Goal: Transaction & Acquisition: Purchase product/service

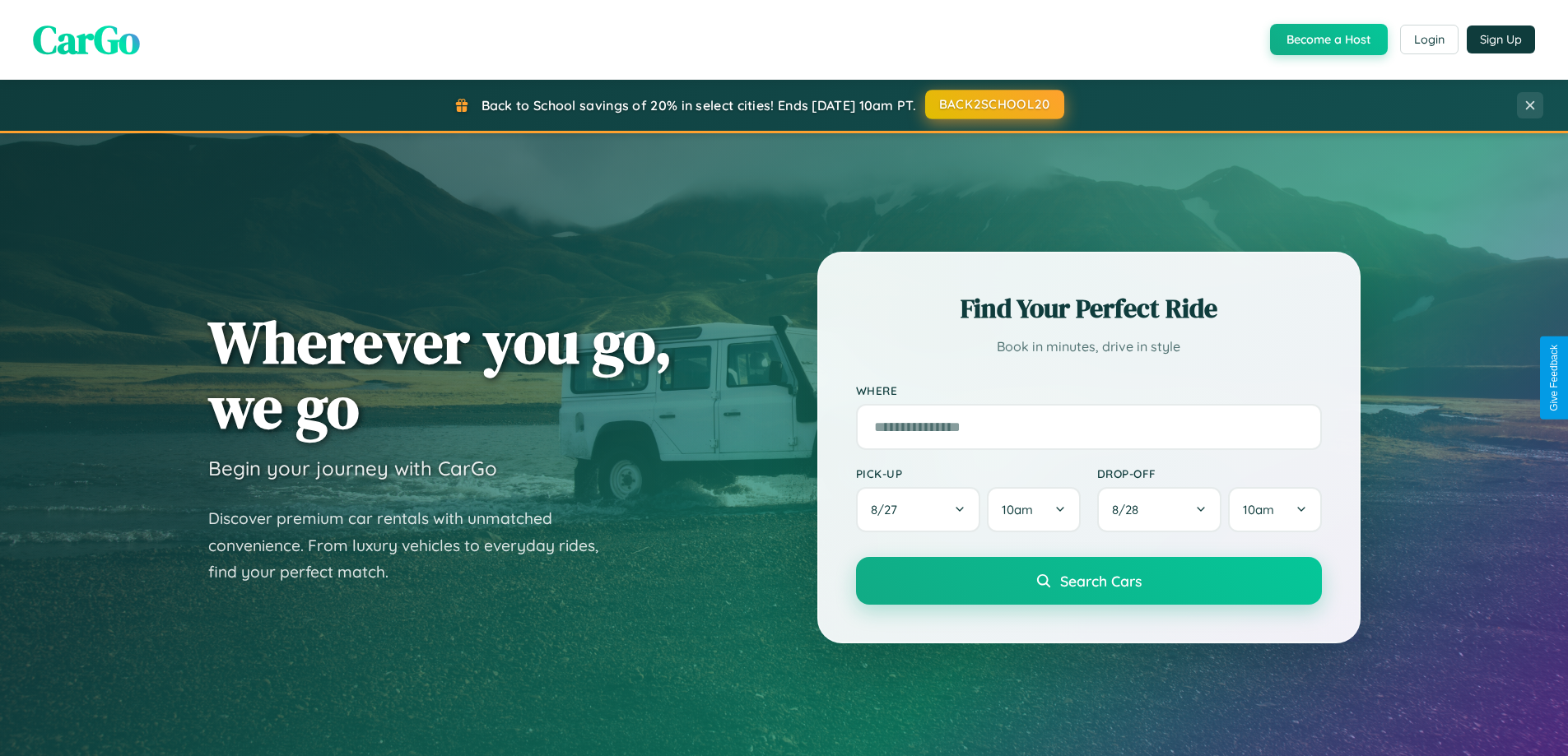
click at [993, 104] on button "BACK2SCHOOL20" at bounding box center [995, 104] width 139 height 29
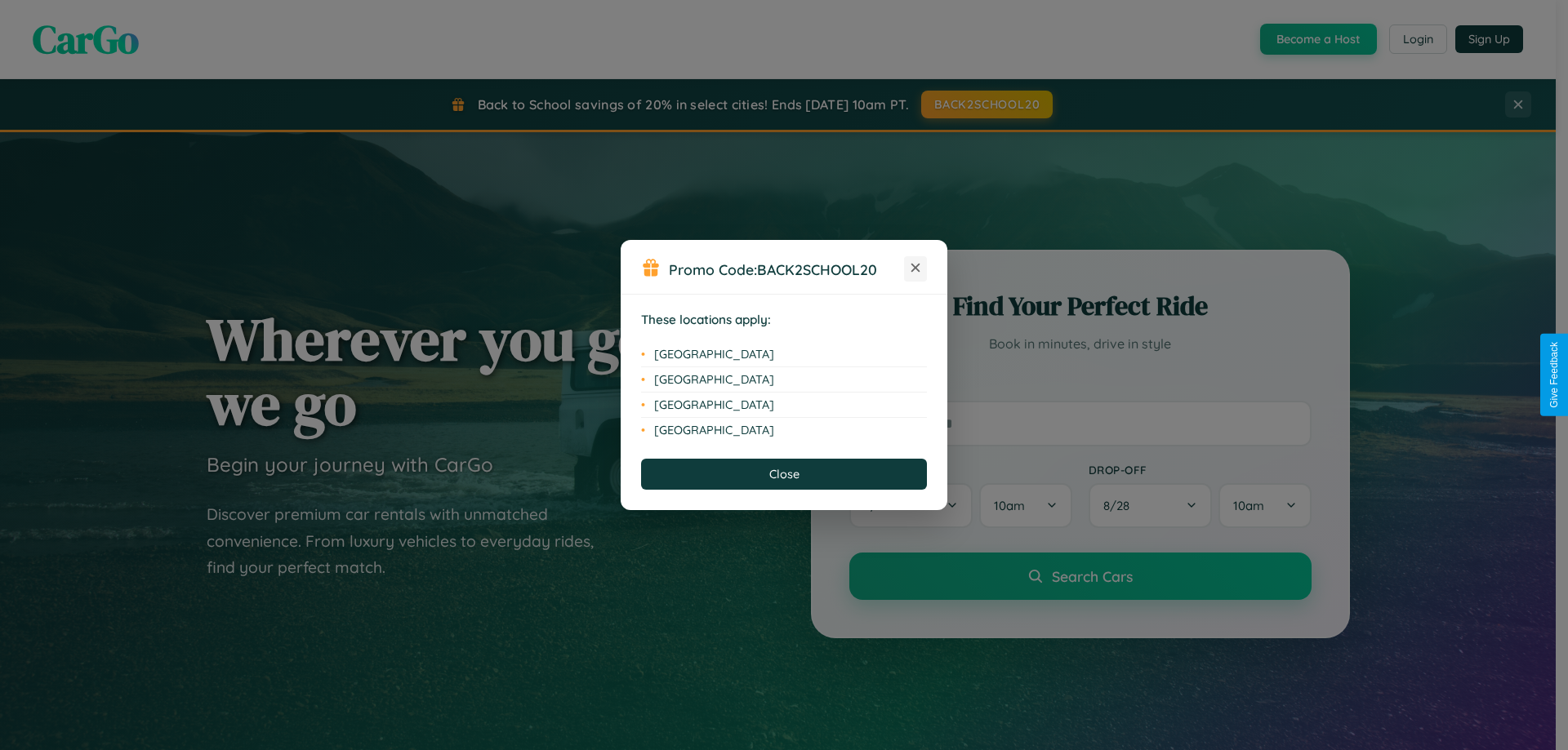
click at [915, 268] on icon at bounding box center [916, 268] width 9 height 9
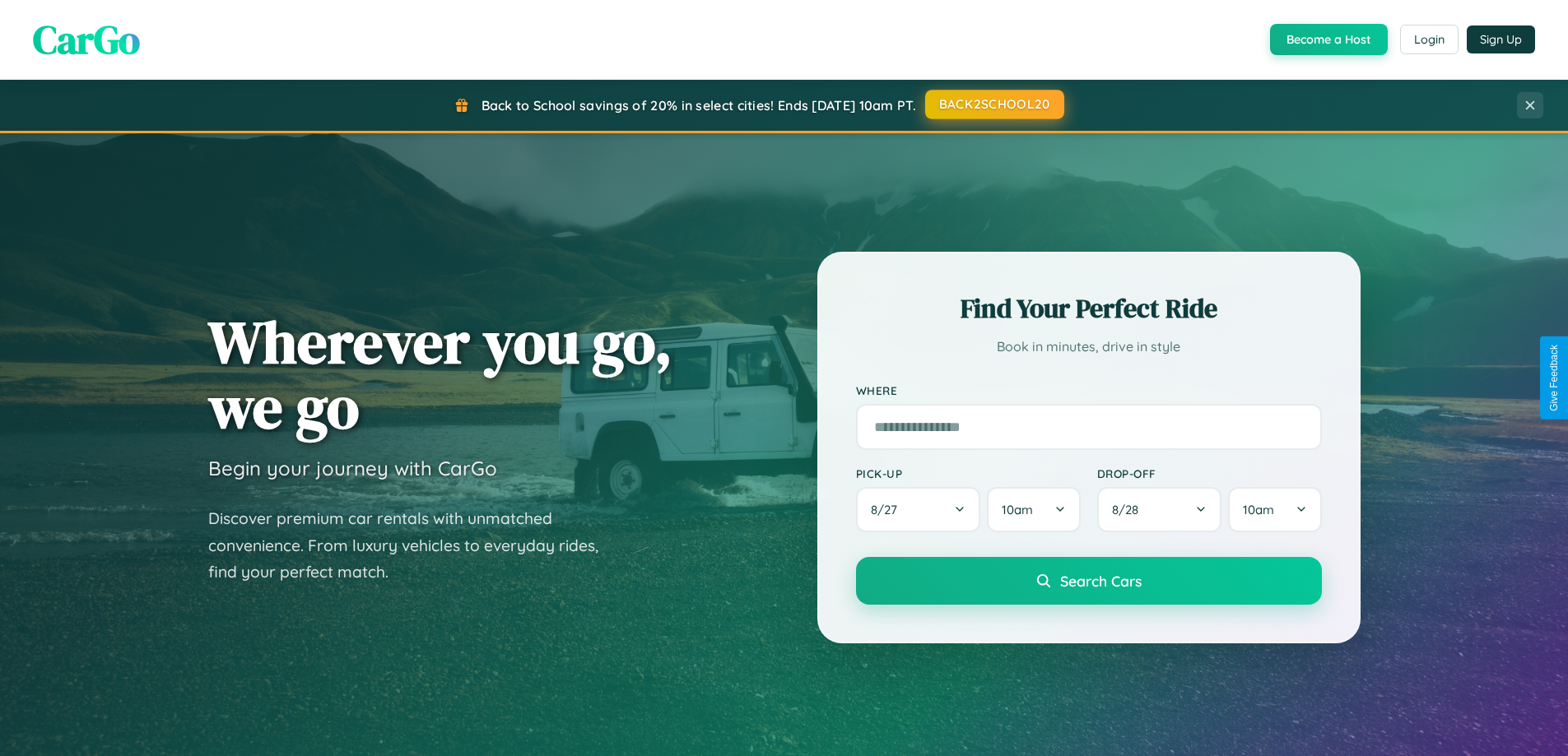
click at [993, 105] on button "BACK2SCHOOL20" at bounding box center [995, 104] width 139 height 29
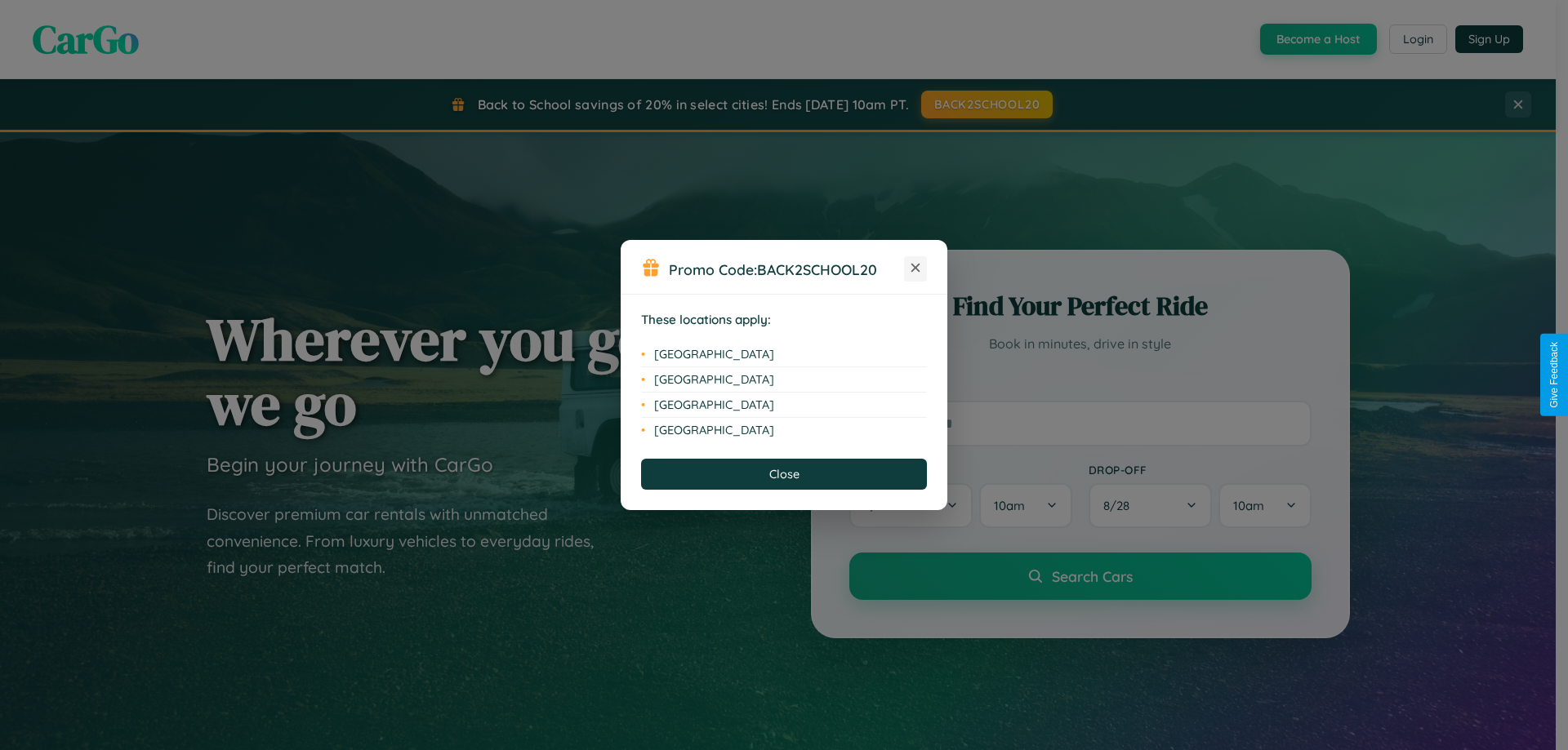
click at [915, 268] on icon at bounding box center [916, 268] width 9 height 9
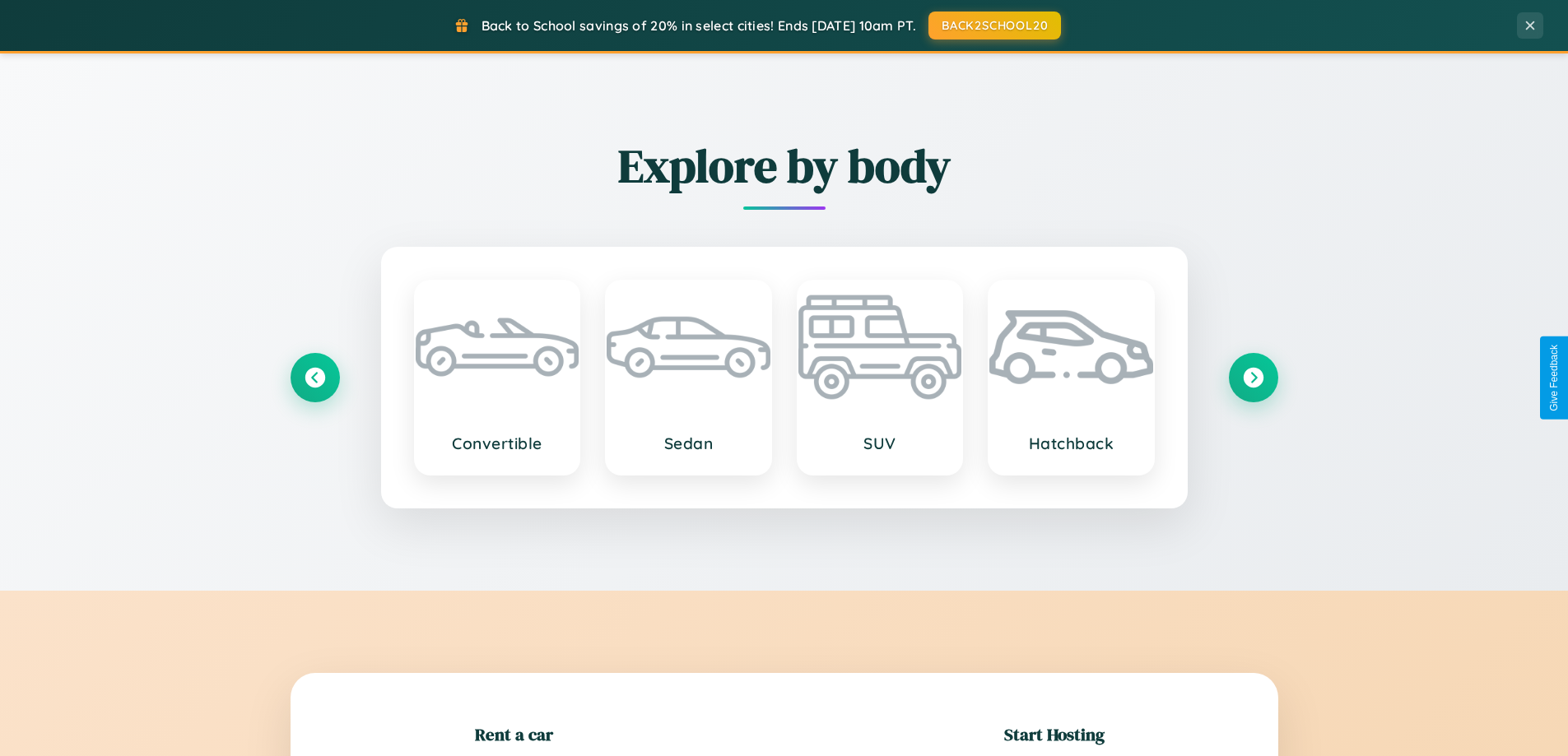
scroll to position [356, 0]
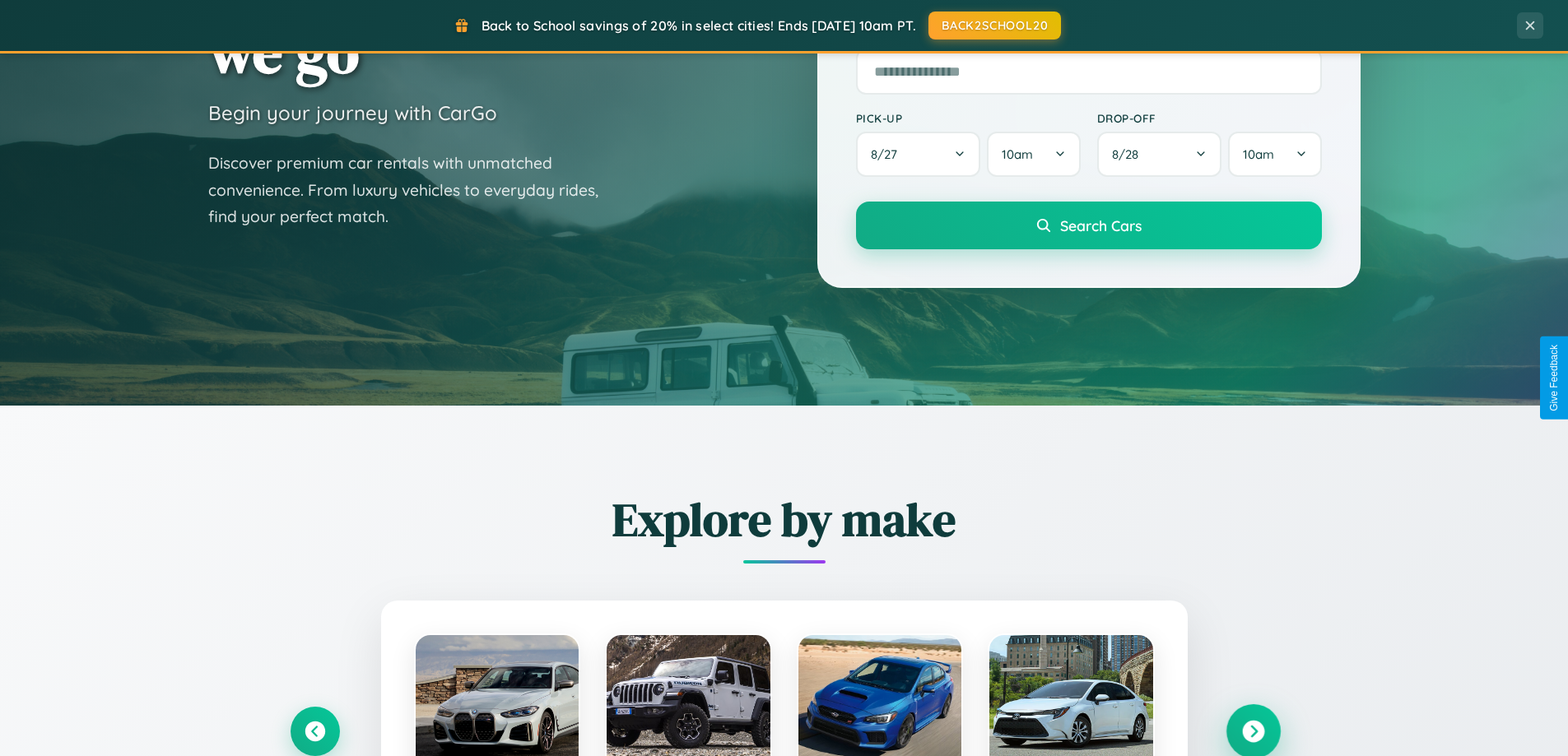
click at [1253, 732] on icon at bounding box center [1253, 732] width 22 height 22
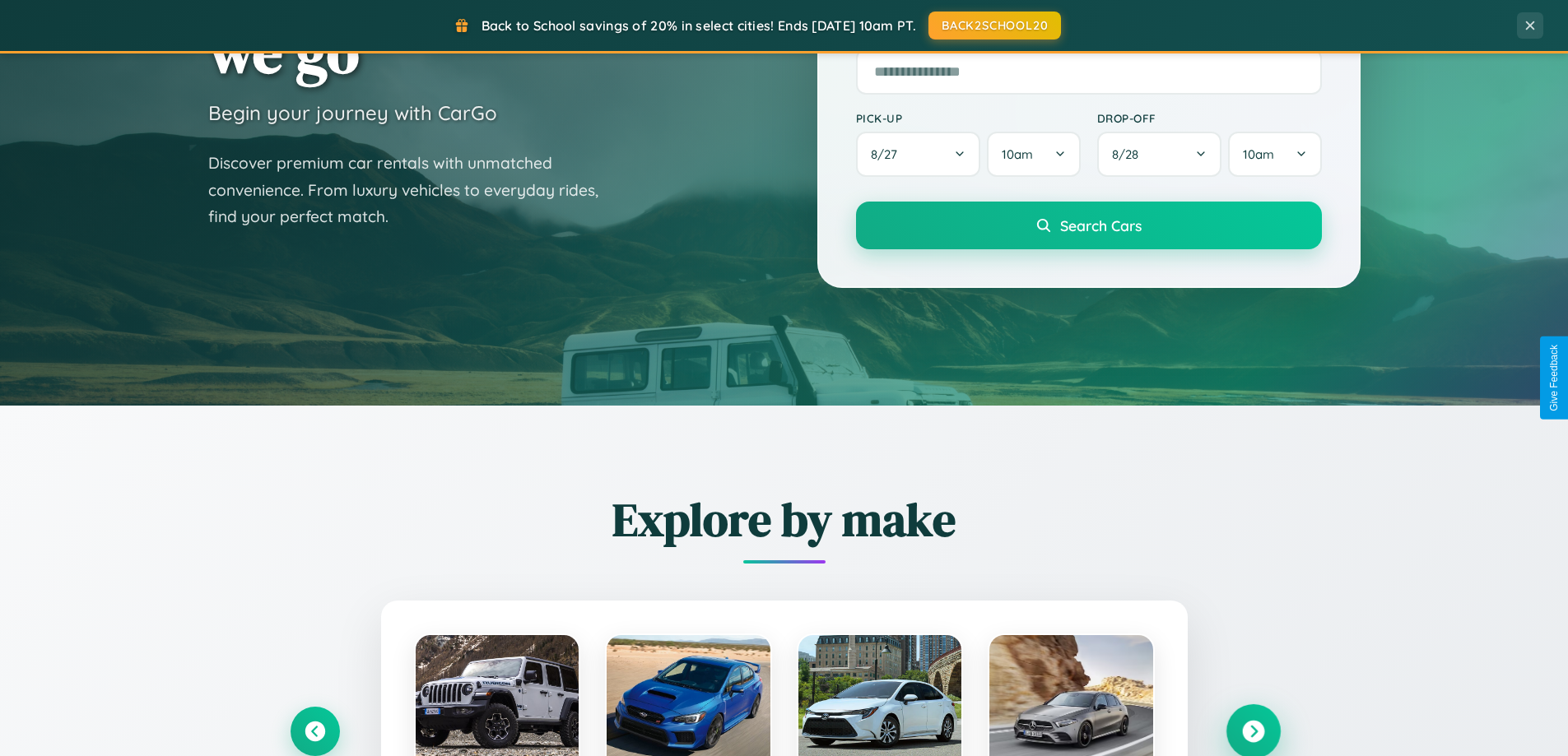
click at [1253, 730] on icon at bounding box center [1253, 732] width 22 height 22
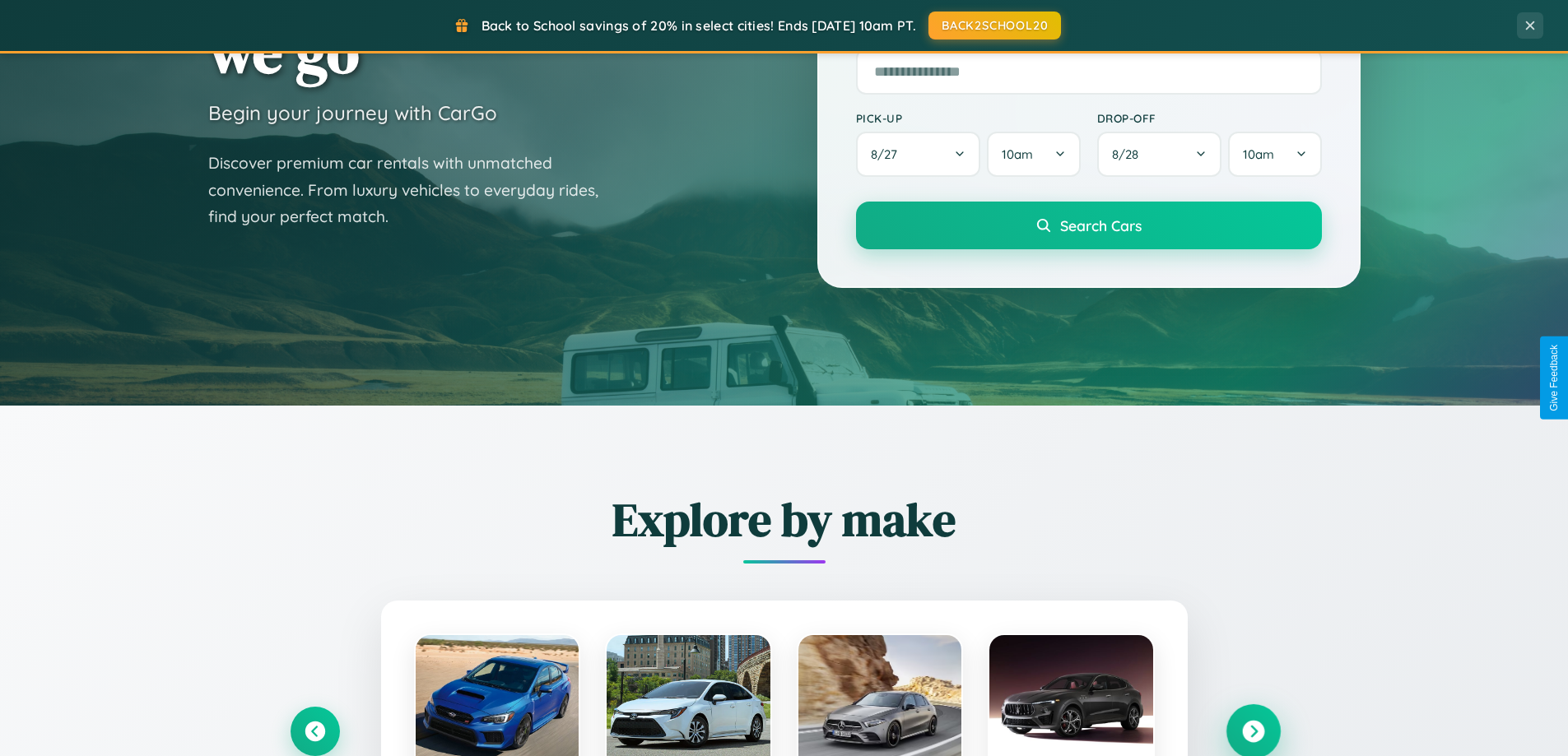
click at [1253, 730] on icon at bounding box center [1253, 732] width 22 height 22
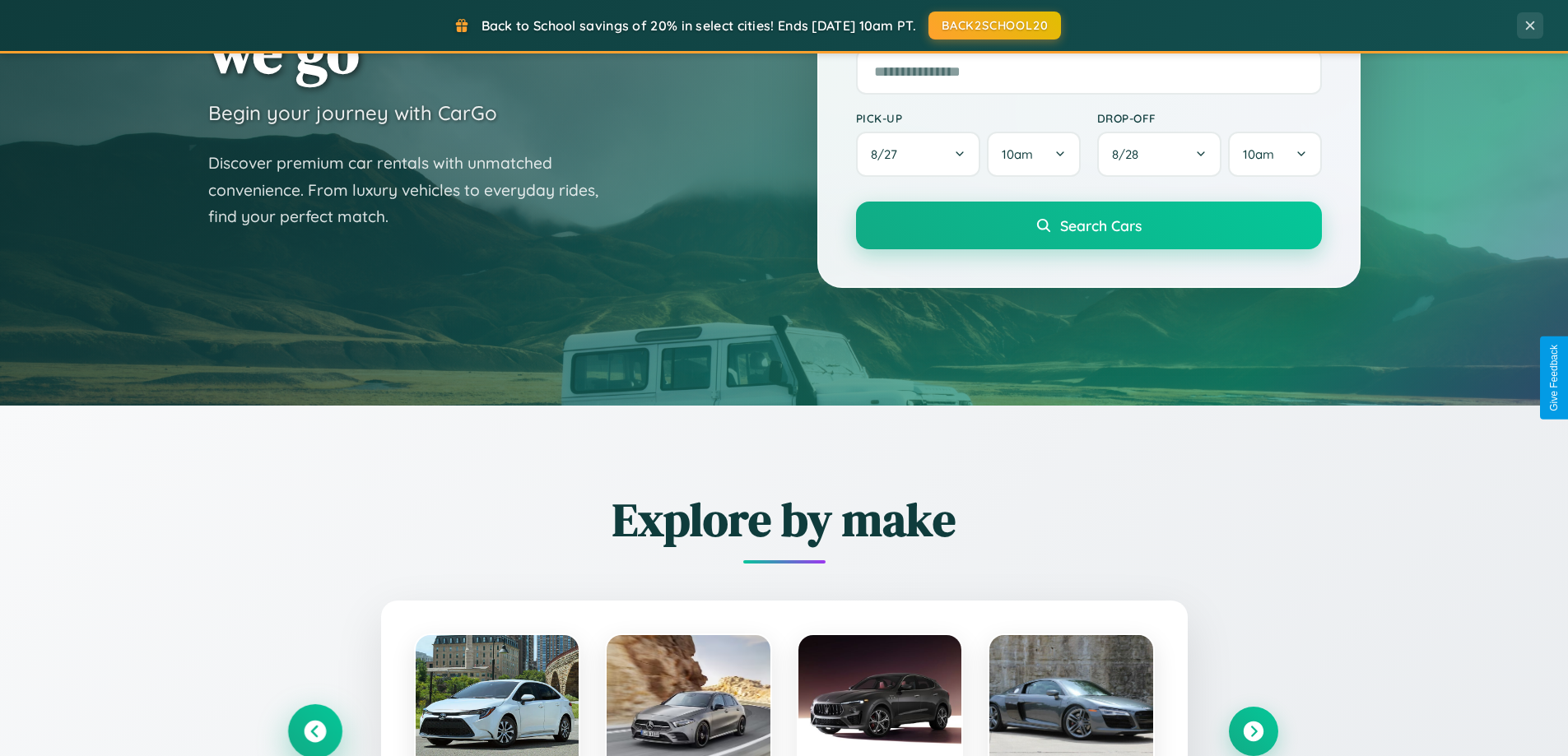
click at [314, 732] on icon at bounding box center [315, 732] width 22 height 22
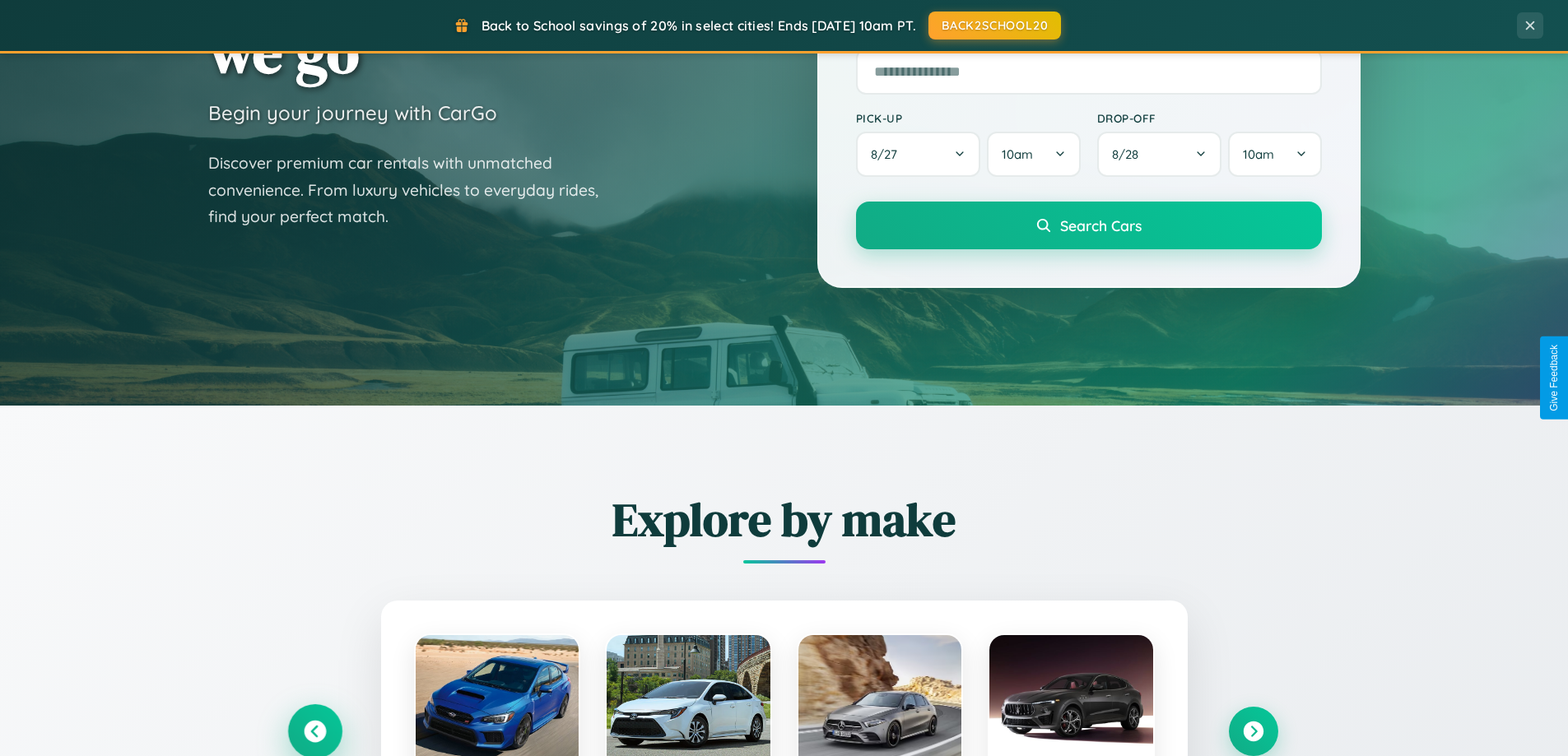
scroll to position [3166, 0]
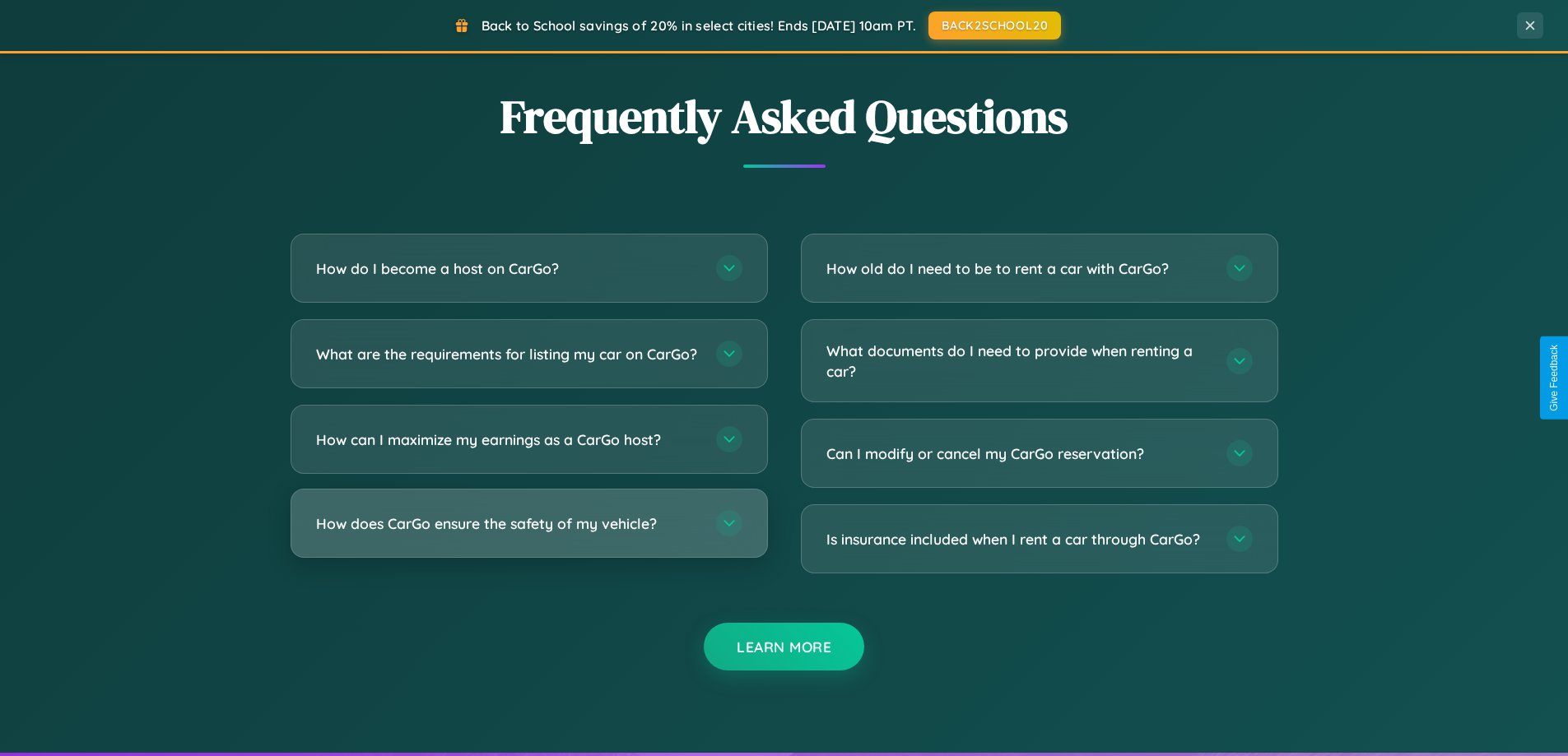
click at [529, 534] on h3 "How does CarGo ensure the safety of my vehicle?" at bounding box center [507, 524] width 383 height 21
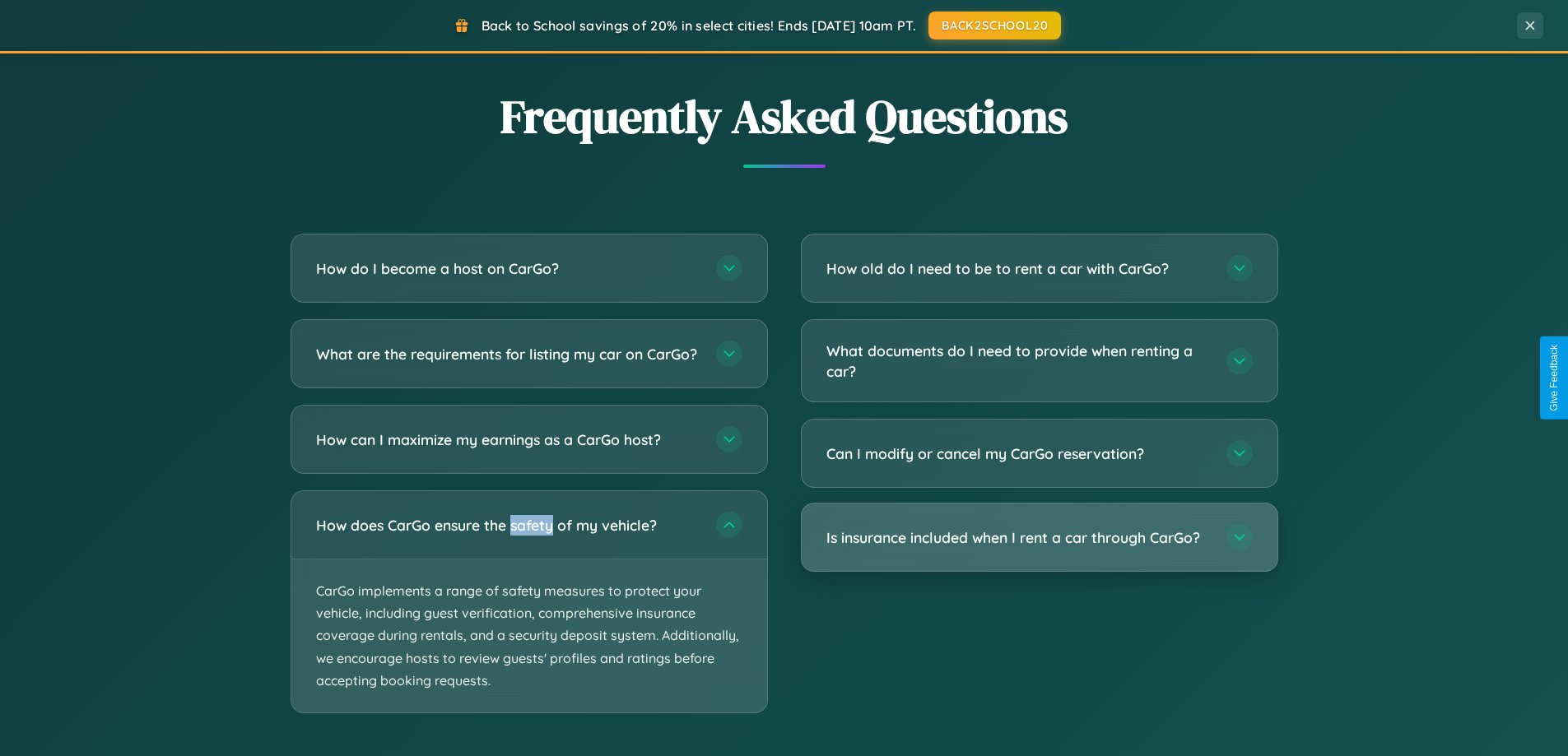
click at [1038, 539] on h3 "Is insurance included when I rent a car through CarGo?" at bounding box center [1017, 538] width 383 height 21
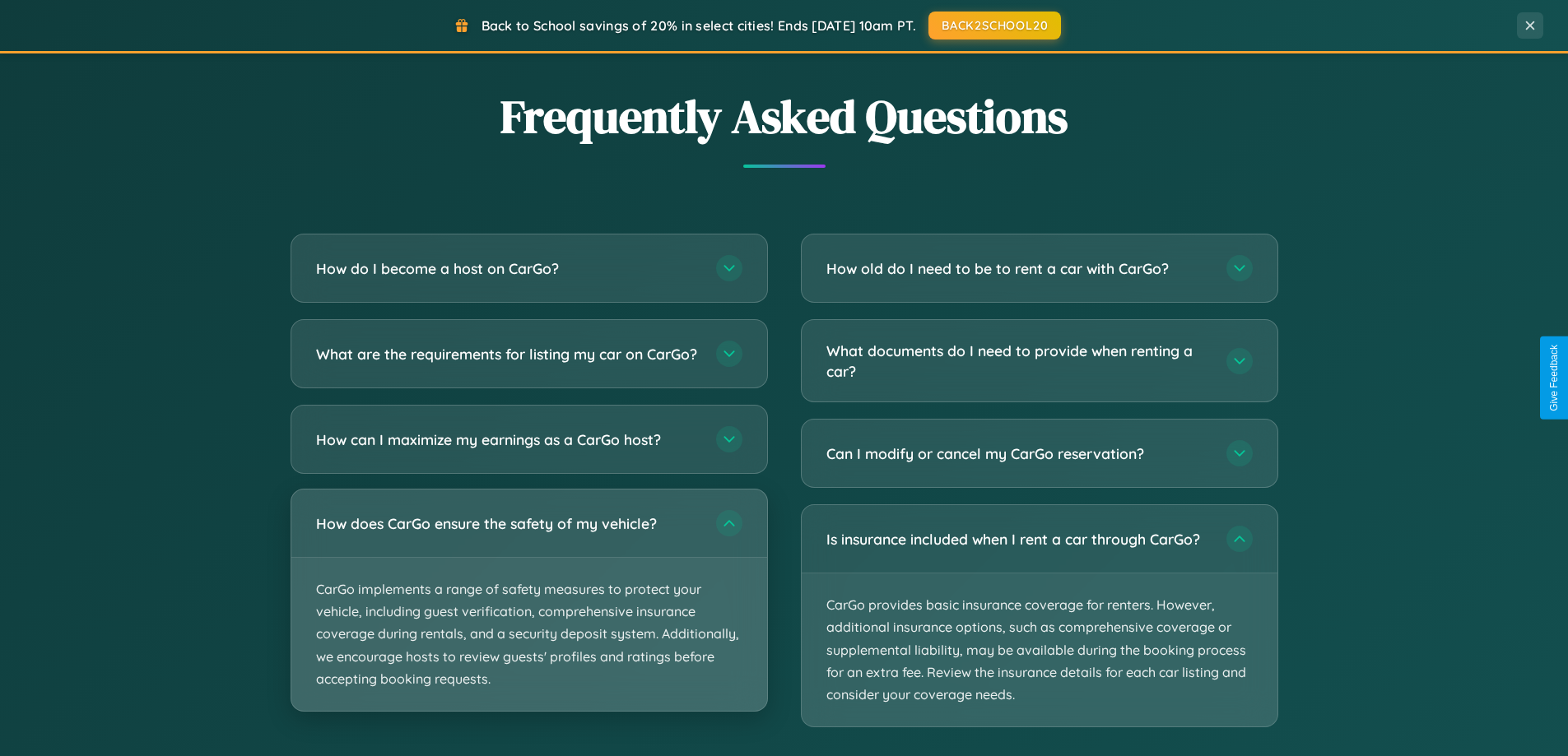
click at [529, 616] on p "CarGo implements a range of safety measures to protect your vehicle, including …" at bounding box center [529, 635] width 475 height 153
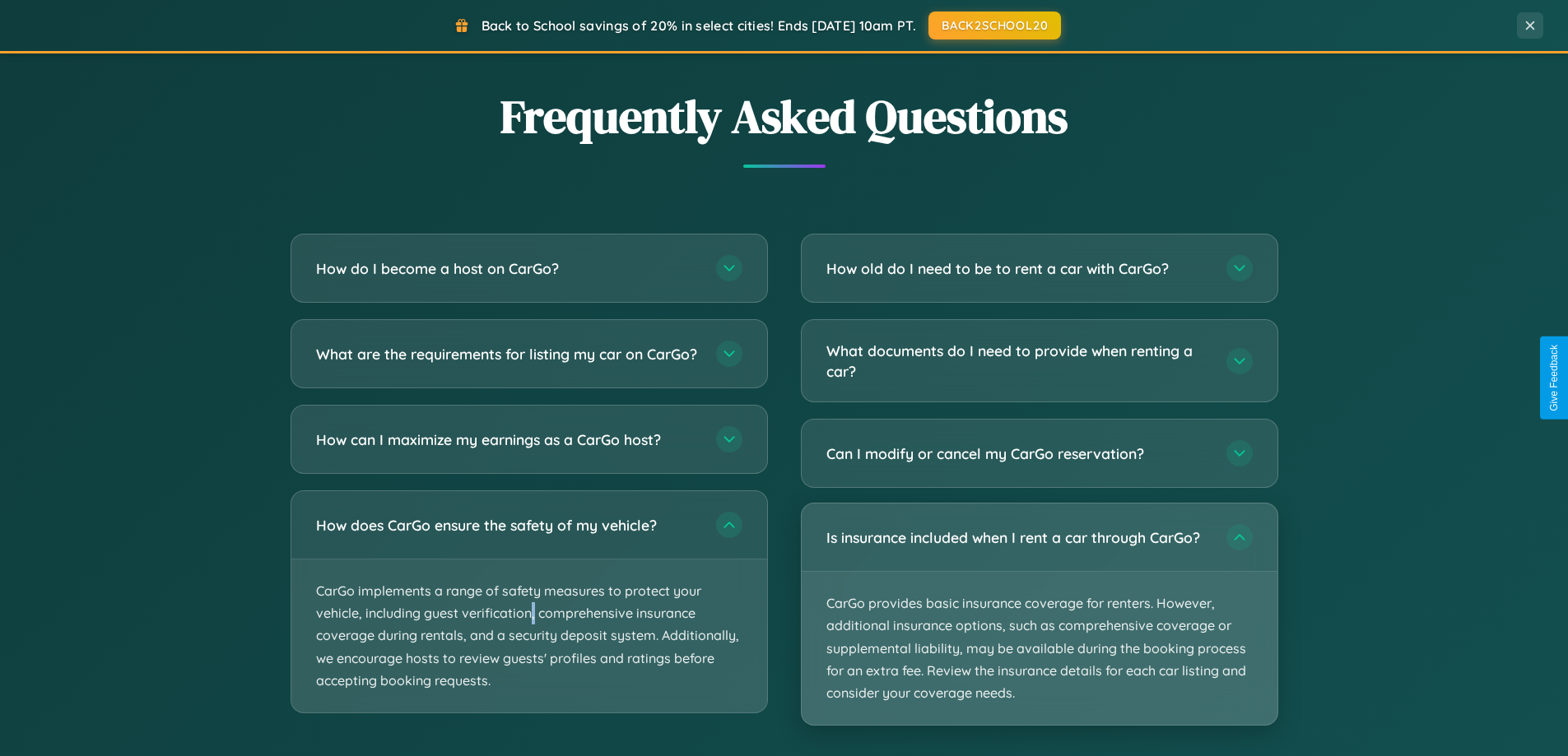
click at [1038, 615] on p "CarGo provides basic insurance coverage for renters. However, additional insura…" at bounding box center [1039, 648] width 475 height 153
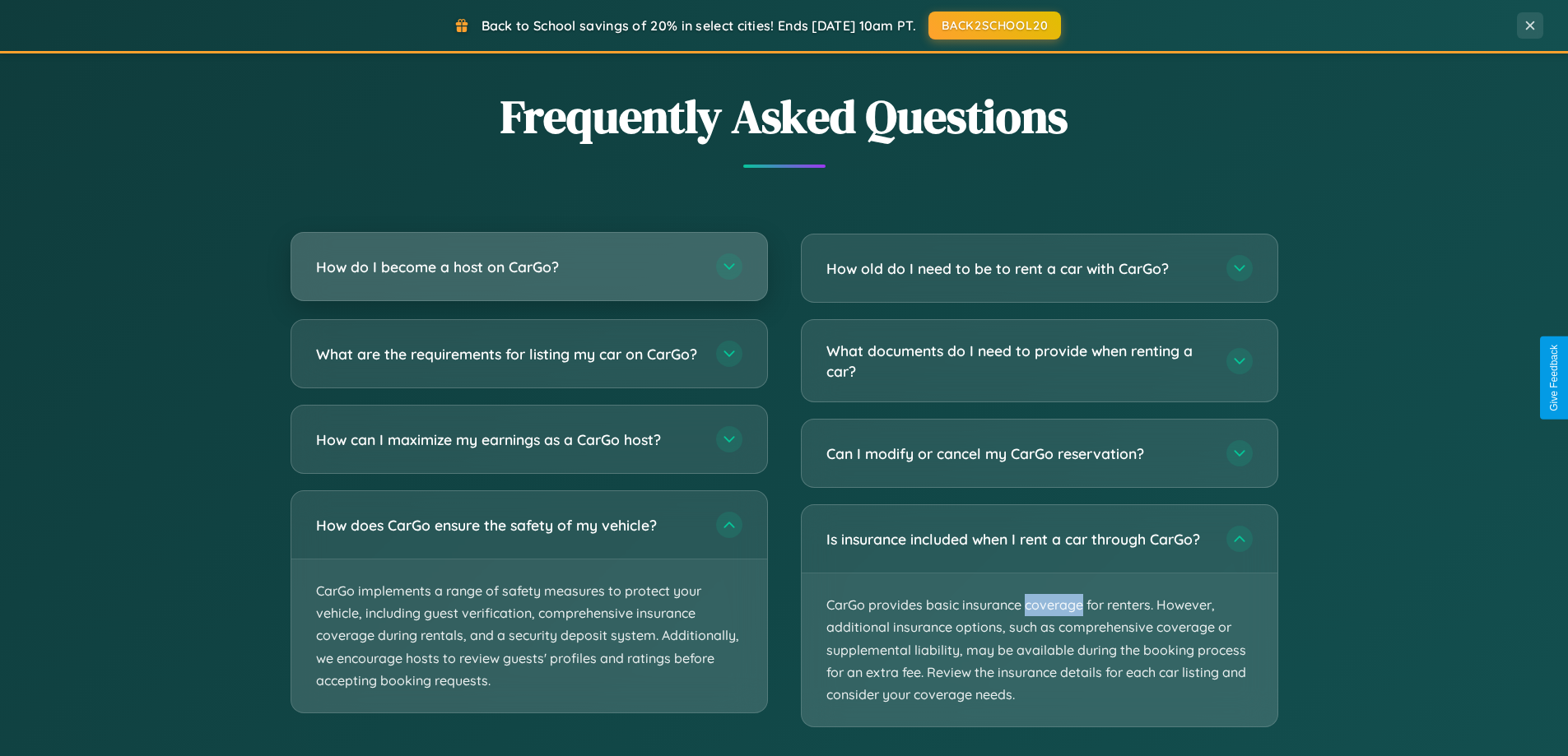
click at [529, 269] on h3 "How do I become a host on CarGo?" at bounding box center [507, 267] width 383 height 21
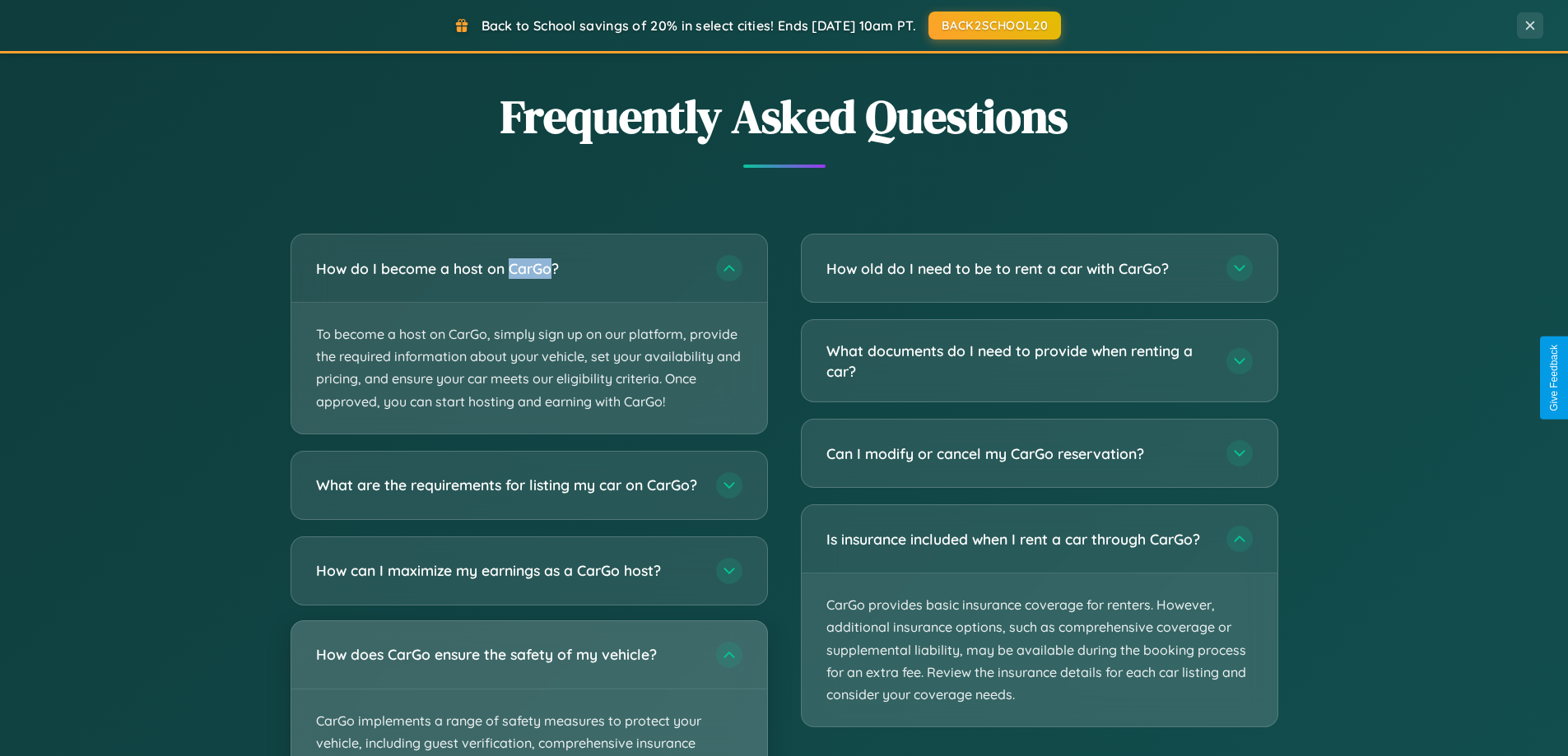
click at [529, 689] on div "How does CarGo ensure the safety of my vehicle?" at bounding box center [529, 655] width 475 height 67
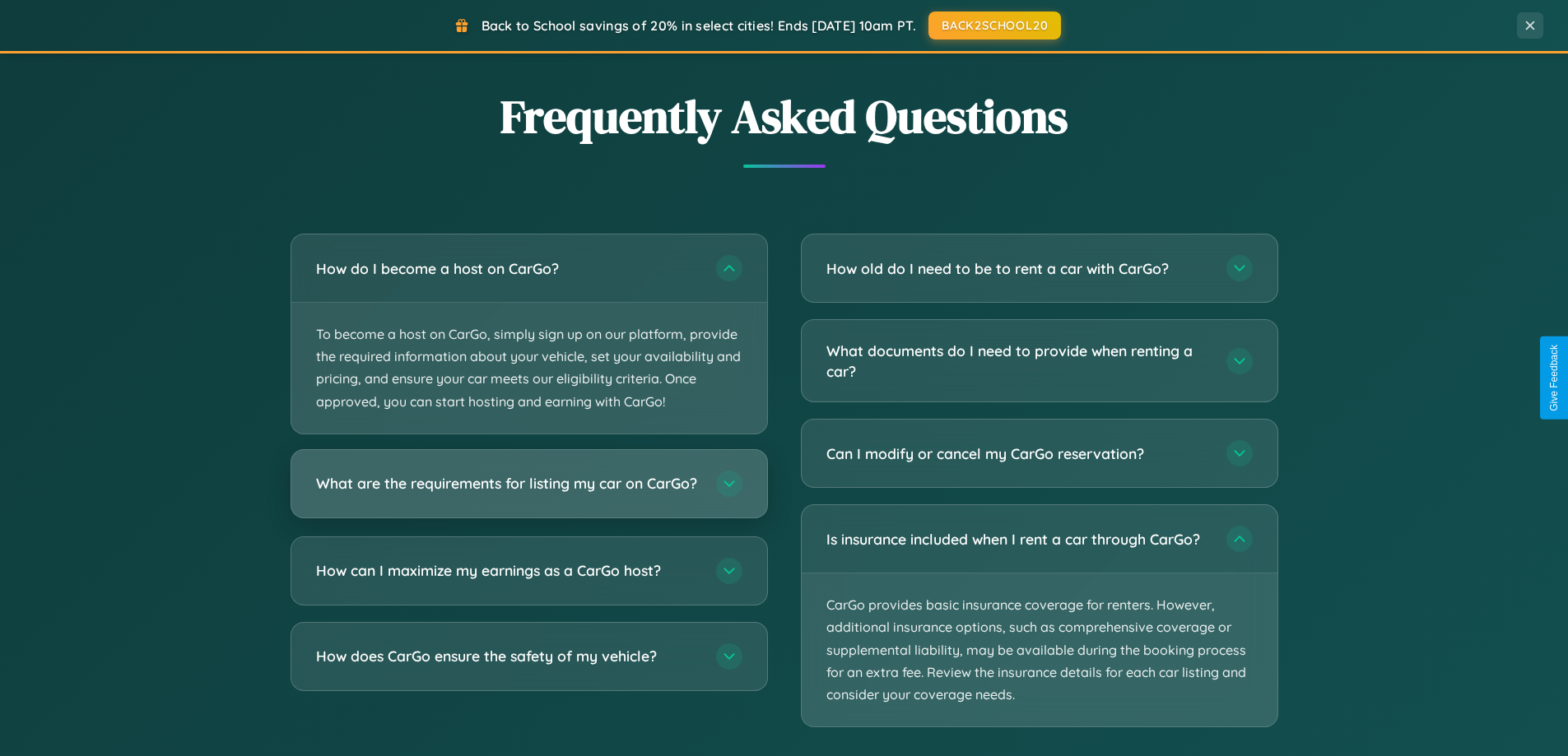
click at [529, 492] on h3 "What are the requirements for listing my car on CarGo?" at bounding box center [507, 484] width 383 height 21
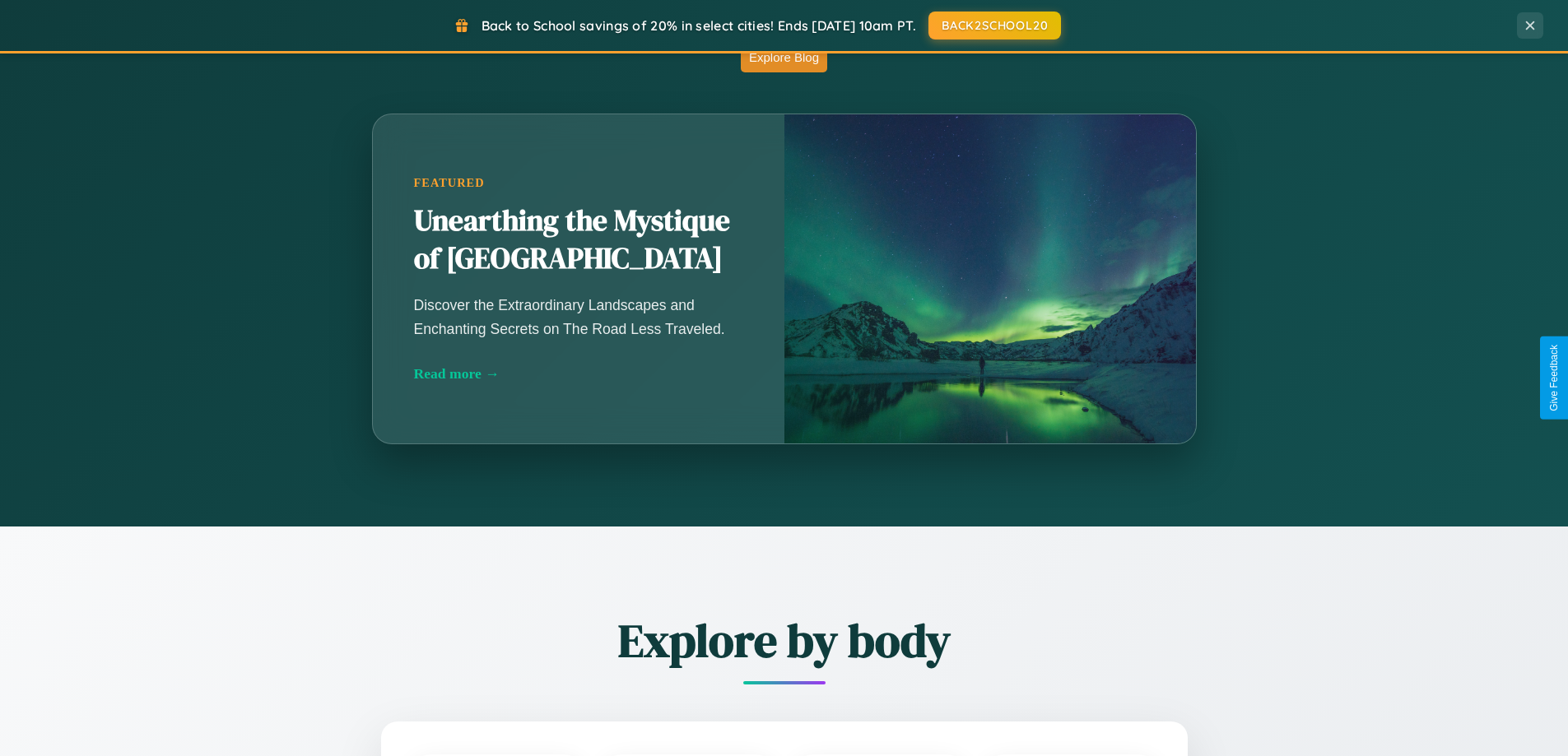
scroll to position [0, 0]
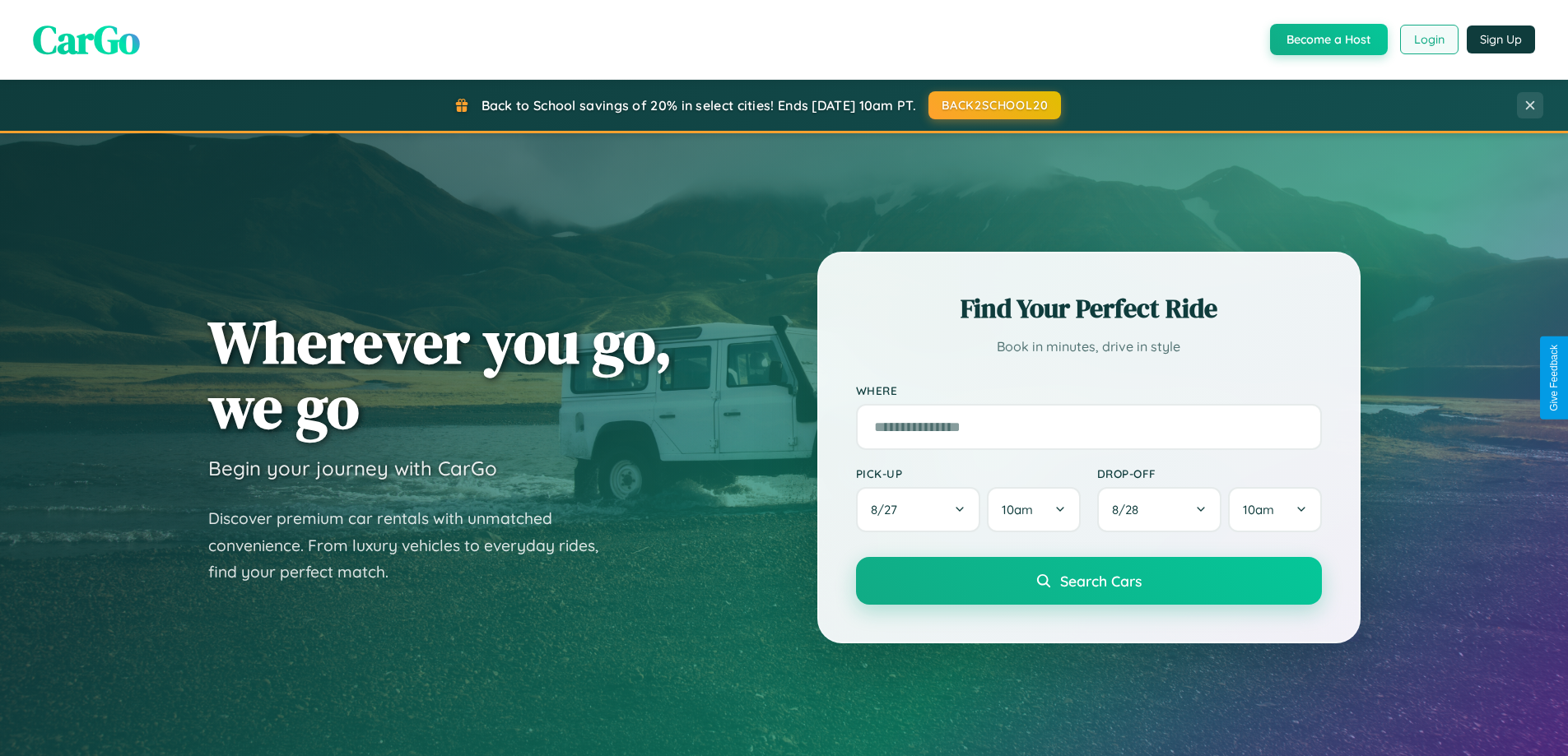
click at [1428, 40] on button "Login" at bounding box center [1429, 40] width 59 height 29
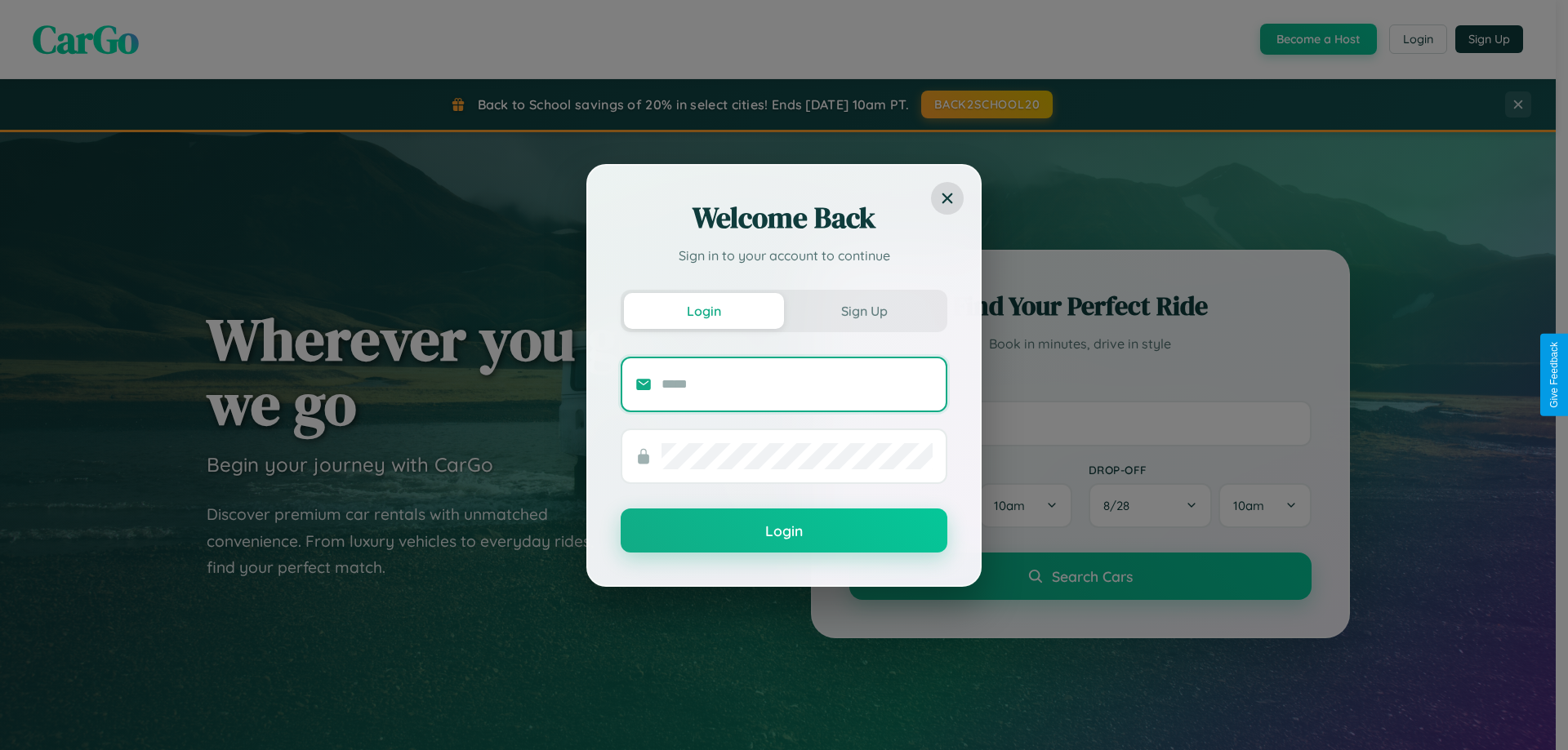
click at [797, 384] on input "text" at bounding box center [796, 384] width 271 height 26
type input "**********"
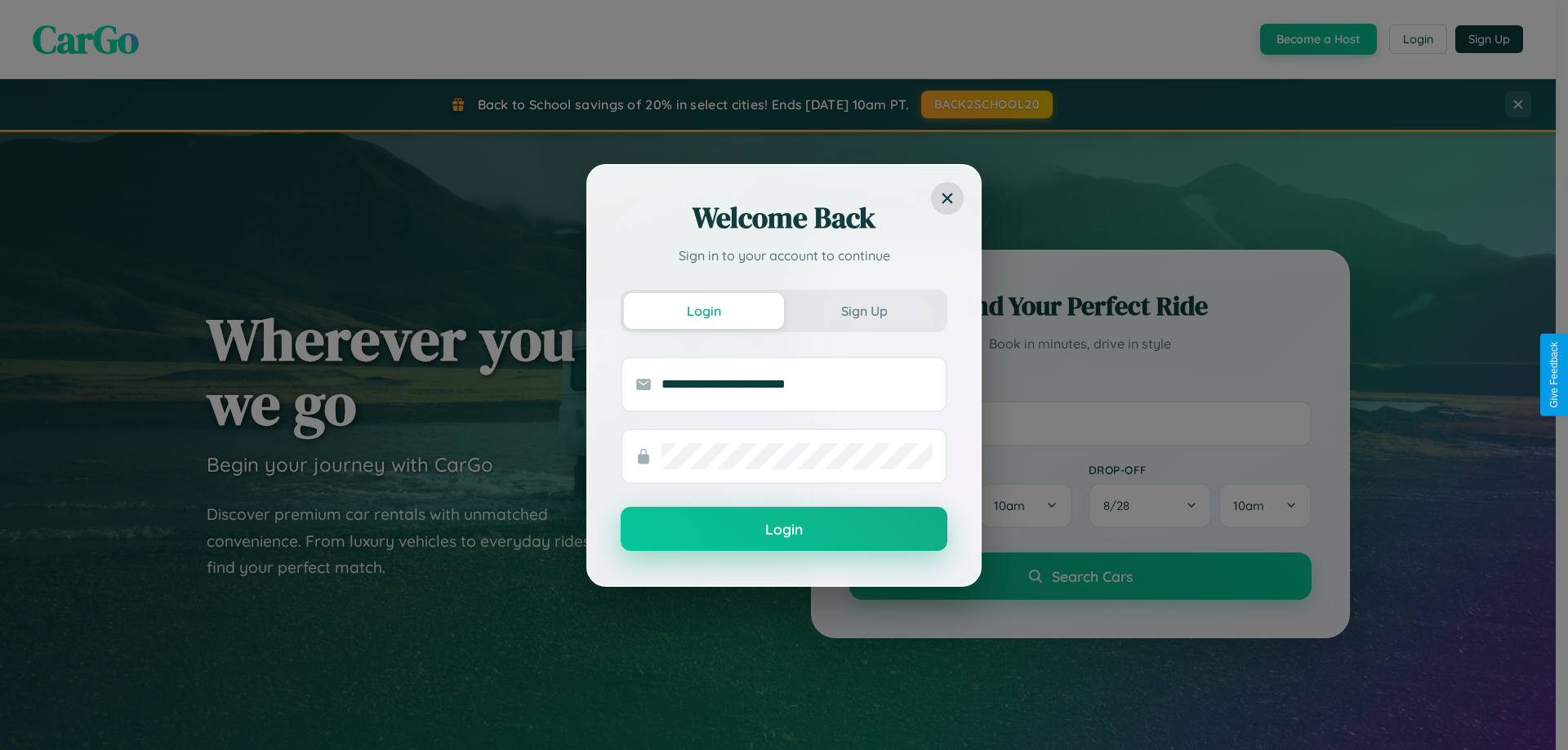
click at [784, 530] on button "Login" at bounding box center [784, 529] width 326 height 44
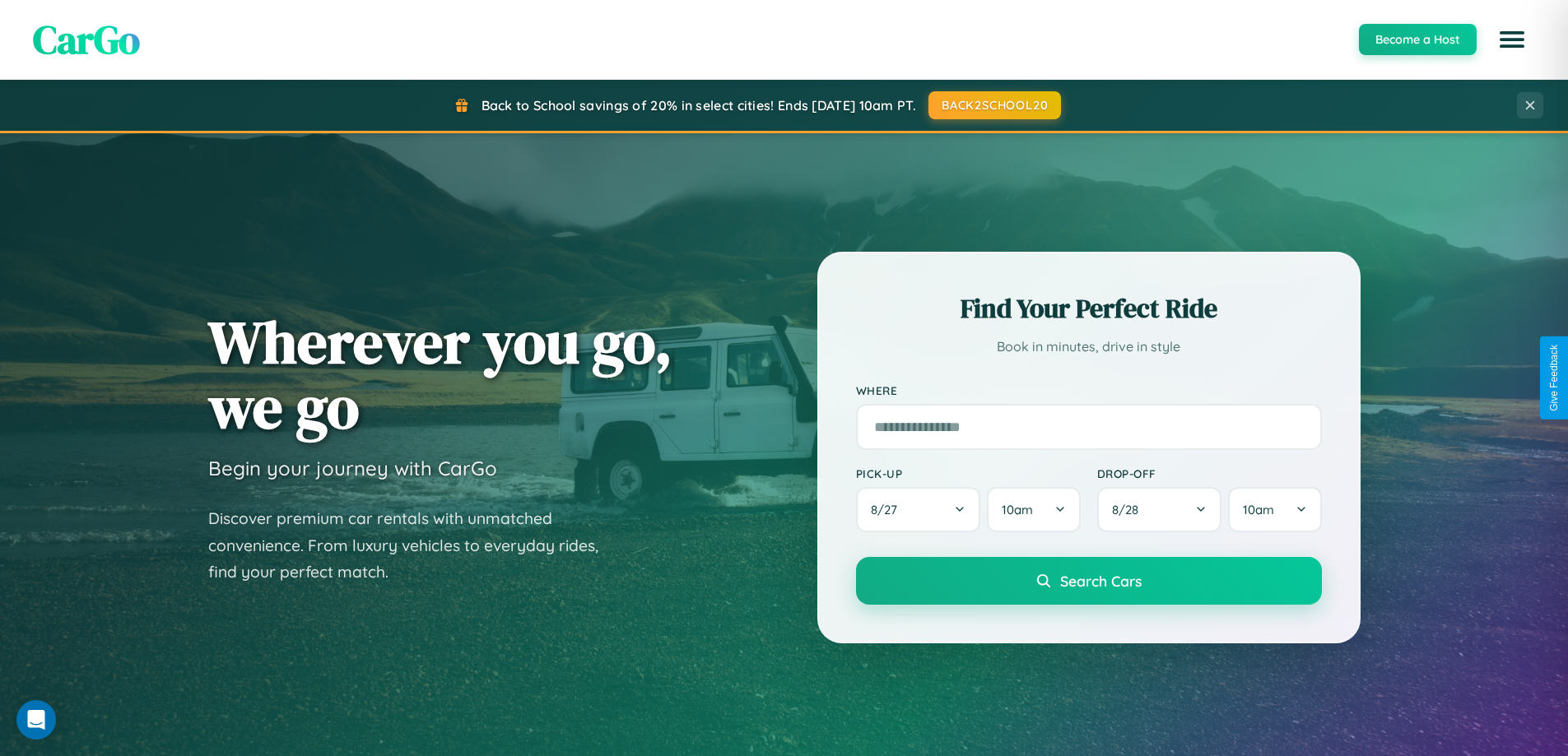
scroll to position [710, 0]
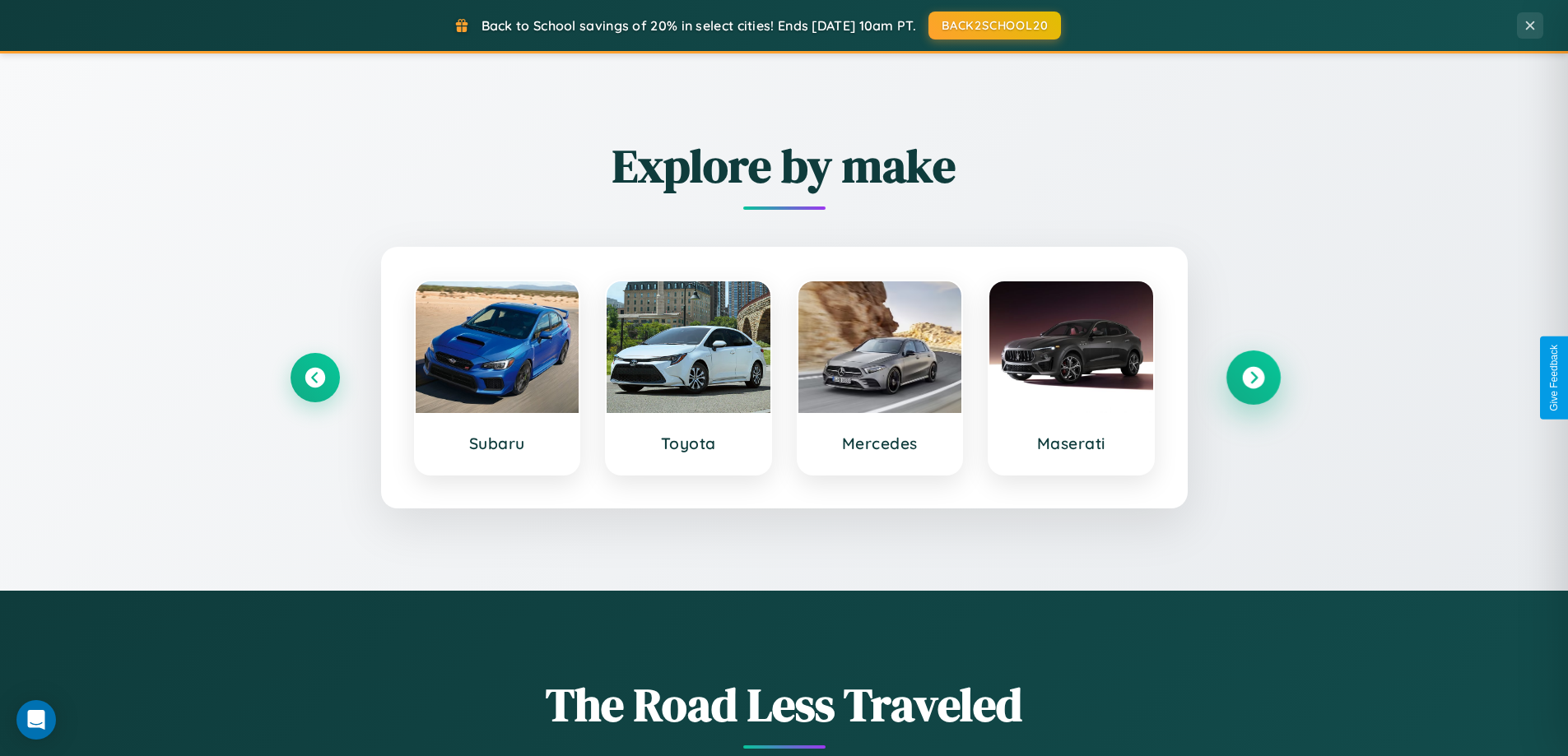
click at [1253, 378] on icon at bounding box center [1253, 378] width 22 height 22
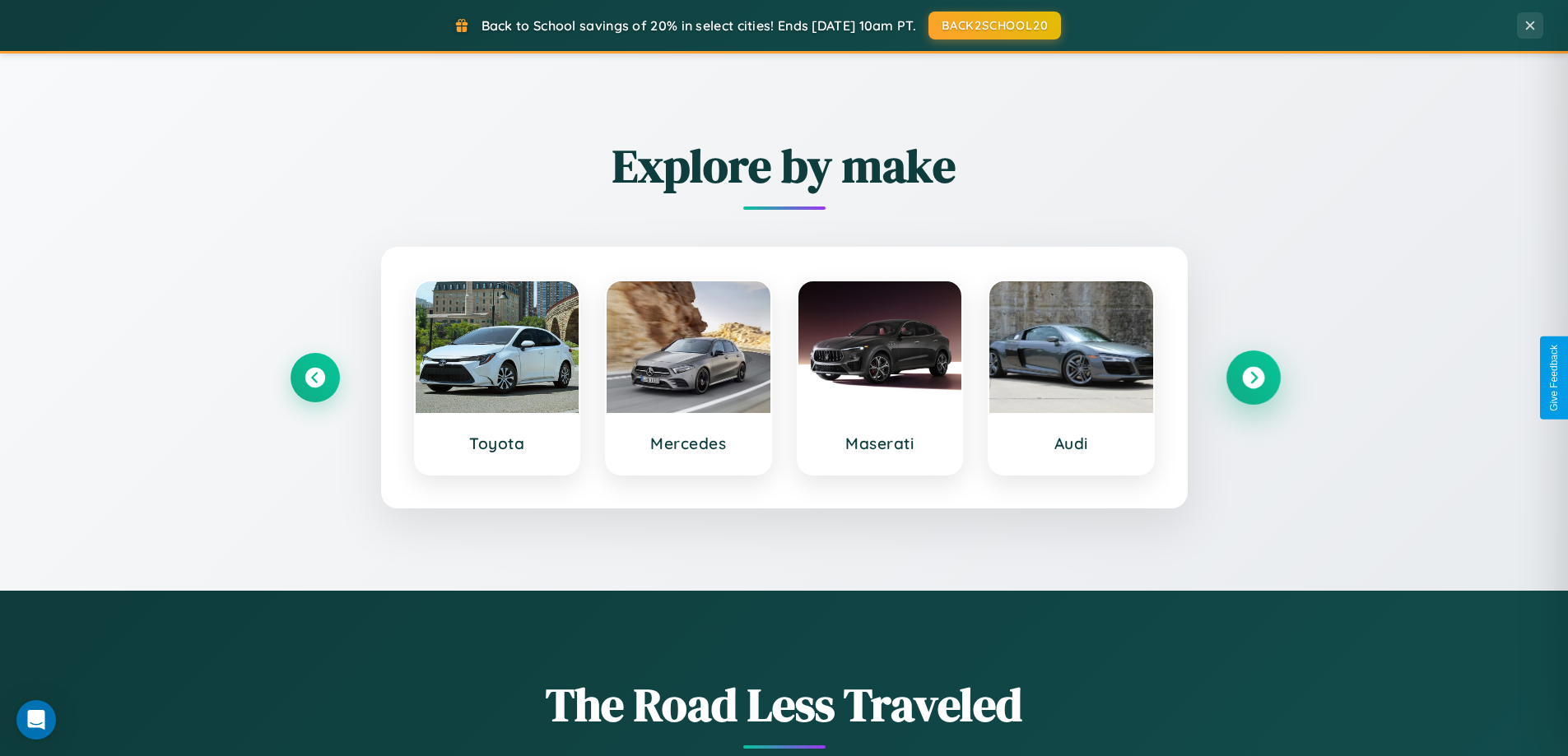
click at [1253, 378] on icon at bounding box center [1253, 378] width 22 height 22
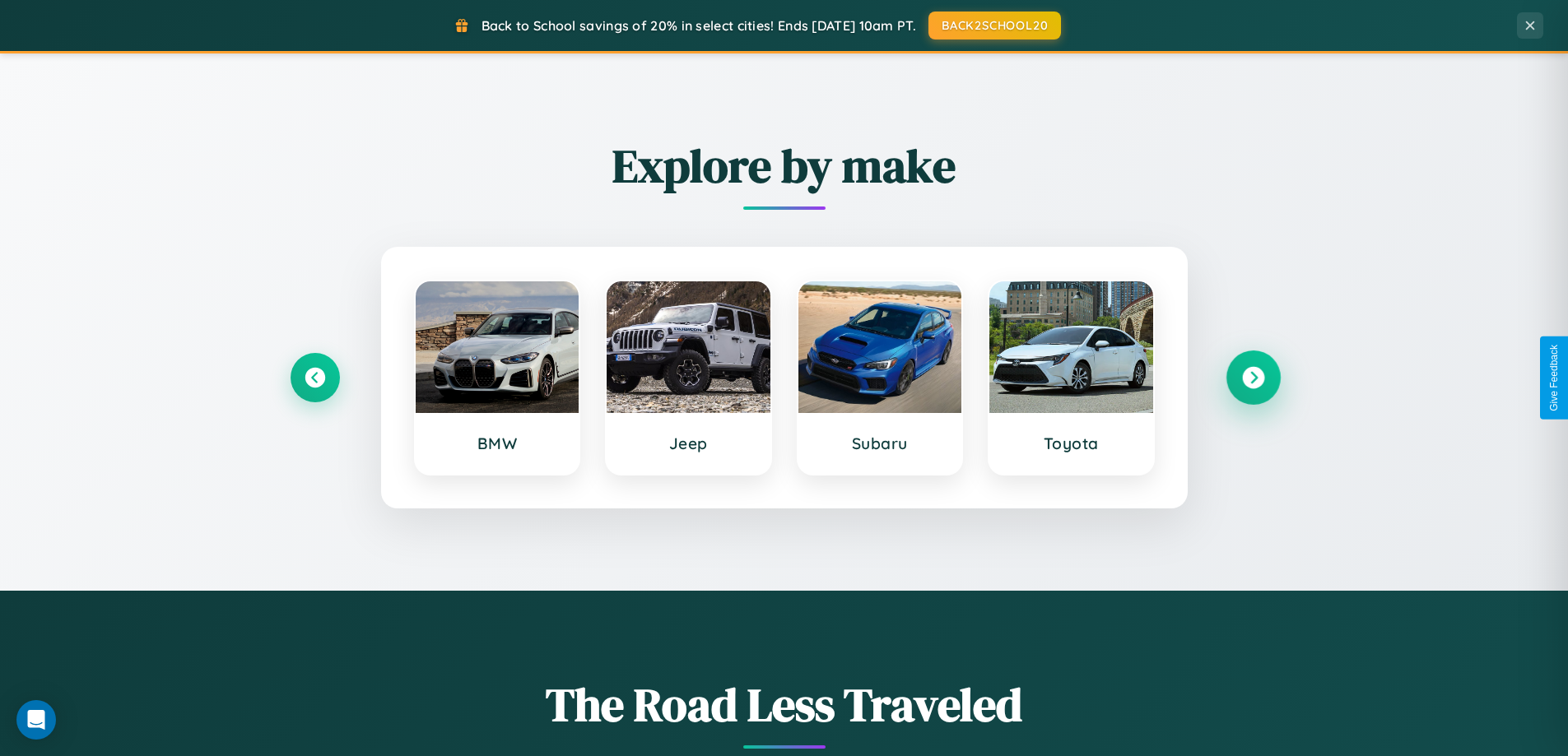
click at [1253, 378] on icon at bounding box center [1253, 378] width 22 height 22
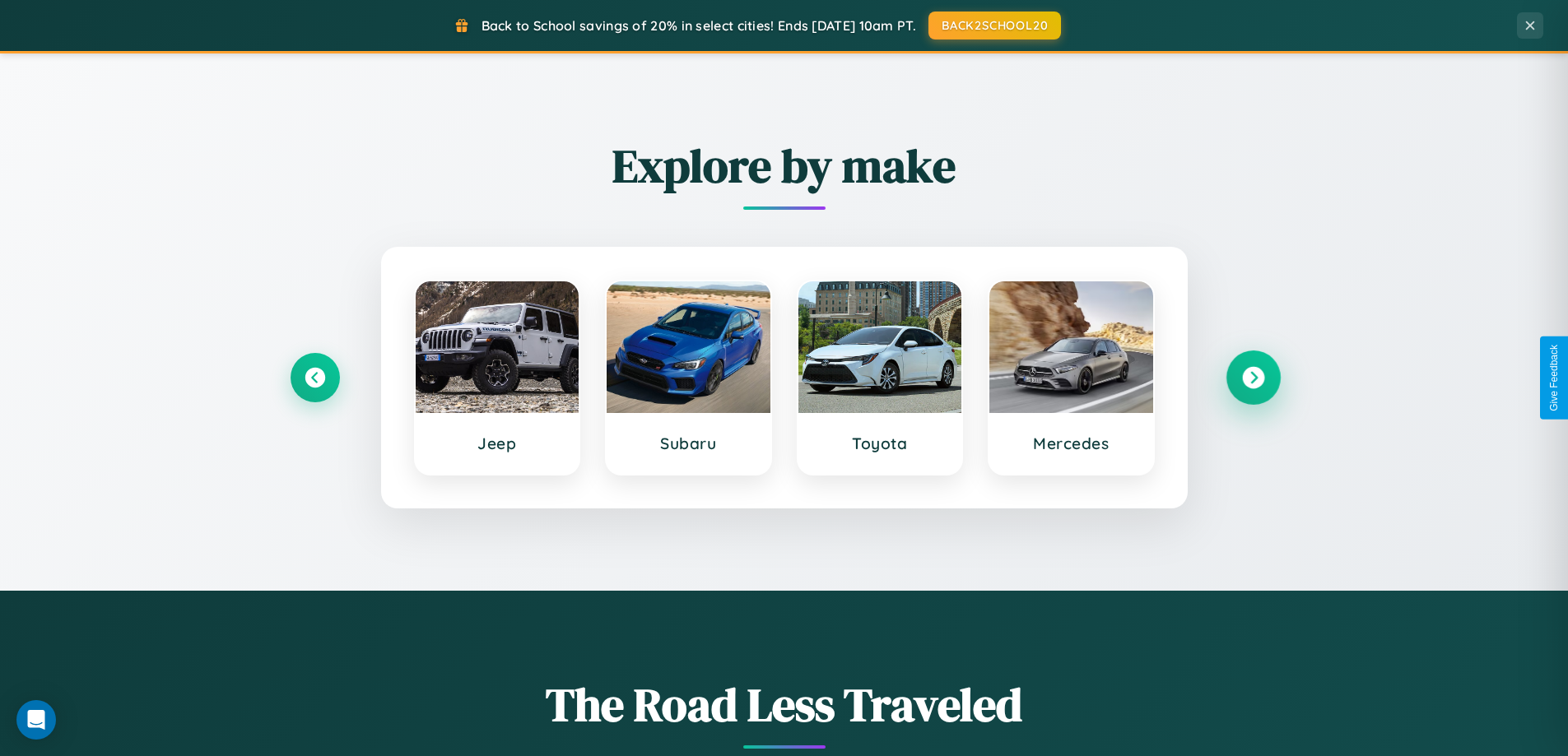
click at [1253, 378] on icon at bounding box center [1253, 378] width 22 height 22
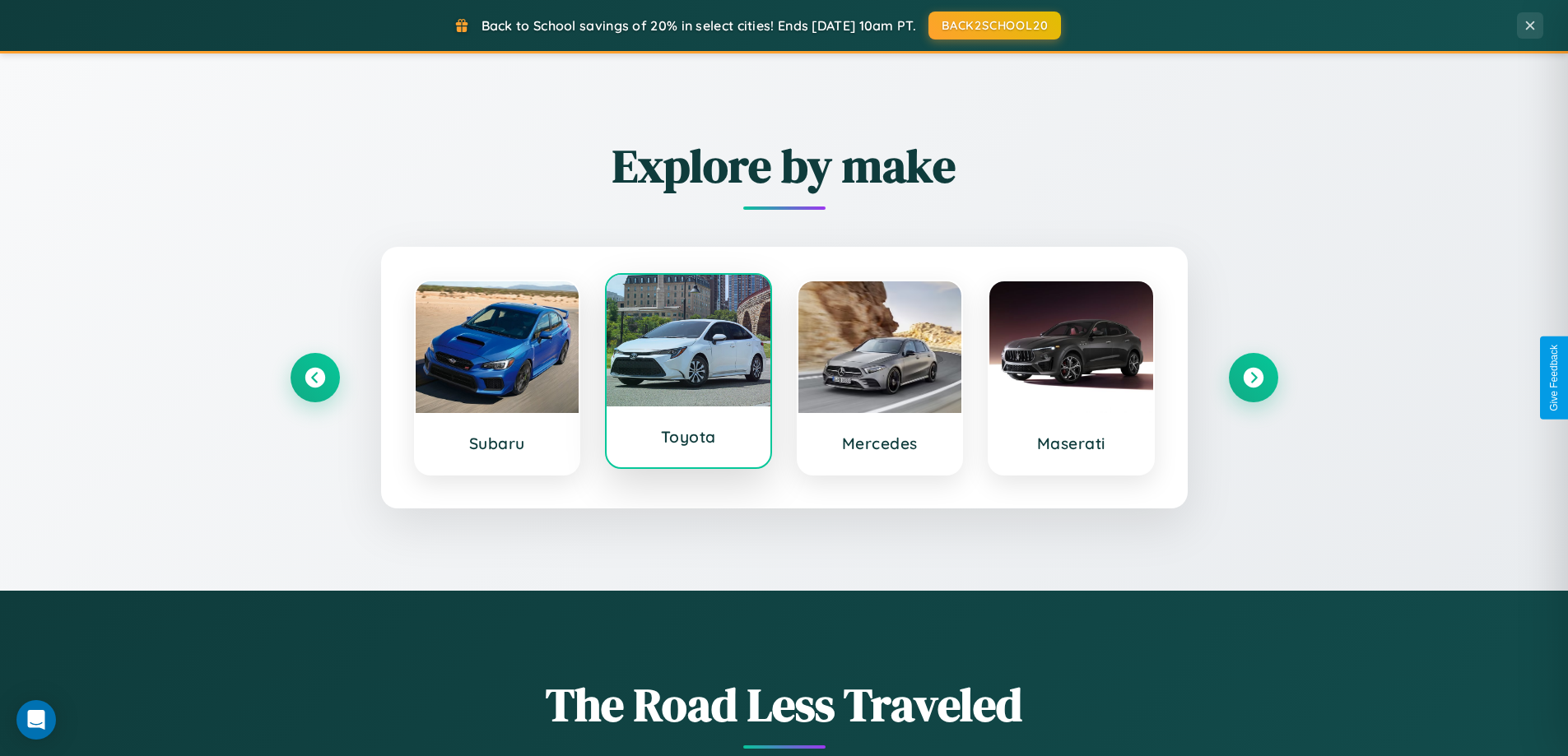
click at [688, 371] on div at bounding box center [688, 340] width 164 height 132
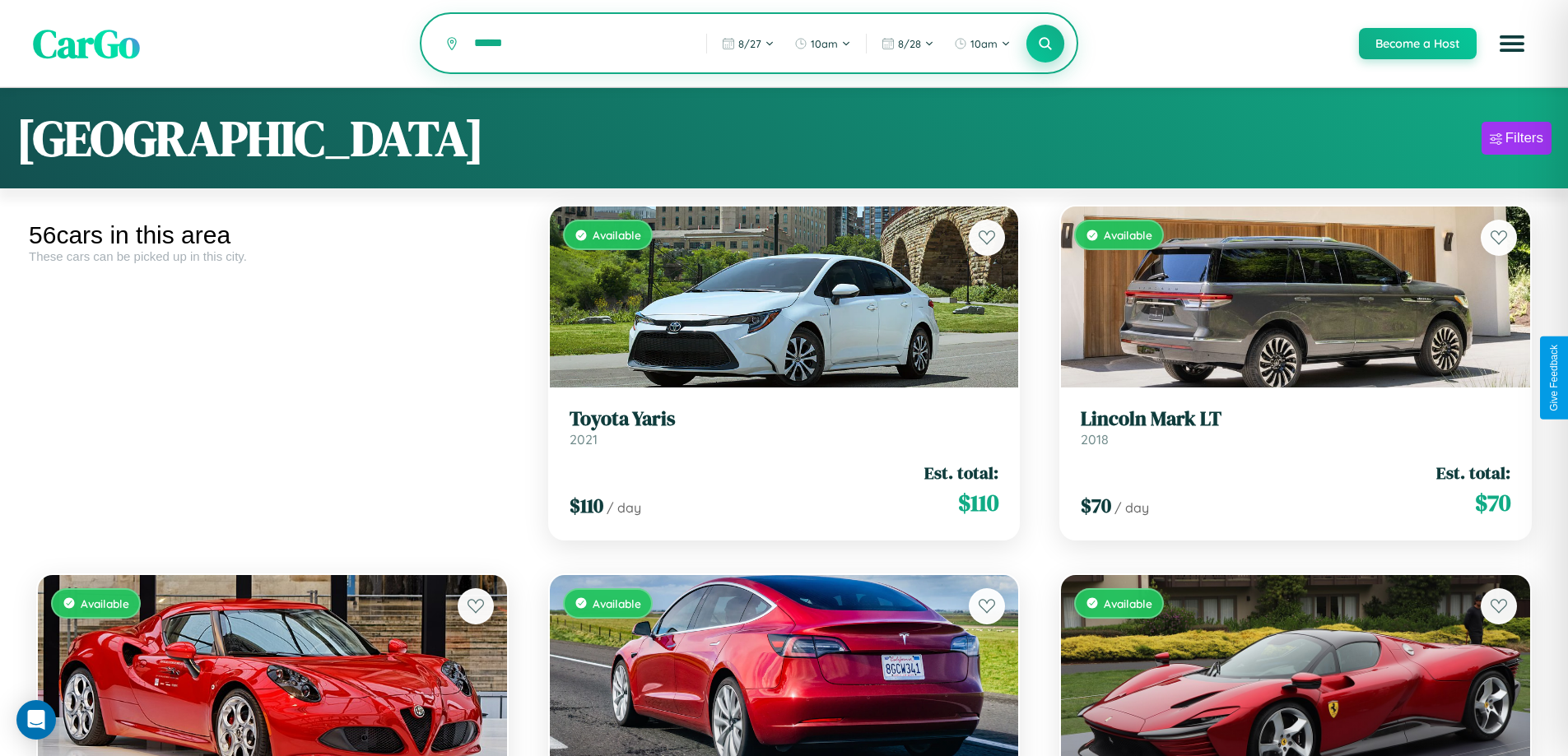
type input "******"
click at [1044, 44] on icon at bounding box center [1045, 43] width 15 height 15
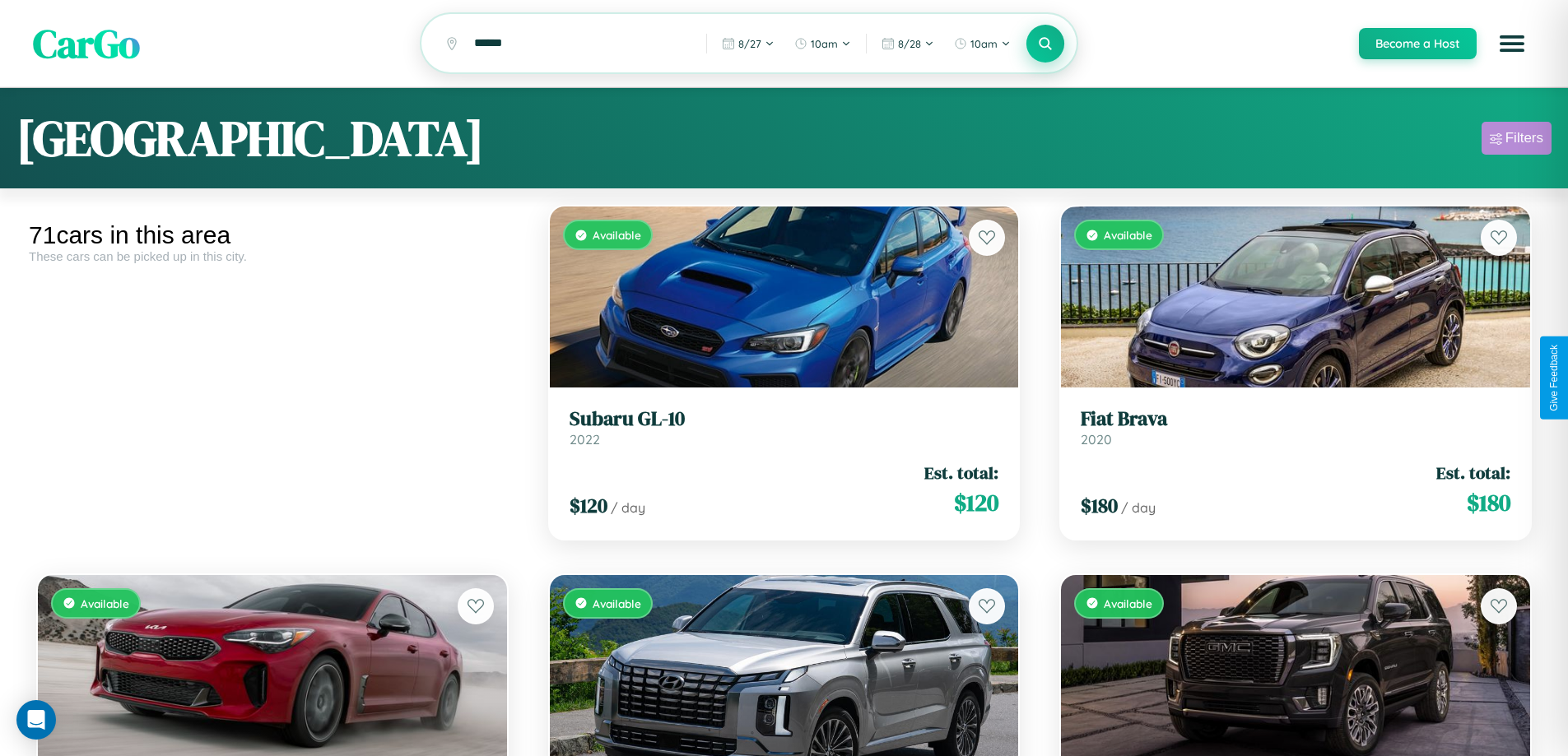
click at [1515, 140] on div "Filters" at bounding box center [1524, 138] width 38 height 16
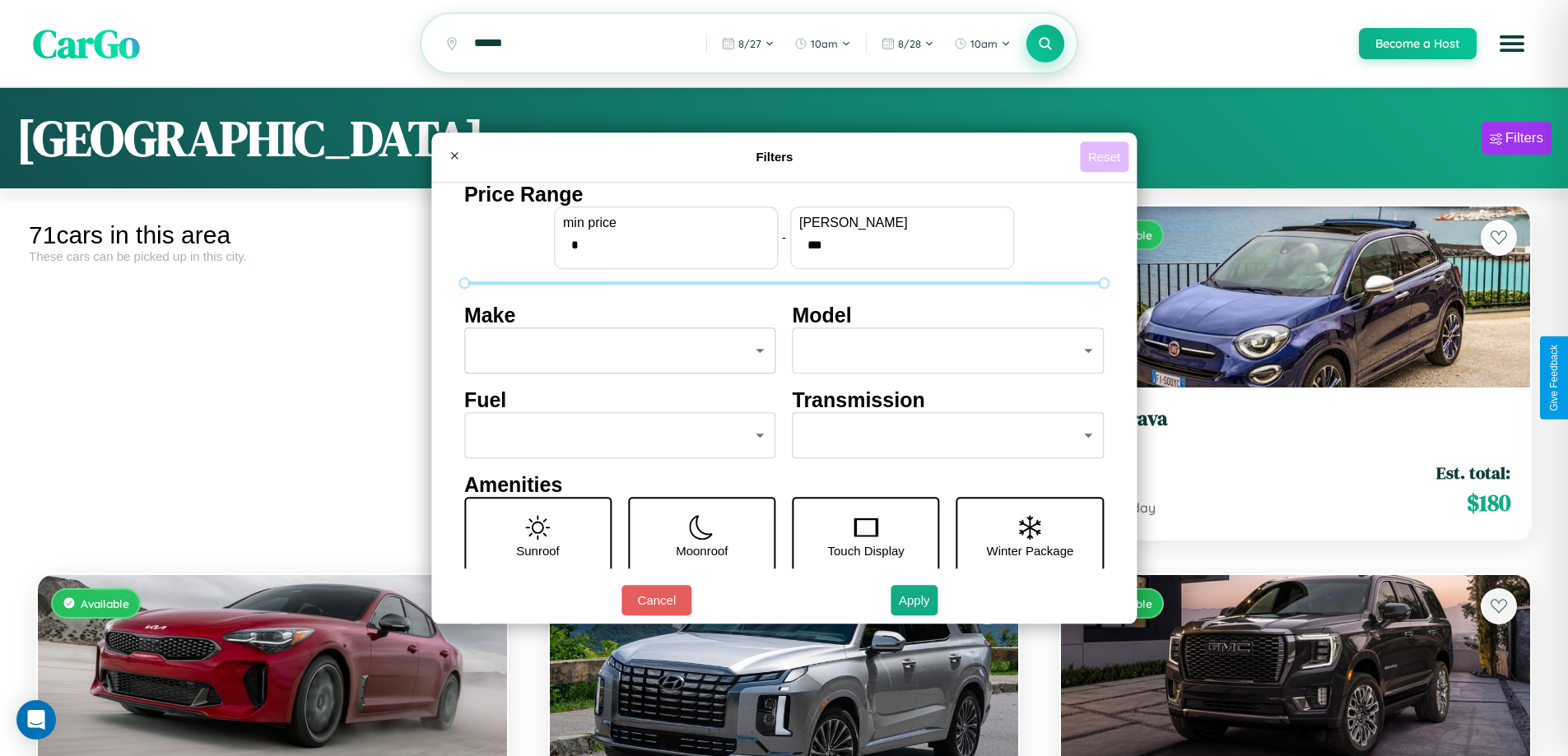
click at [1106, 157] on button "Reset" at bounding box center [1104, 156] width 48 height 30
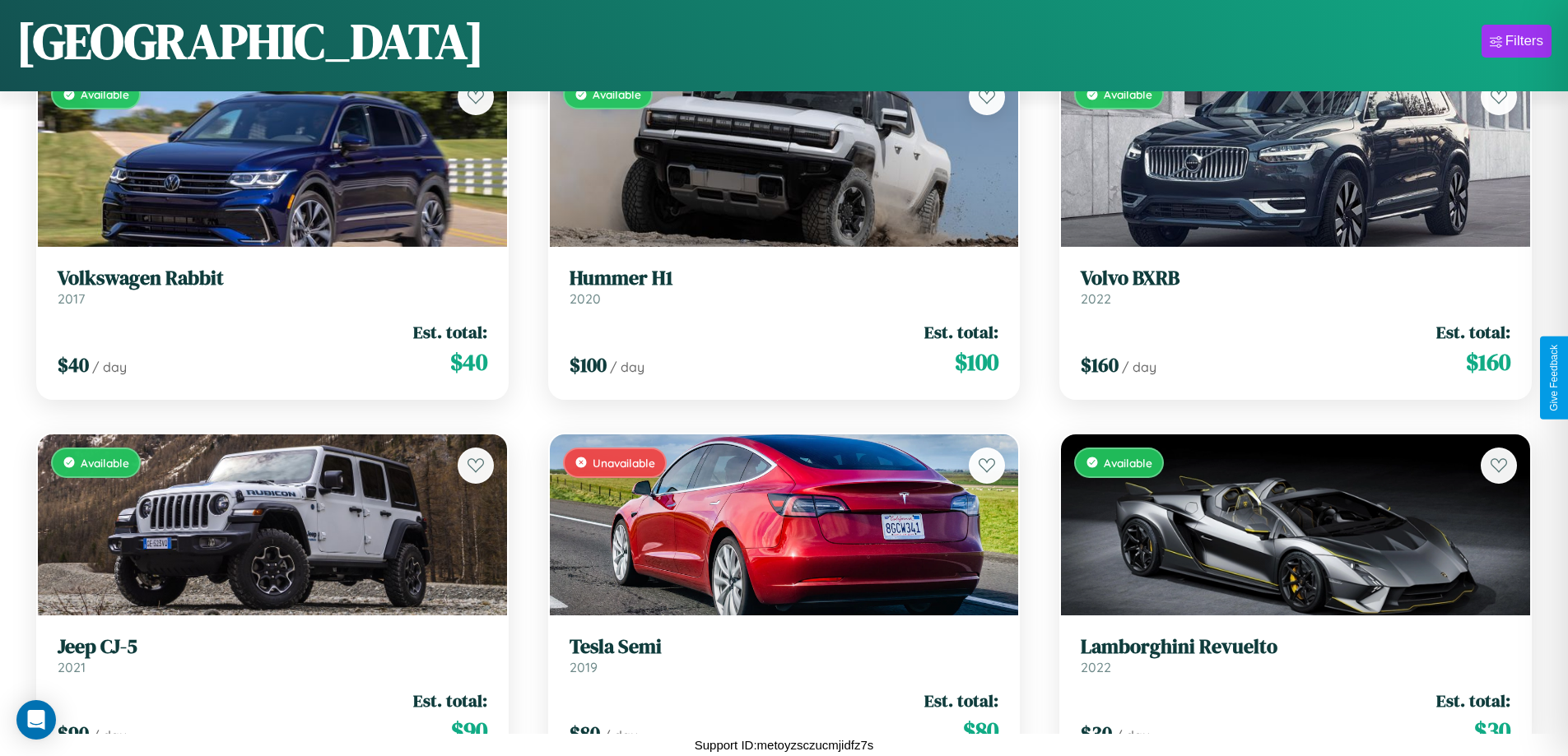
scroll to position [7600, 0]
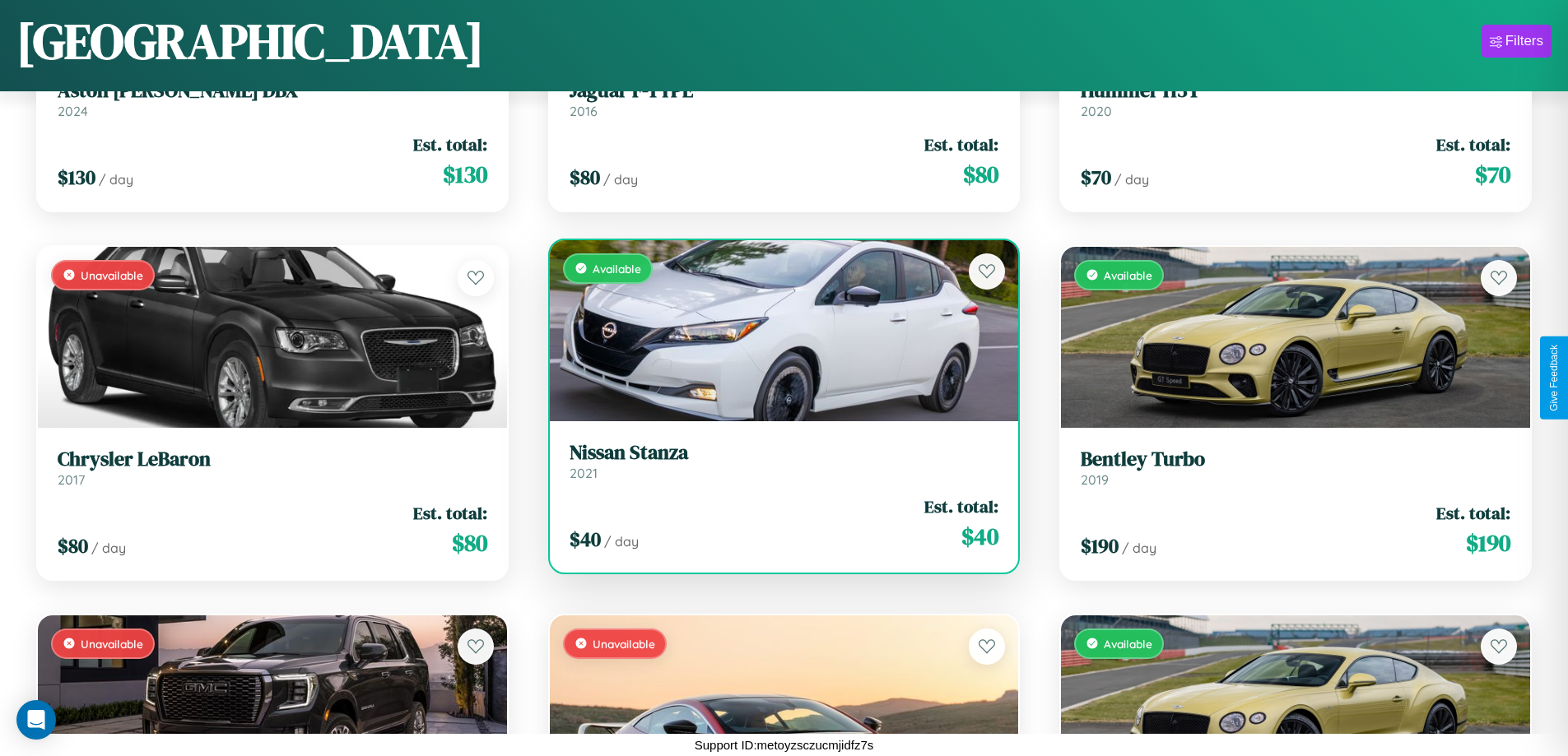
click at [777, 468] on link "Nissan Stanza 2021" at bounding box center [784, 461] width 430 height 40
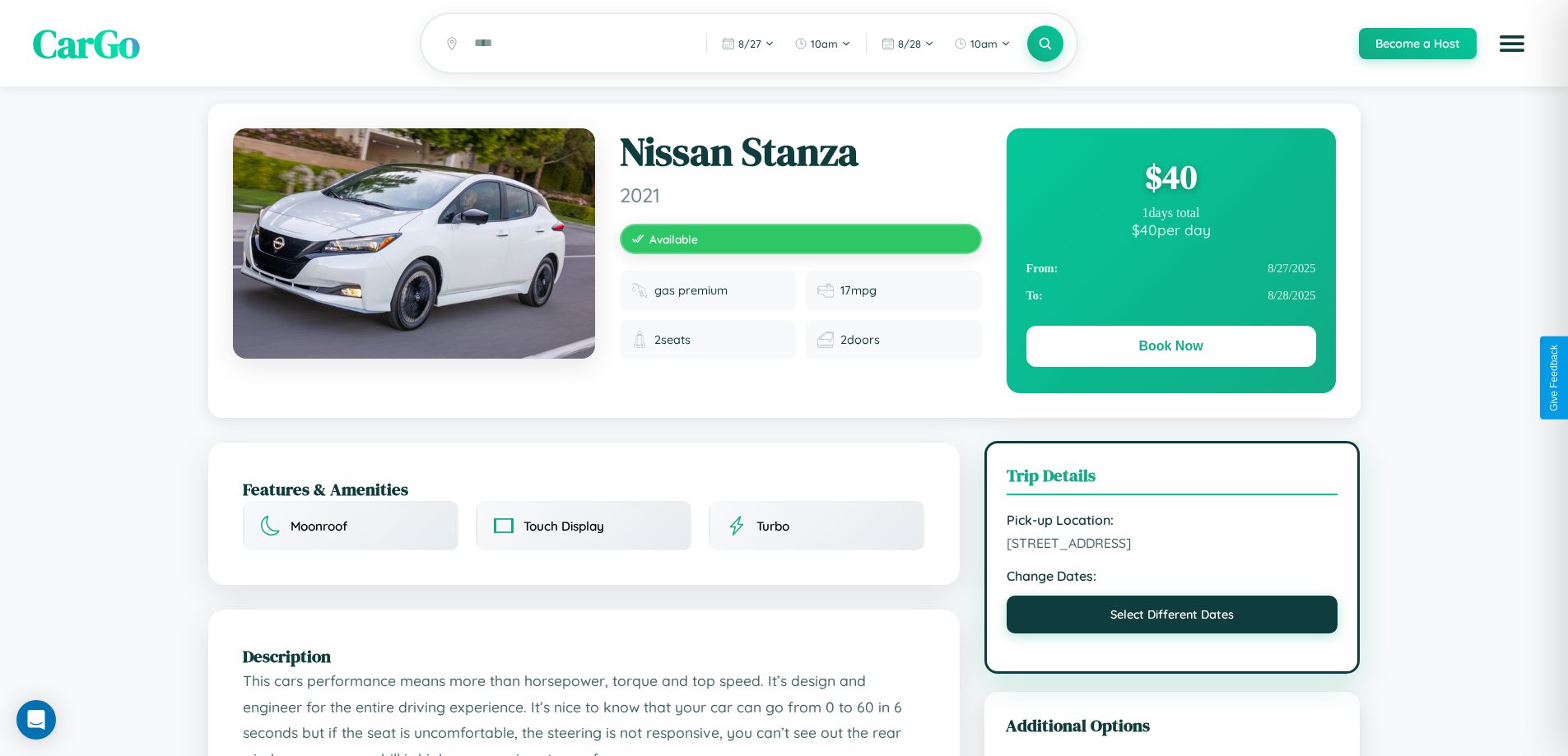
click at [1172, 617] on button "Select Different Dates" at bounding box center [1172, 615] width 332 height 38
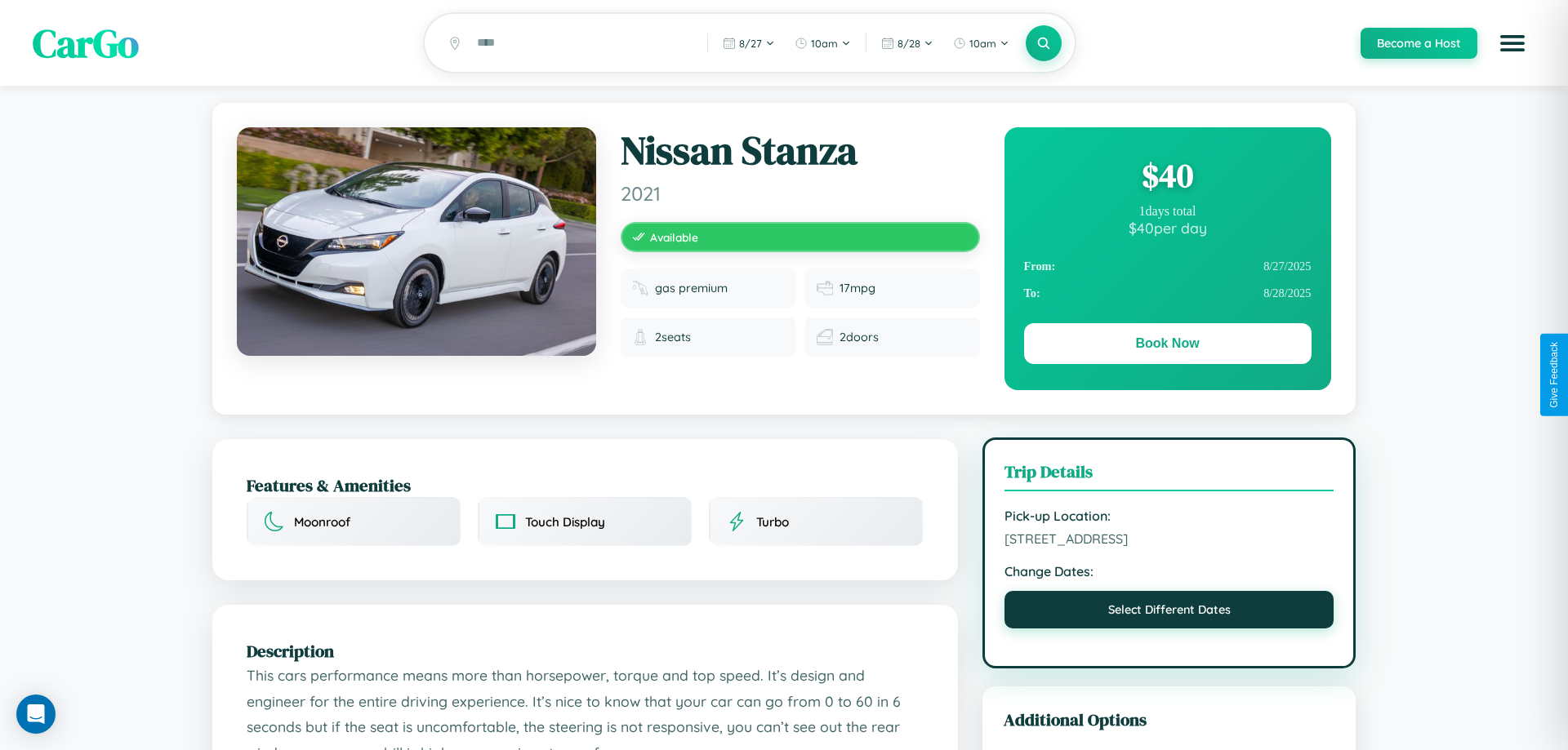
select select "*"
select select "****"
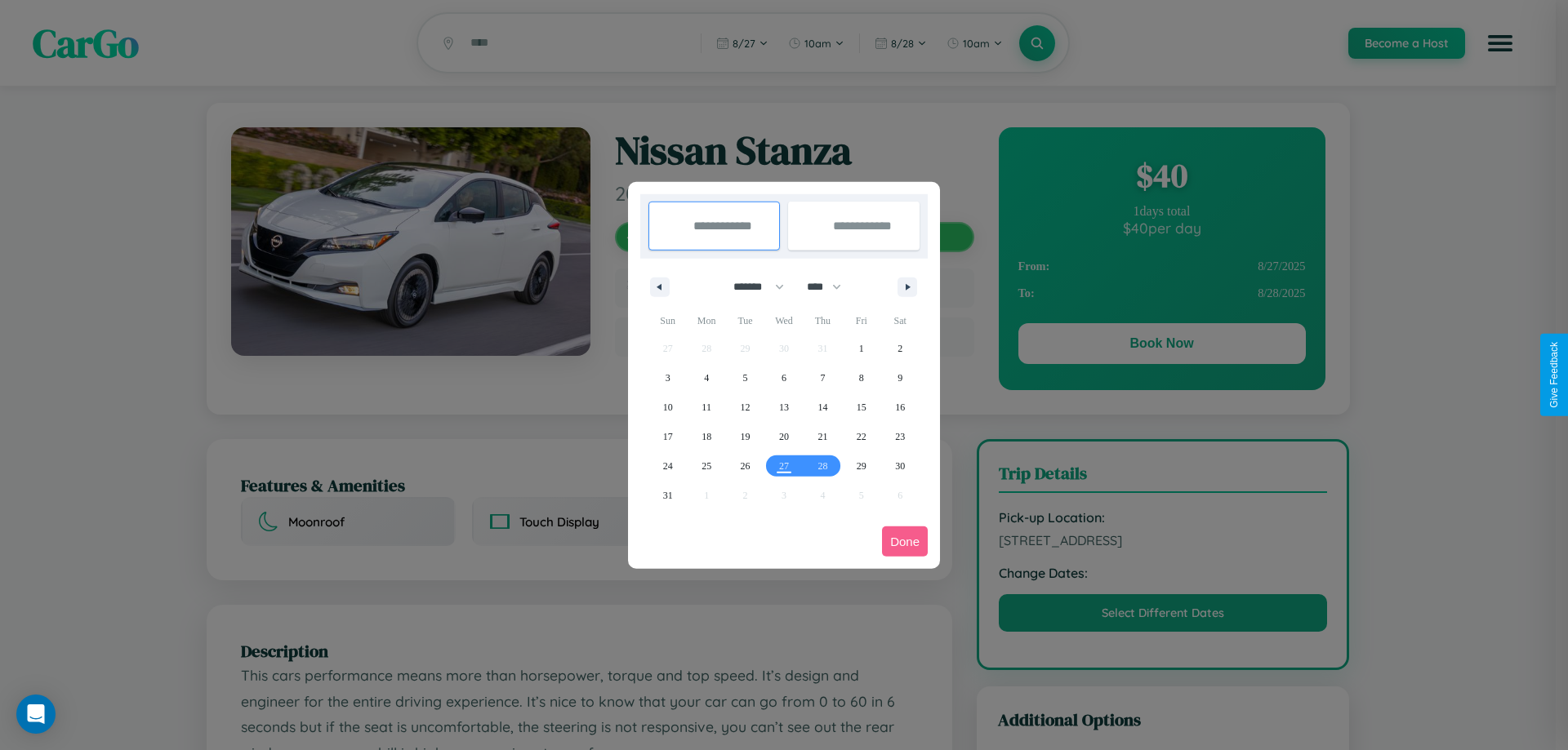
click at [751, 286] on select "******* ******** ***** ***** *** **** **** ****** ********* ******* ******** **…" at bounding box center [755, 287] width 69 height 27
select select "*"
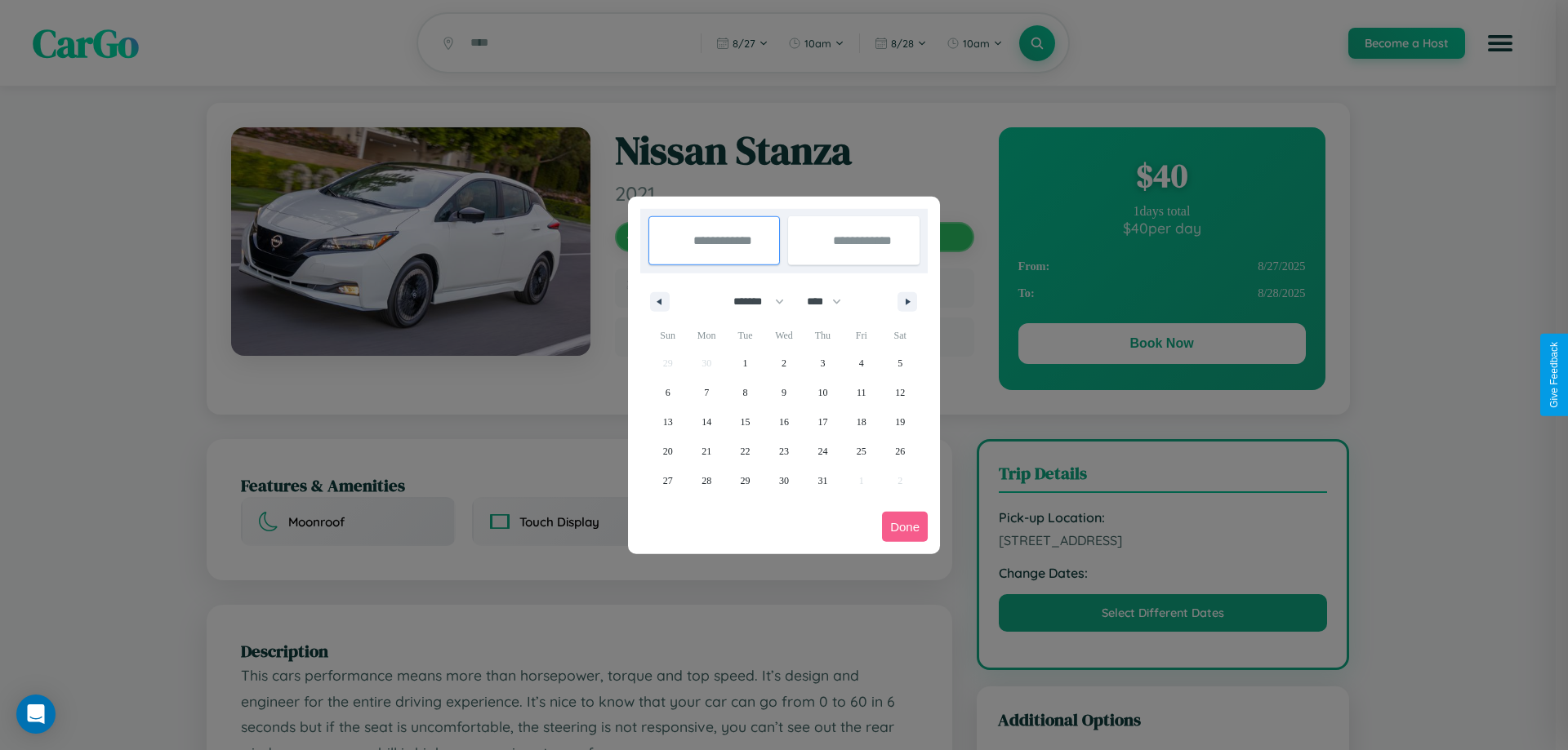
click at [831, 302] on select "**** **** **** **** **** **** **** **** **** **** **** **** **** **** **** ****…" at bounding box center [823, 302] width 49 height 27
select select "****"
click at [900, 362] on span "4" at bounding box center [900, 363] width 5 height 29
type input "**********"
click at [707, 421] on span "13" at bounding box center [706, 422] width 9 height 29
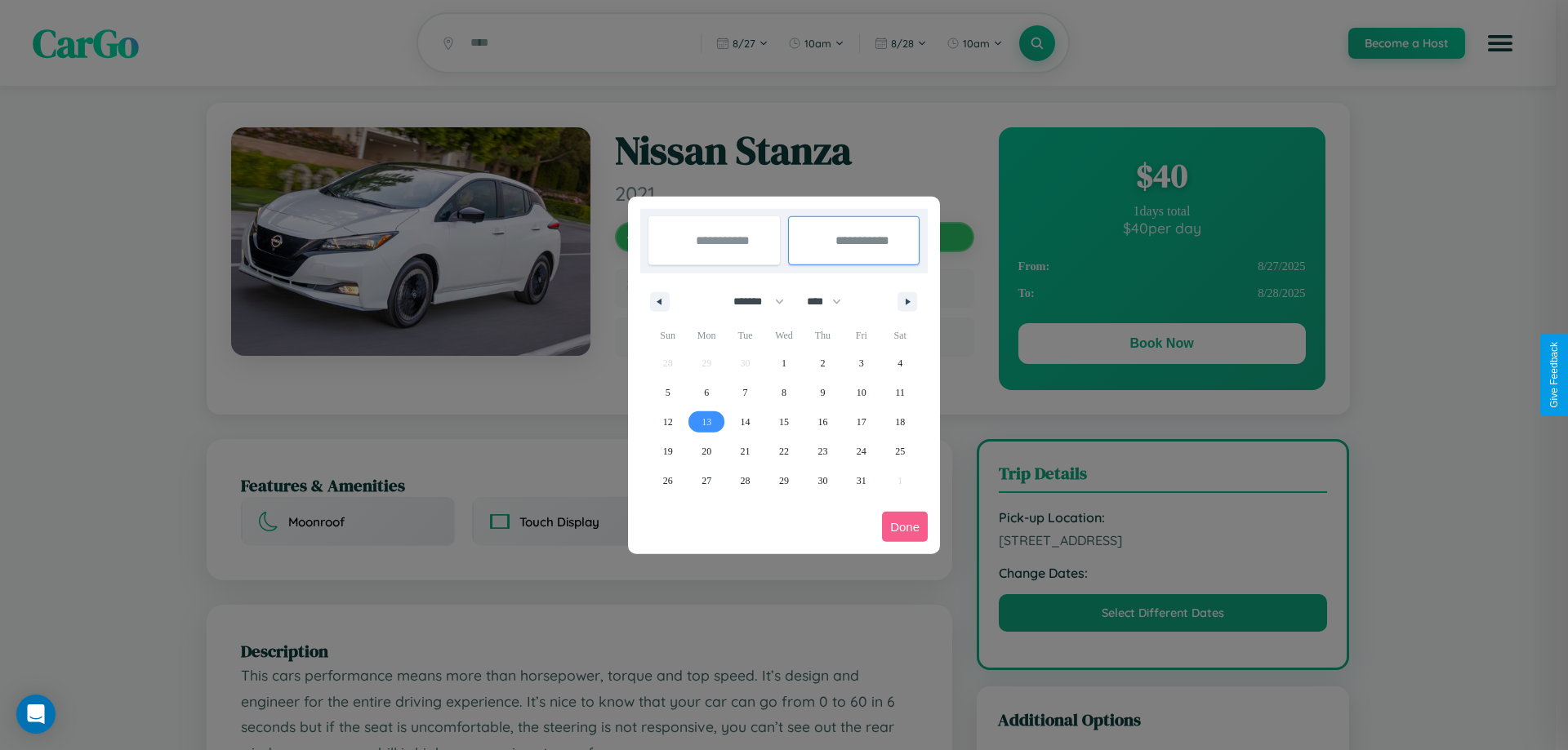
type input "**********"
click at [905, 526] on button "Done" at bounding box center [905, 526] width 46 height 30
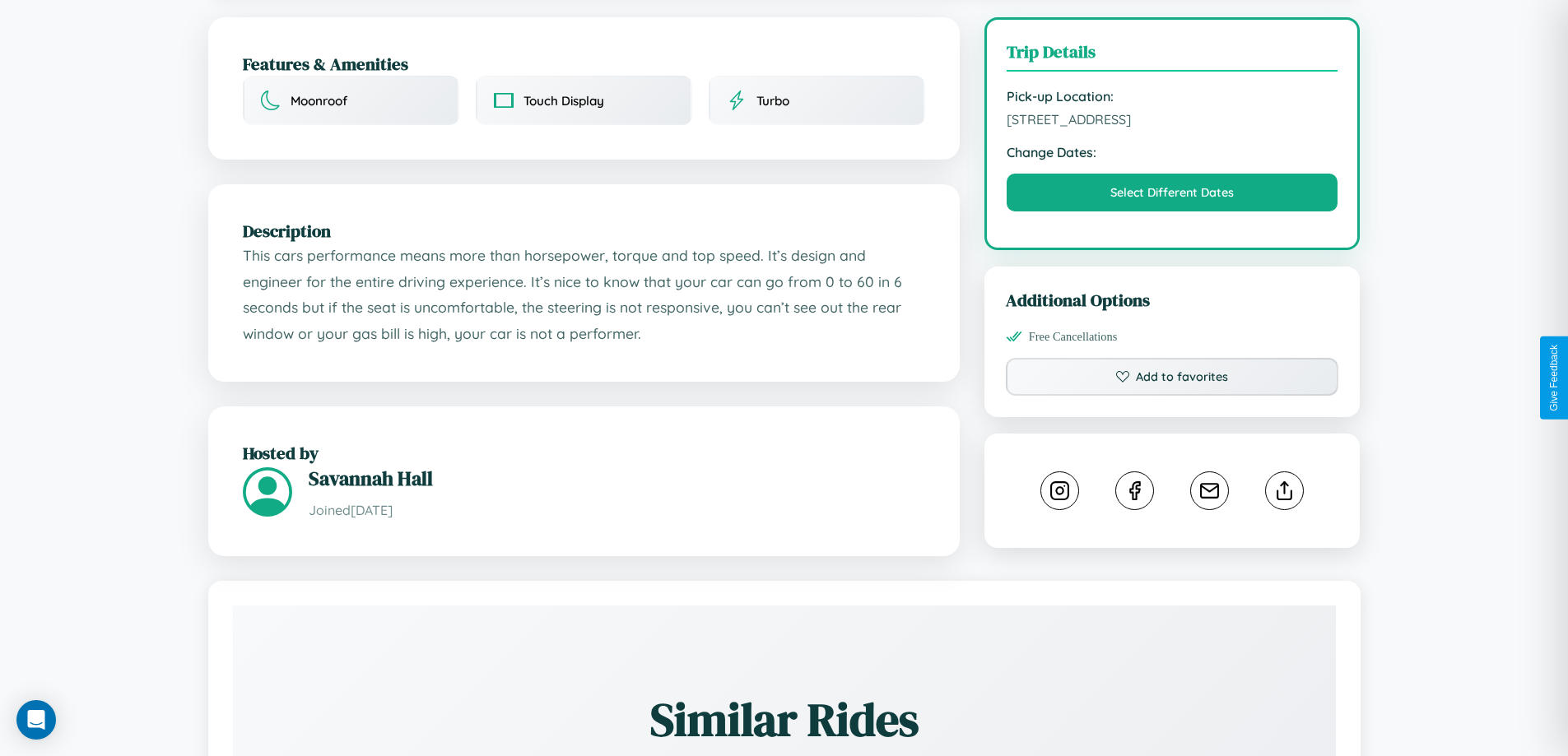
scroll to position [427, 0]
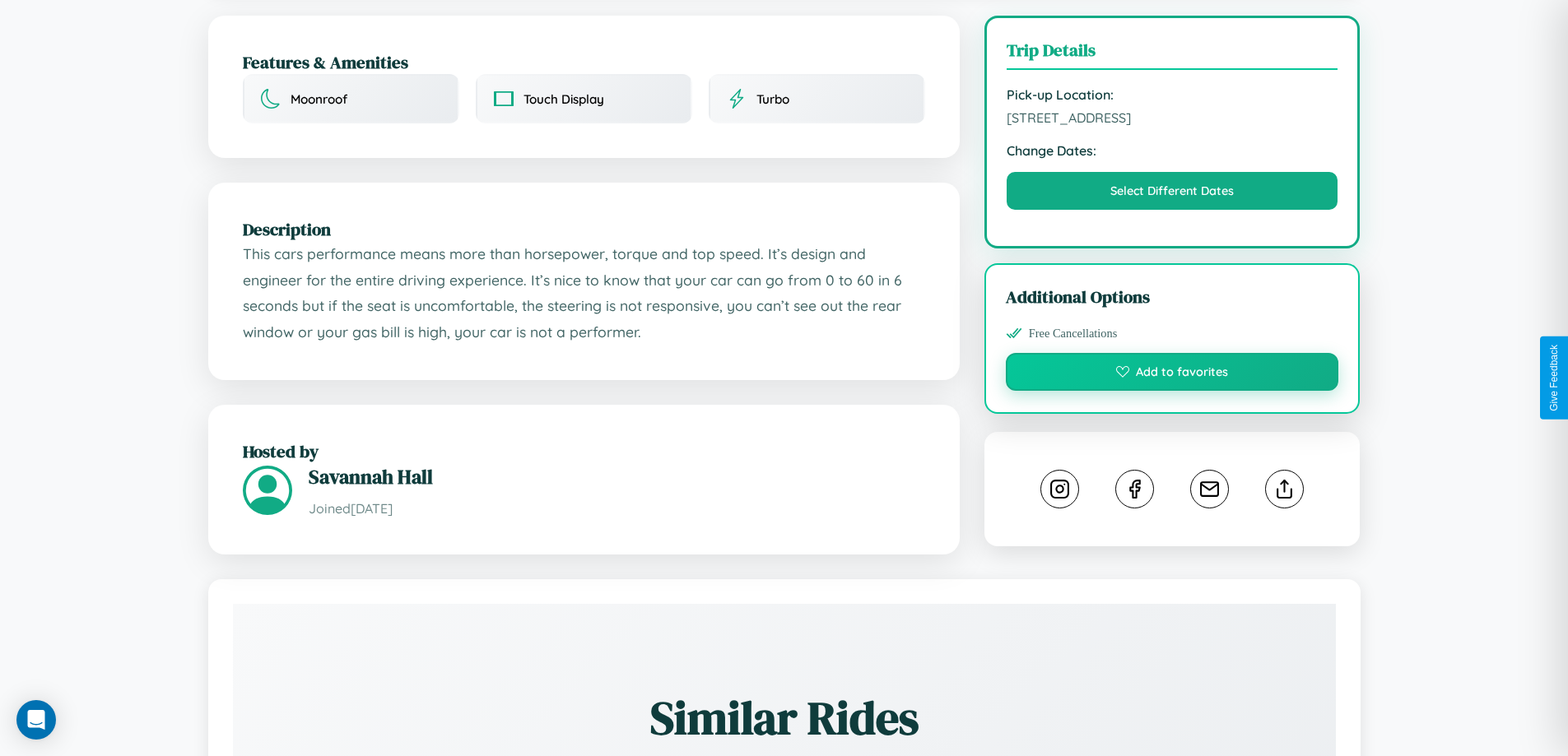
click at [1172, 375] on button "Add to favorites" at bounding box center [1172, 372] width 333 height 38
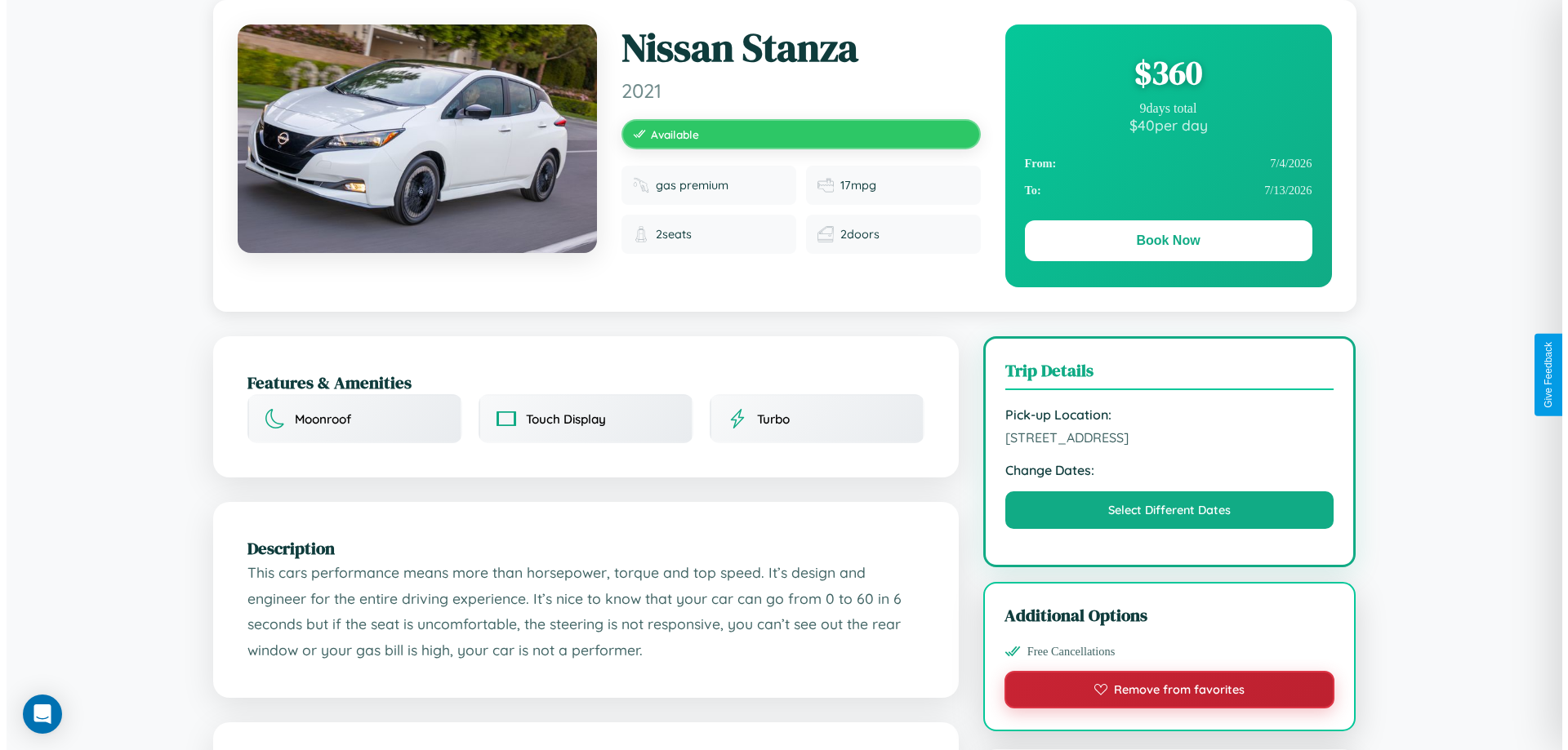
scroll to position [0, 0]
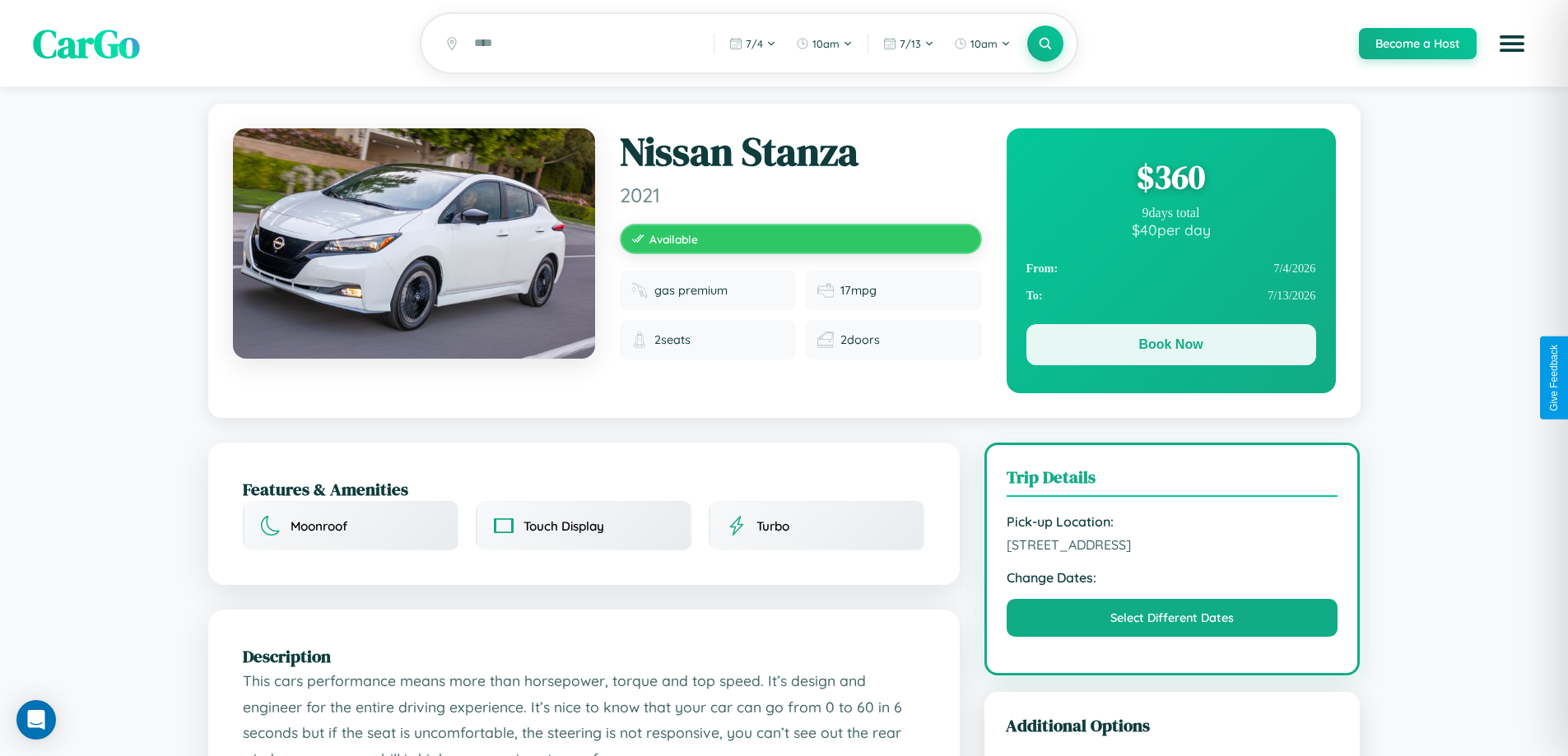
click at [1170, 347] on button "Book Now" at bounding box center [1171, 345] width 289 height 41
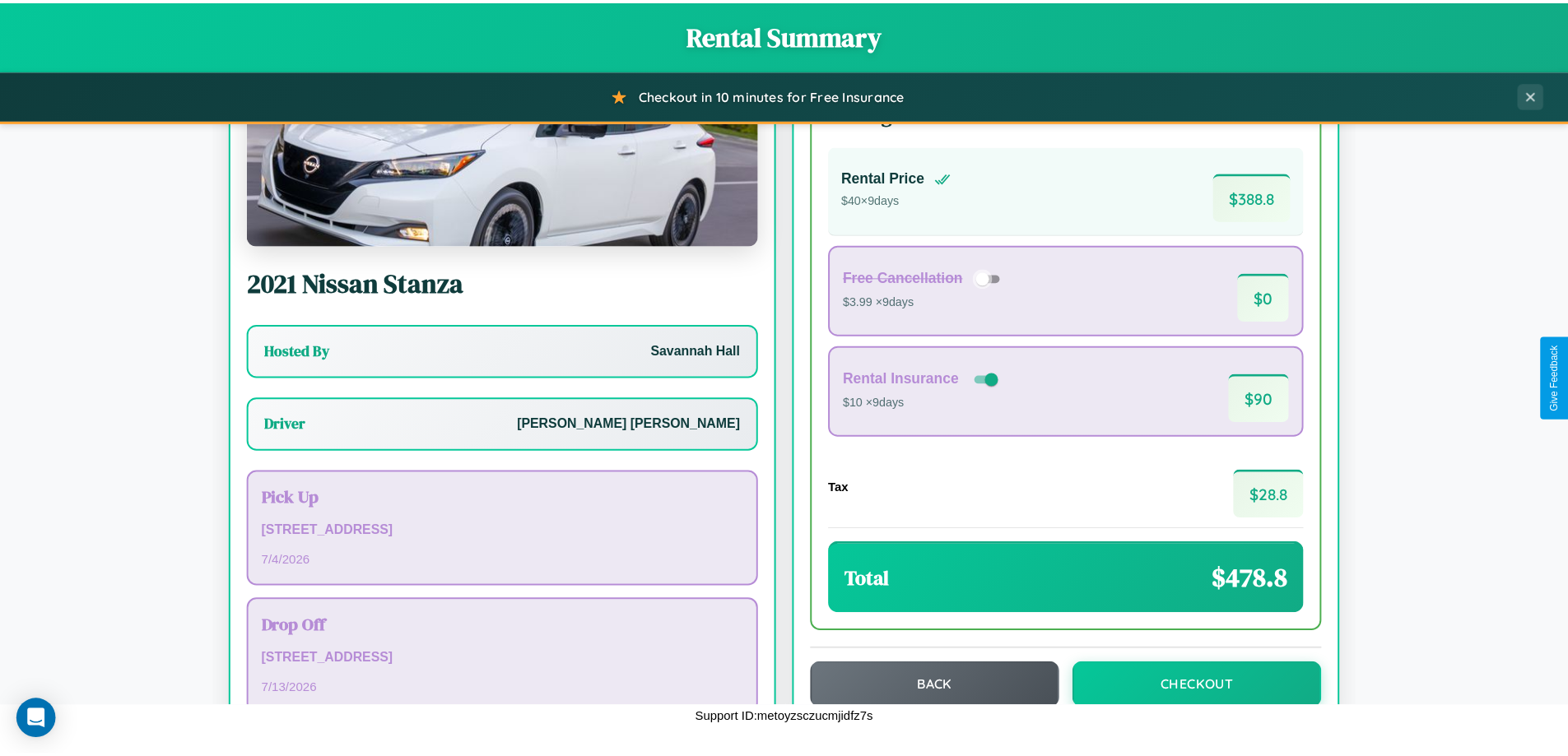
scroll to position [119, 0]
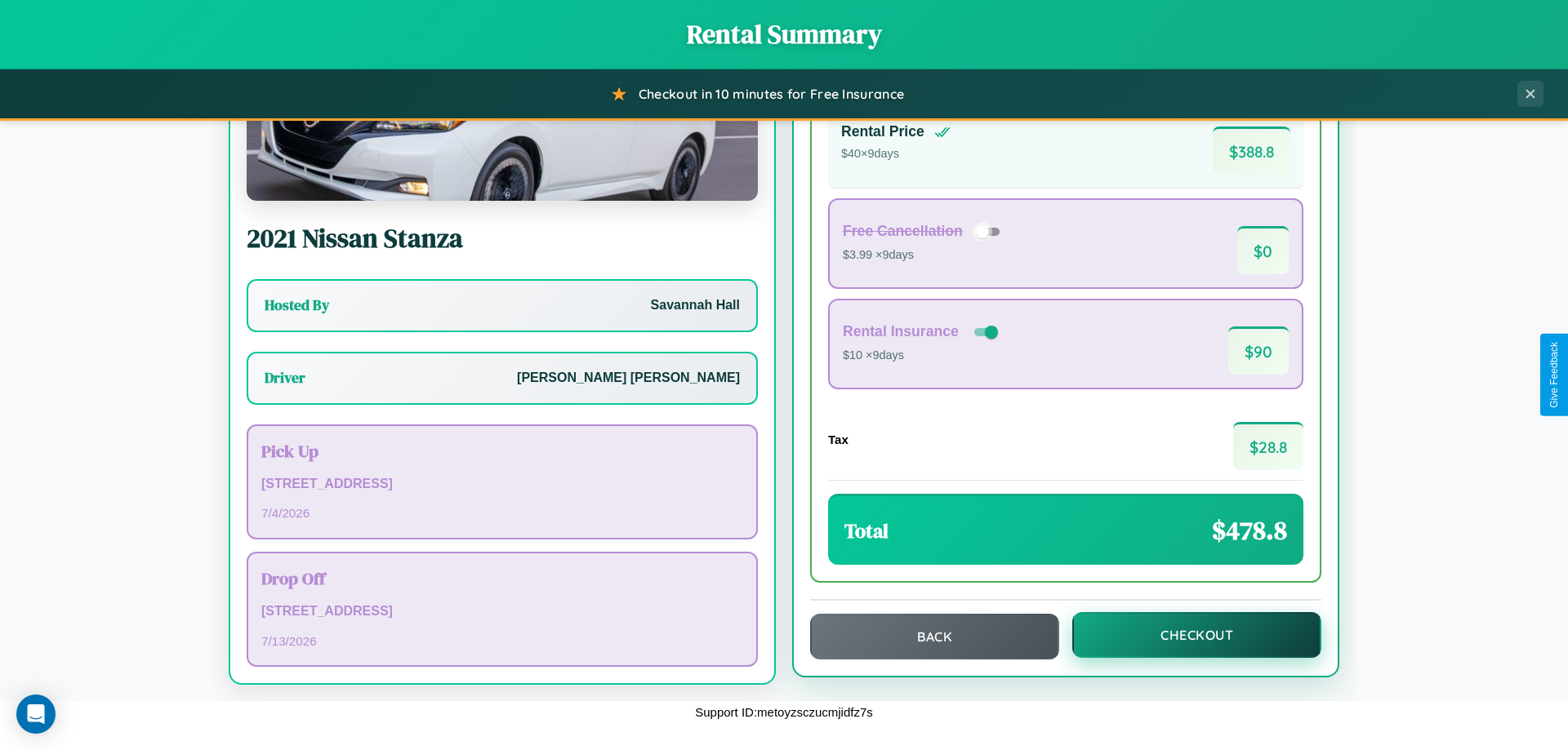
click at [1186, 635] on button "Checkout" at bounding box center [1196, 636] width 249 height 46
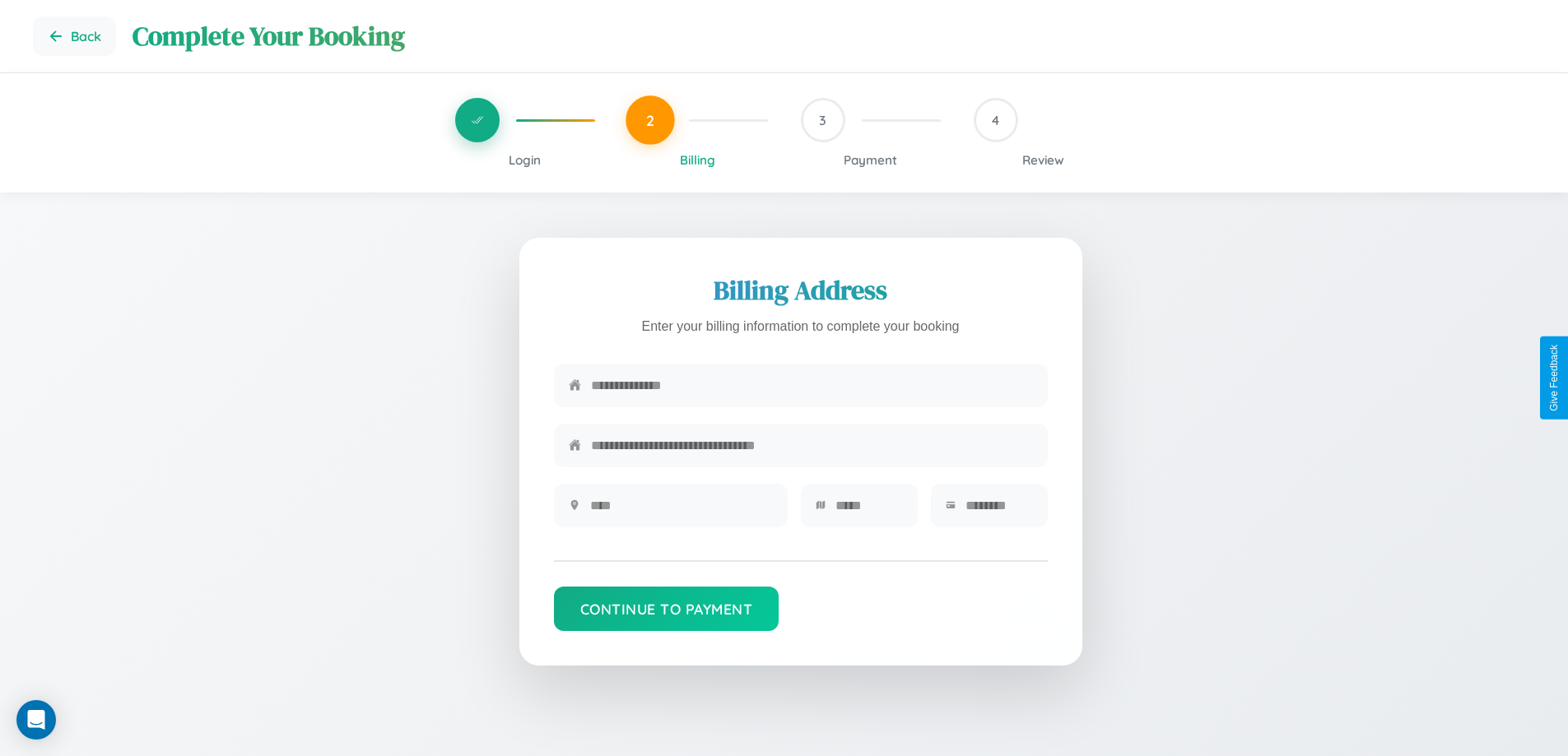
click at [811, 386] on input "text" at bounding box center [811, 385] width 442 height 40
type input "**********"
click at [680, 511] on input "text" at bounding box center [681, 505] width 183 height 40
type input "********"
click at [868, 511] on input "text" at bounding box center [869, 505] width 67 height 40
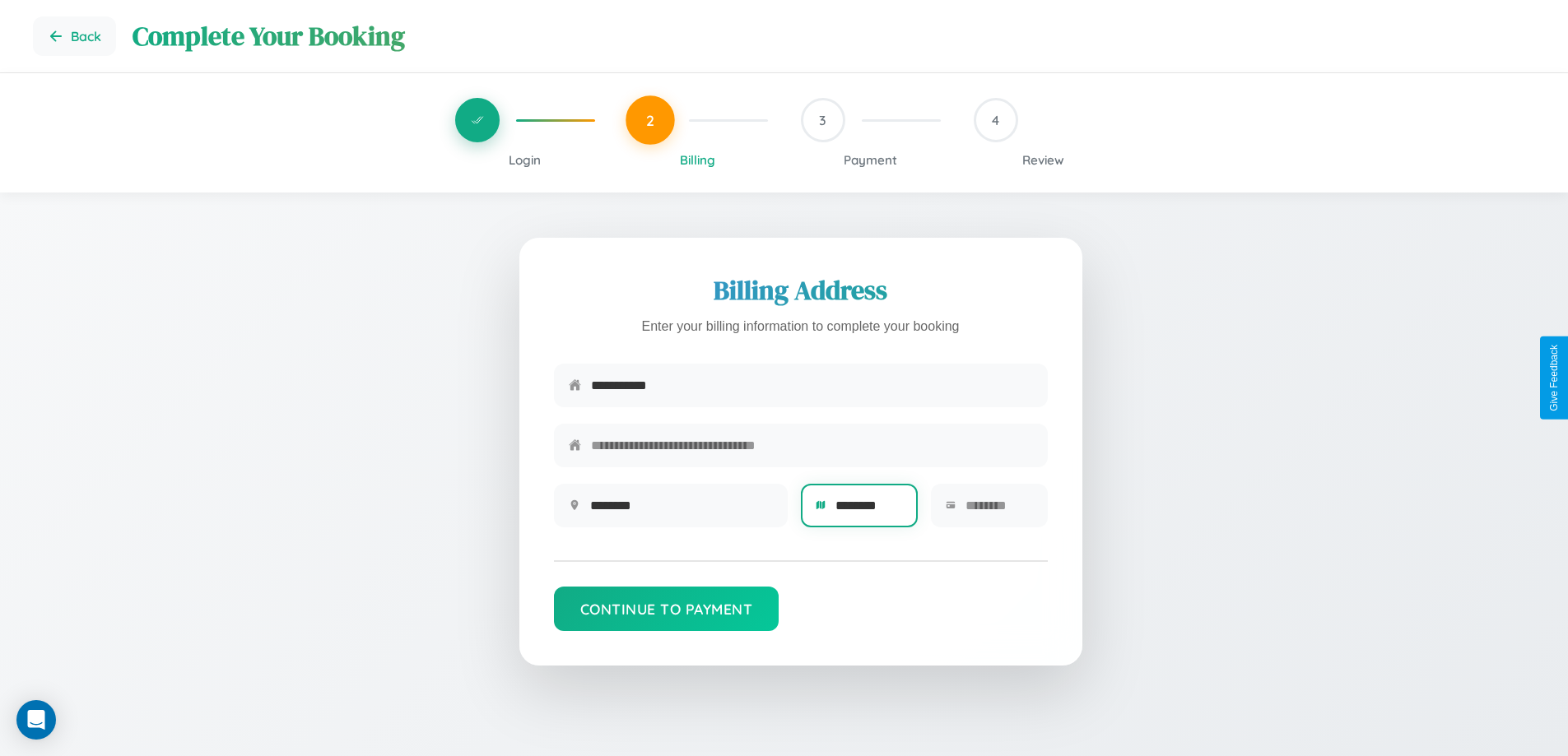
type input "********"
click at [998, 511] on input "text" at bounding box center [999, 505] width 67 height 40
type input "*****"
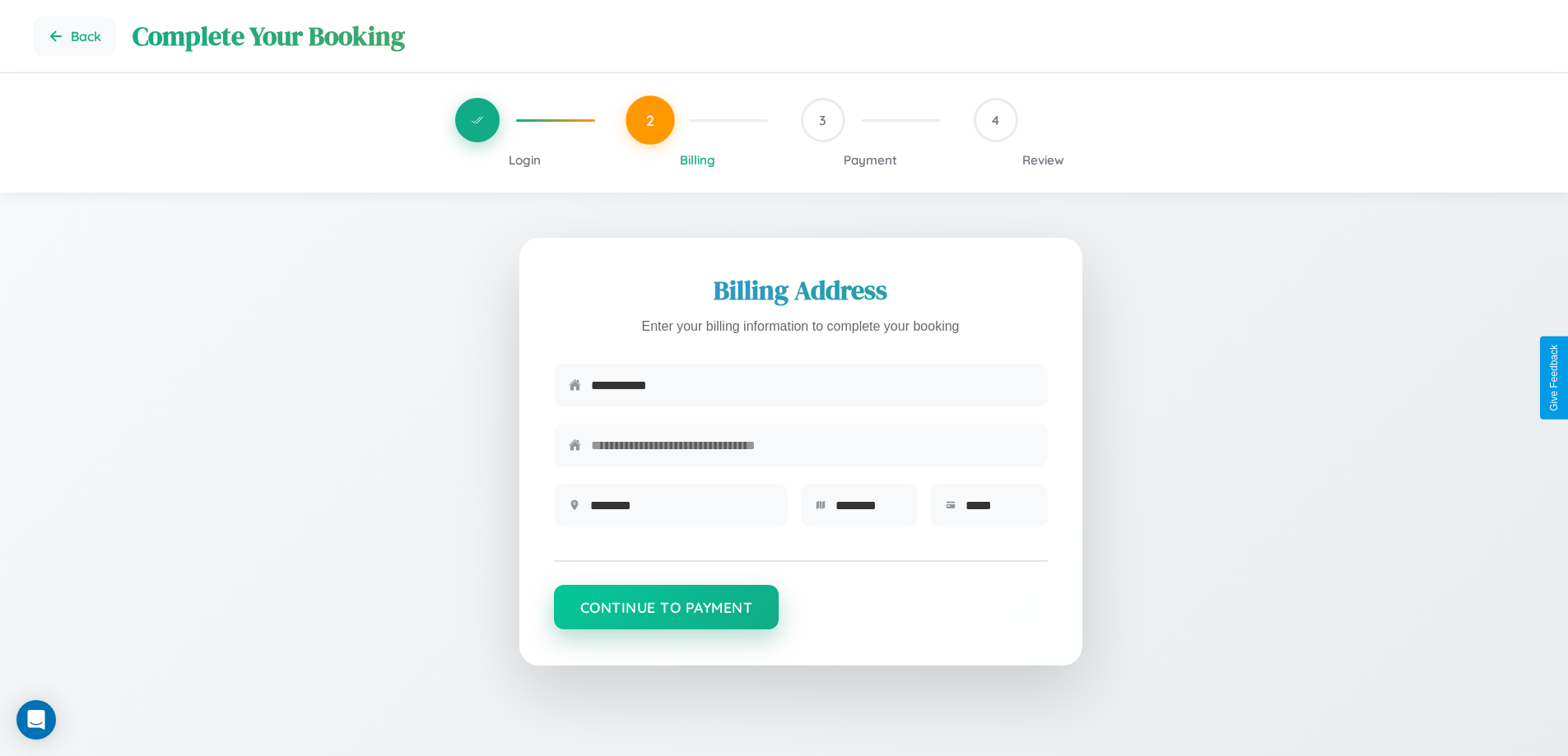
click at [666, 616] on button "Continue to Payment" at bounding box center [666, 607] width 226 height 45
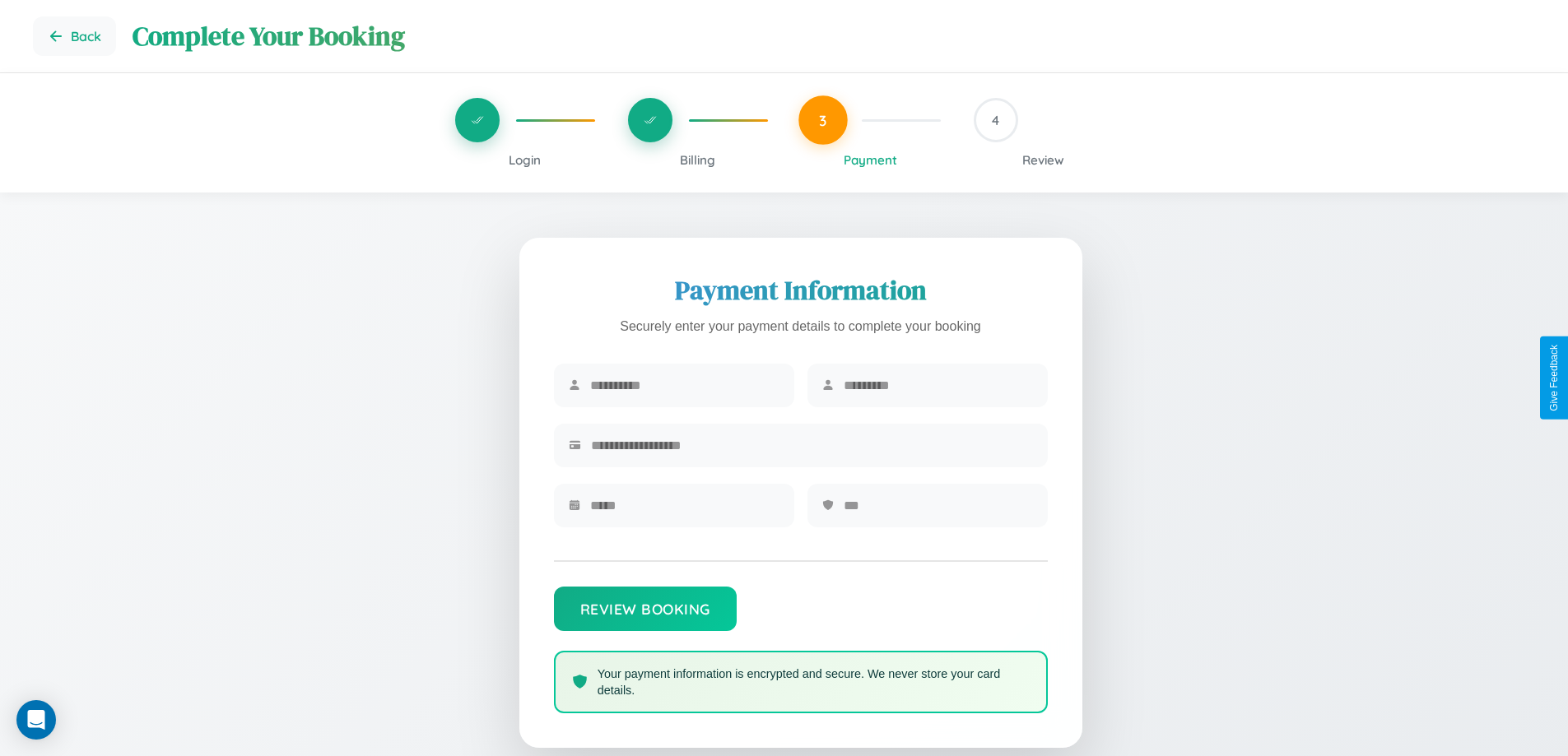
click at [684, 386] on input "text" at bounding box center [685, 385] width 189 height 40
type input "*******"
click at [937, 386] on input "text" at bounding box center [939, 385] width 189 height 40
type input "******"
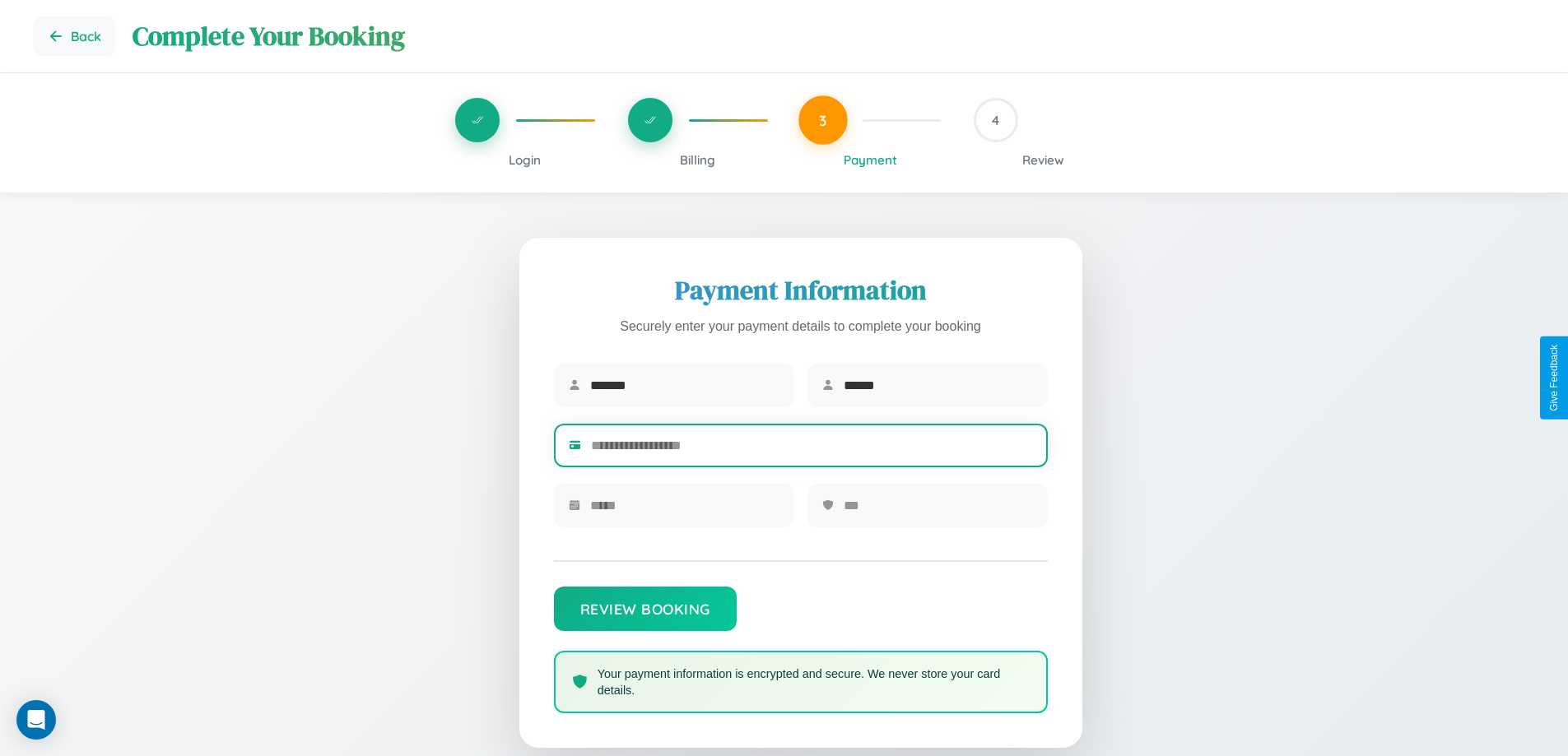
click at [811, 449] on input "text" at bounding box center [811, 445] width 442 height 40
type input "**********"
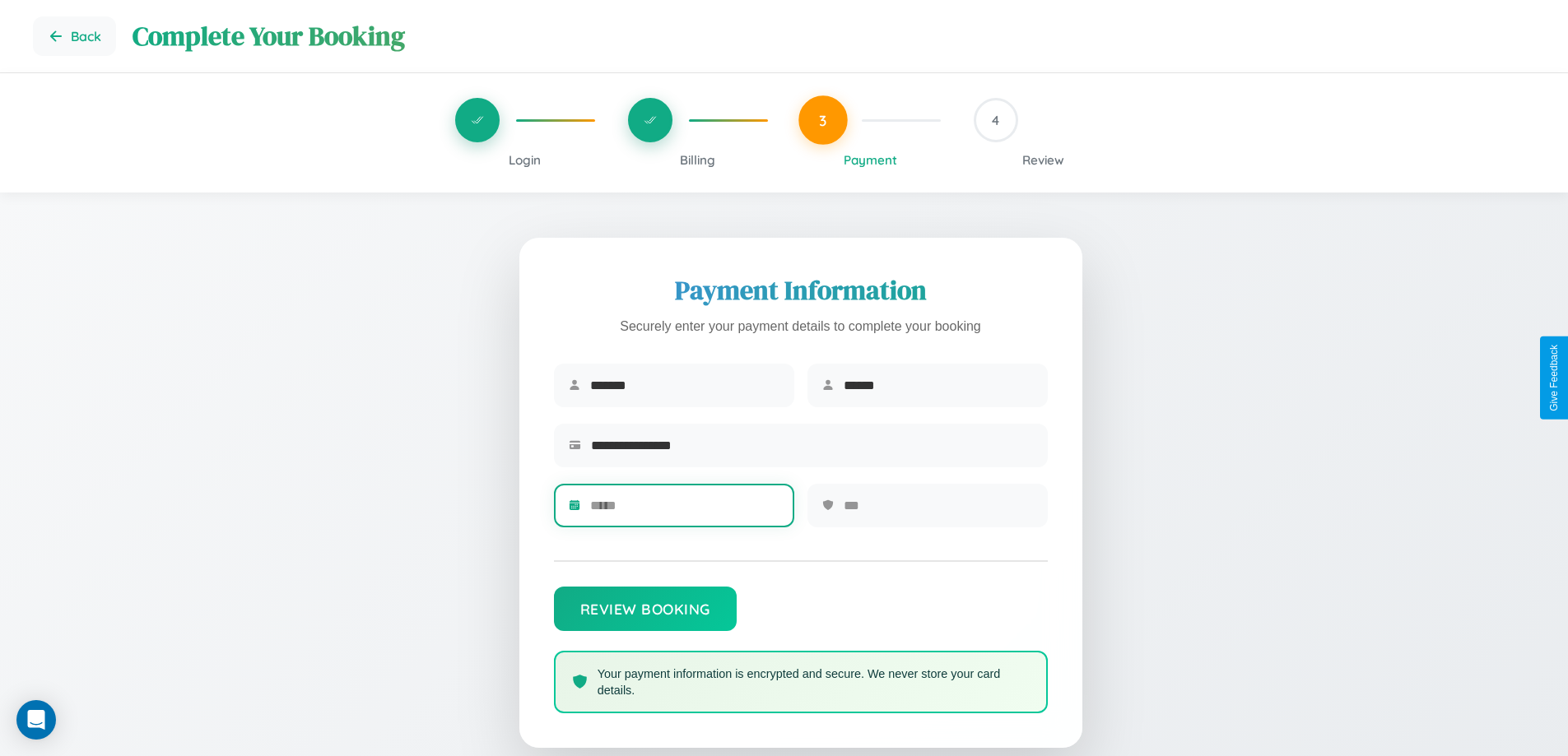
click at [684, 511] on input "text" at bounding box center [685, 505] width 189 height 40
type input "*****"
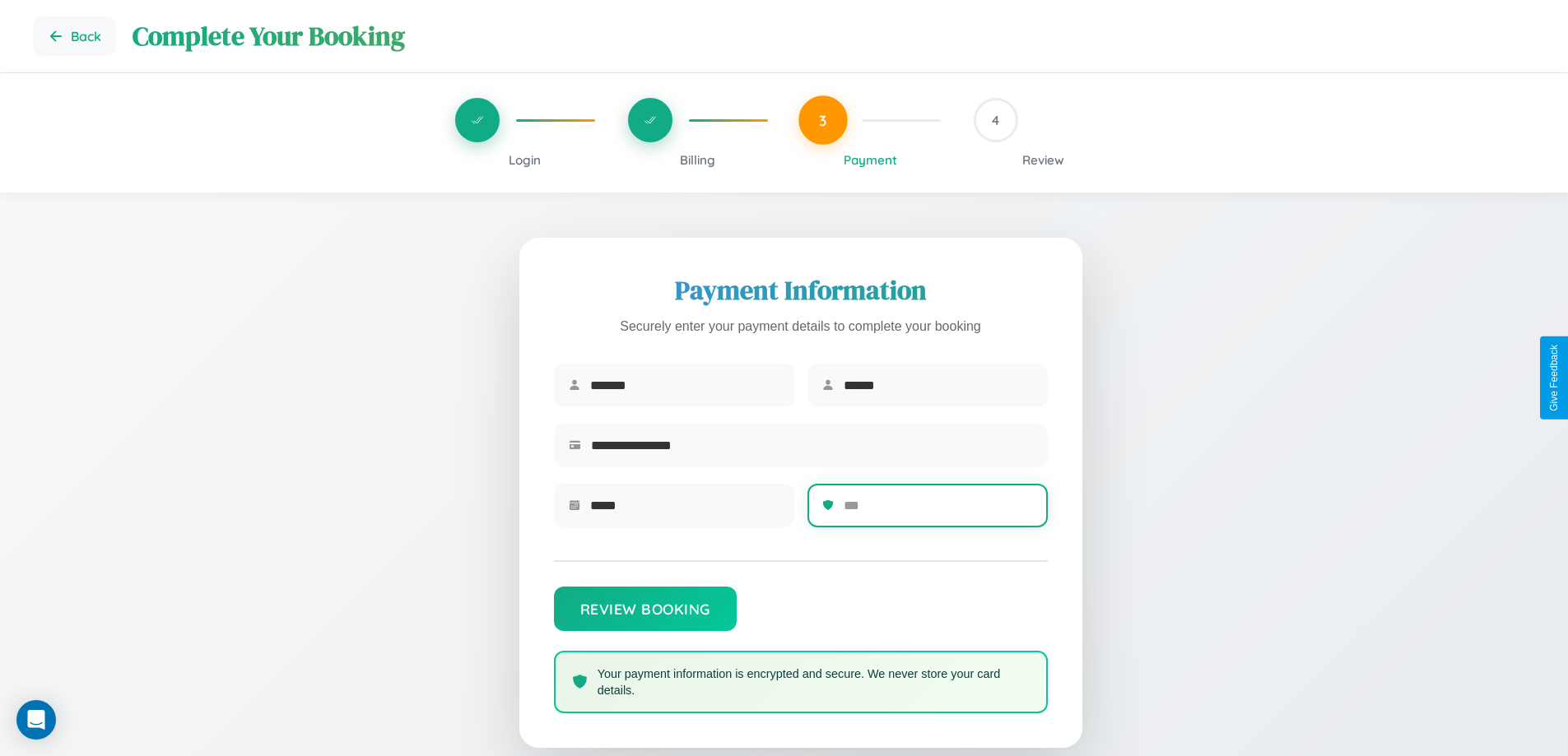
click at [937, 511] on input "text" at bounding box center [939, 505] width 189 height 40
type input "***"
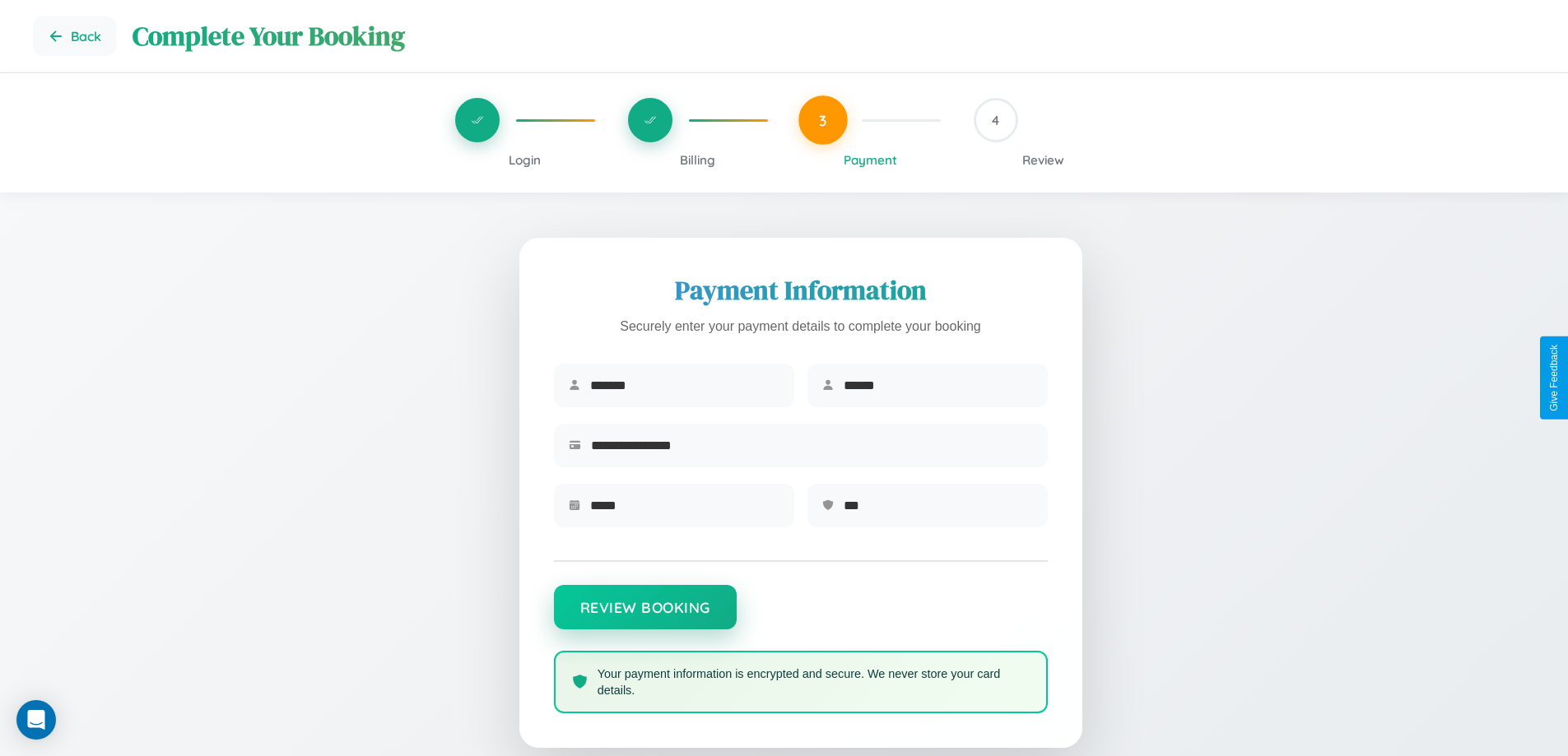
click at [644, 616] on button "Review Booking" at bounding box center [645, 607] width 183 height 45
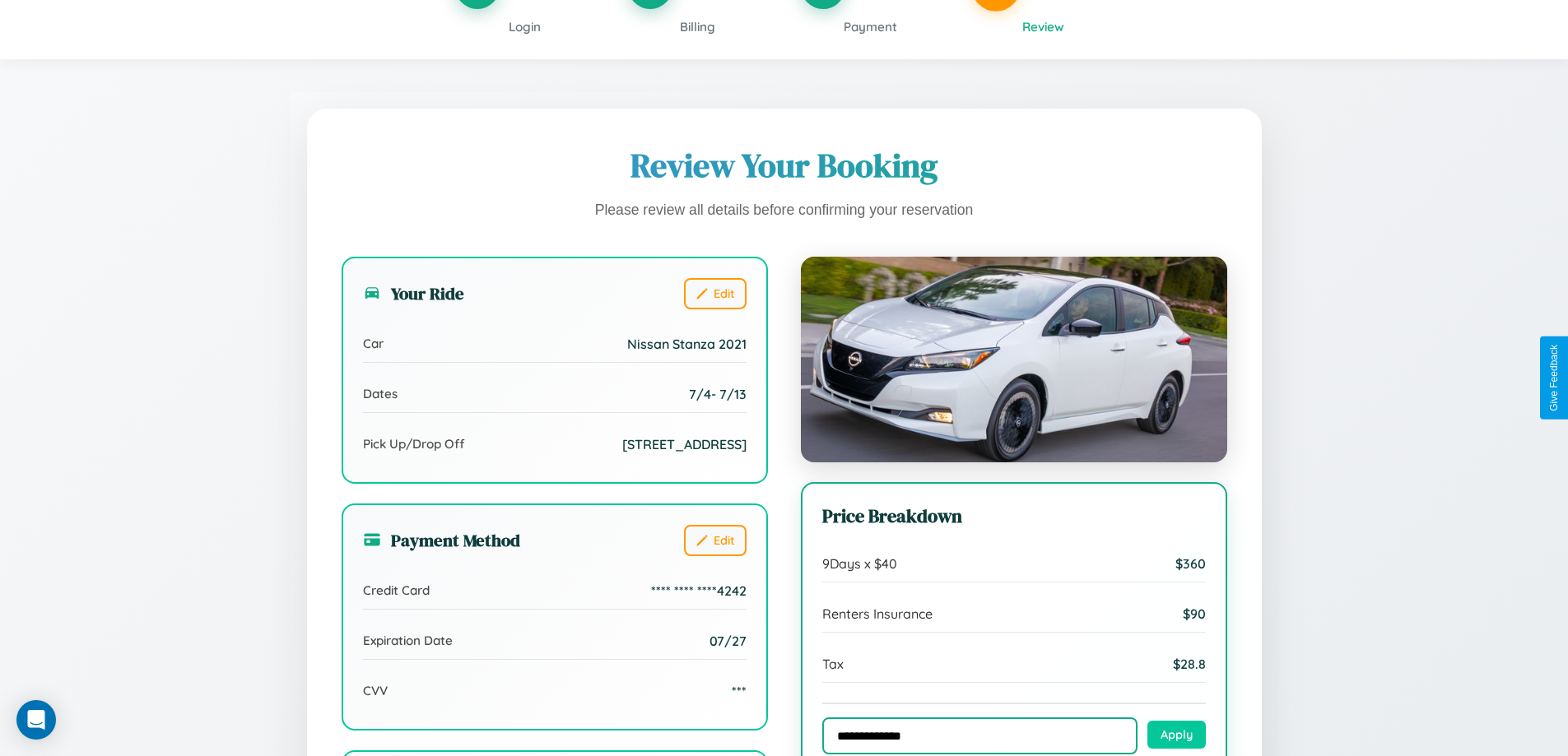
type input "**********"
click at [1176, 736] on button "Apply" at bounding box center [1176, 734] width 59 height 28
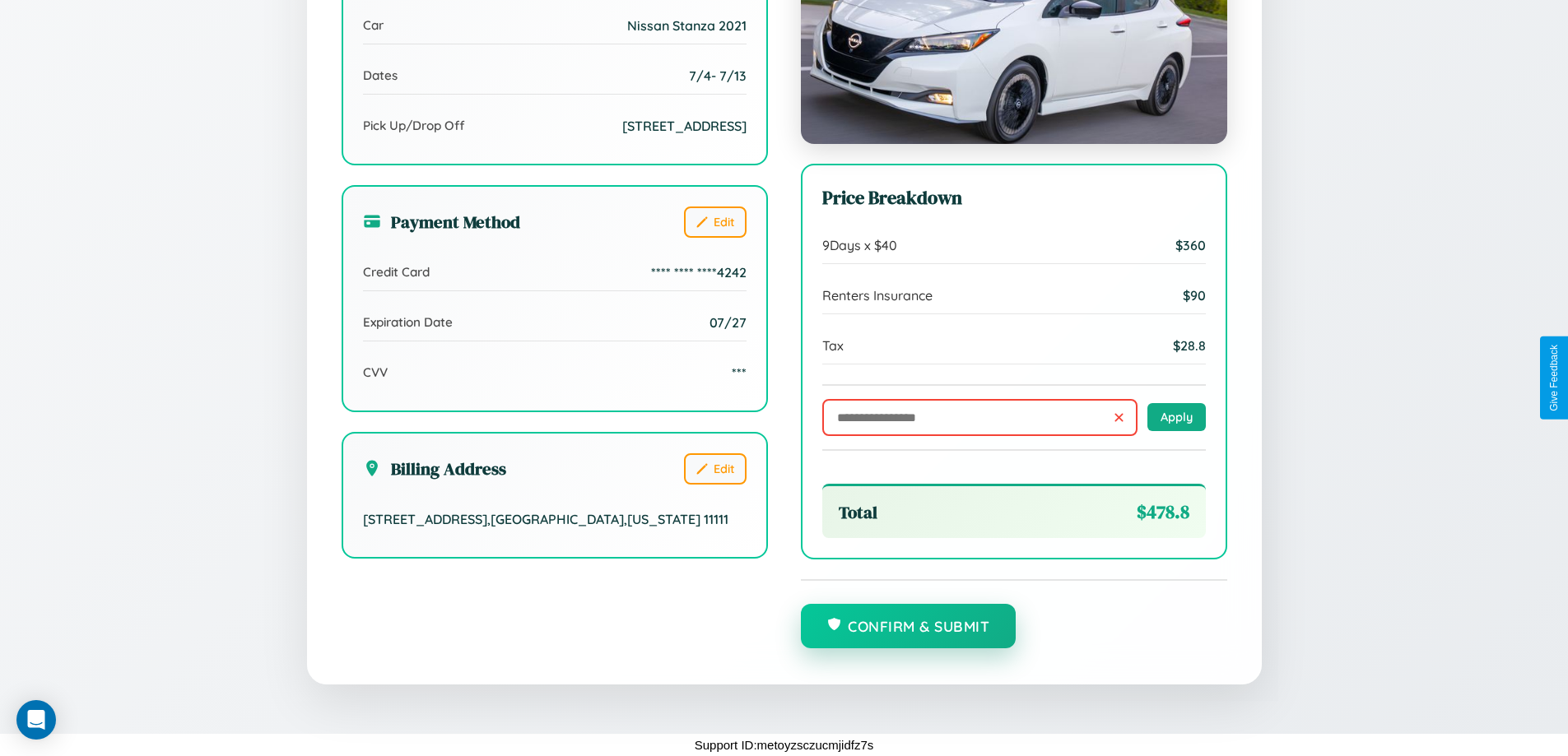
click at [908, 627] on button "Confirm & Submit" at bounding box center [908, 626] width 215 height 45
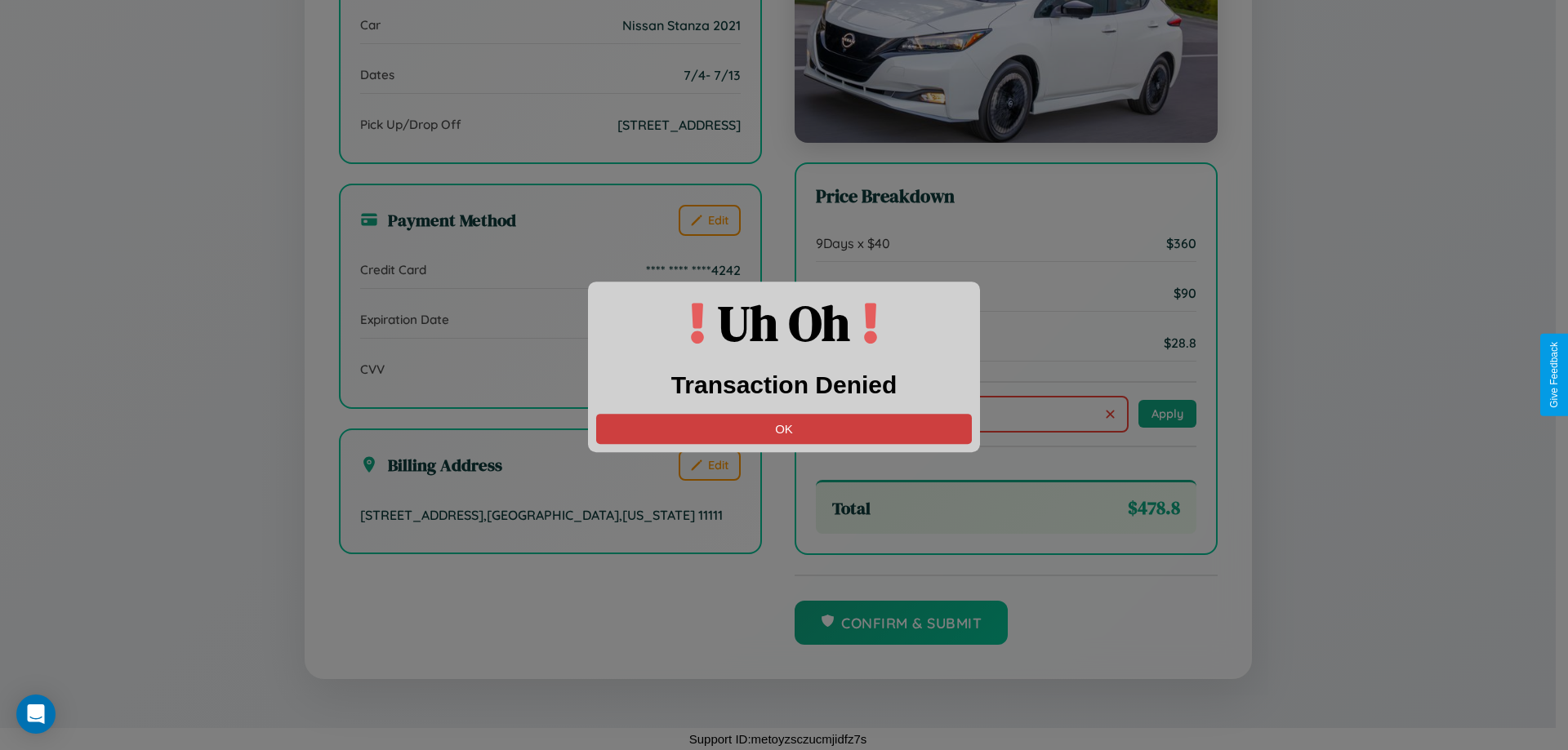
click at [784, 429] on button "OK" at bounding box center [784, 429] width 376 height 30
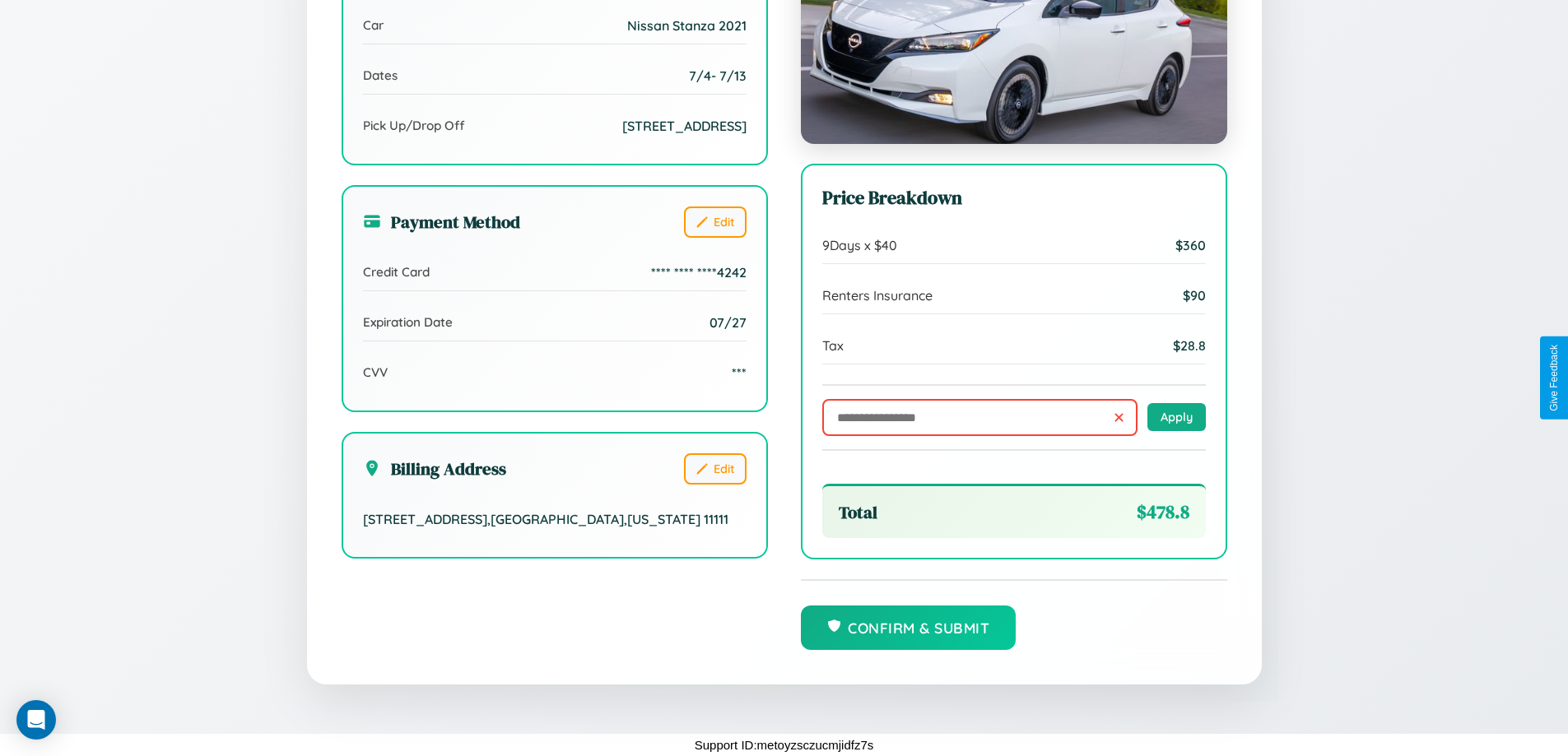
scroll to position [0, 0]
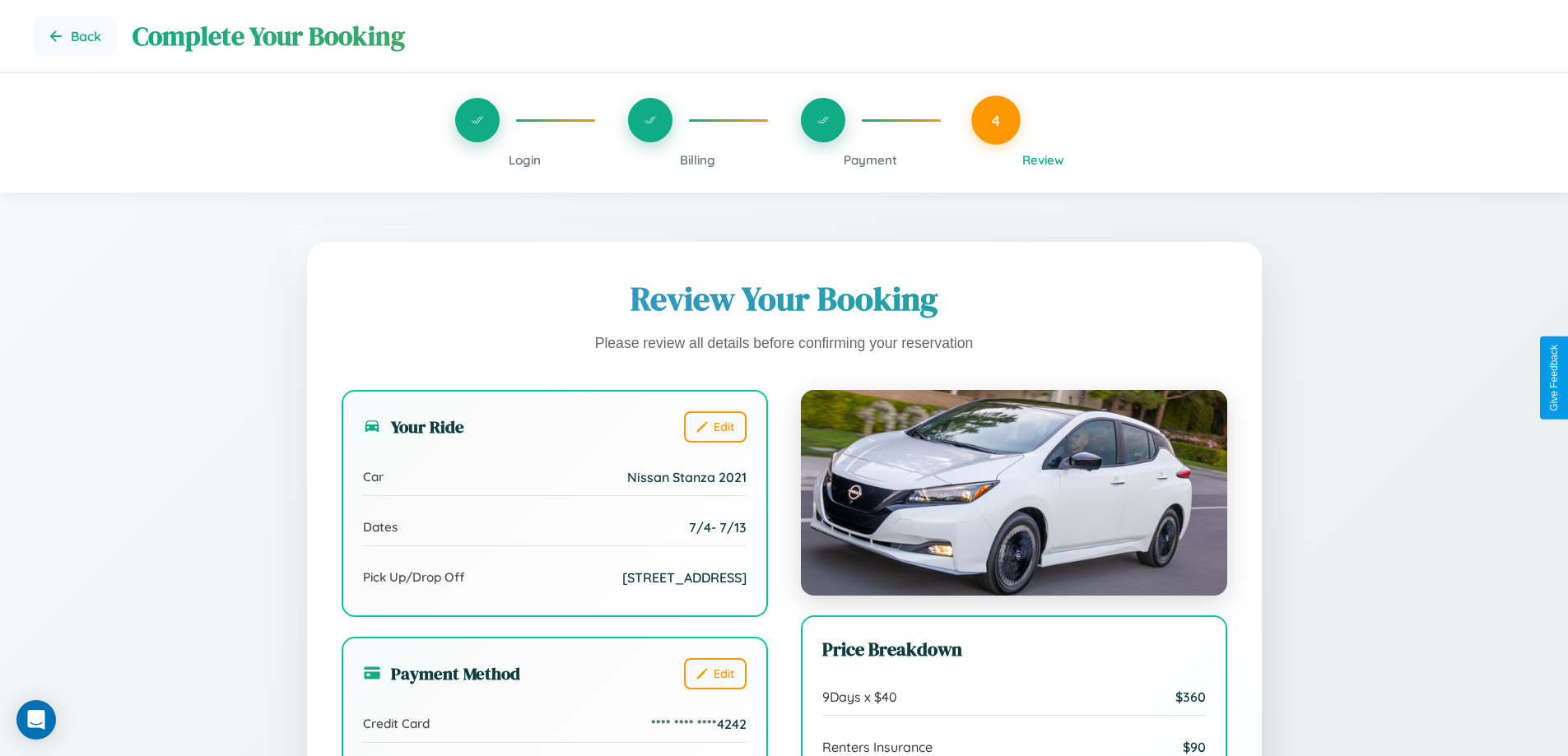
click at [870, 159] on span "Payment" at bounding box center [871, 160] width 53 height 15
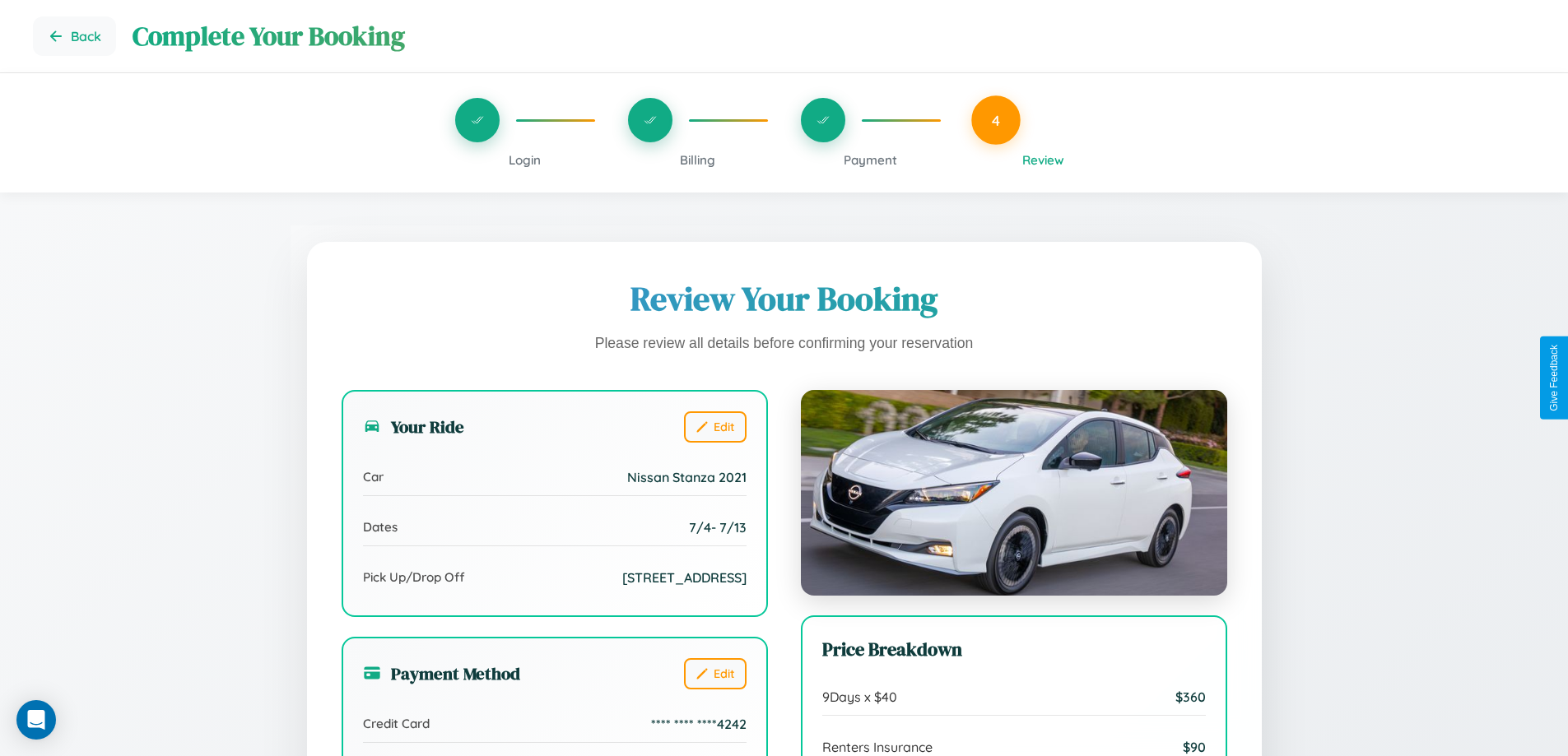
click at [870, 159] on span "Payment" at bounding box center [871, 160] width 53 height 15
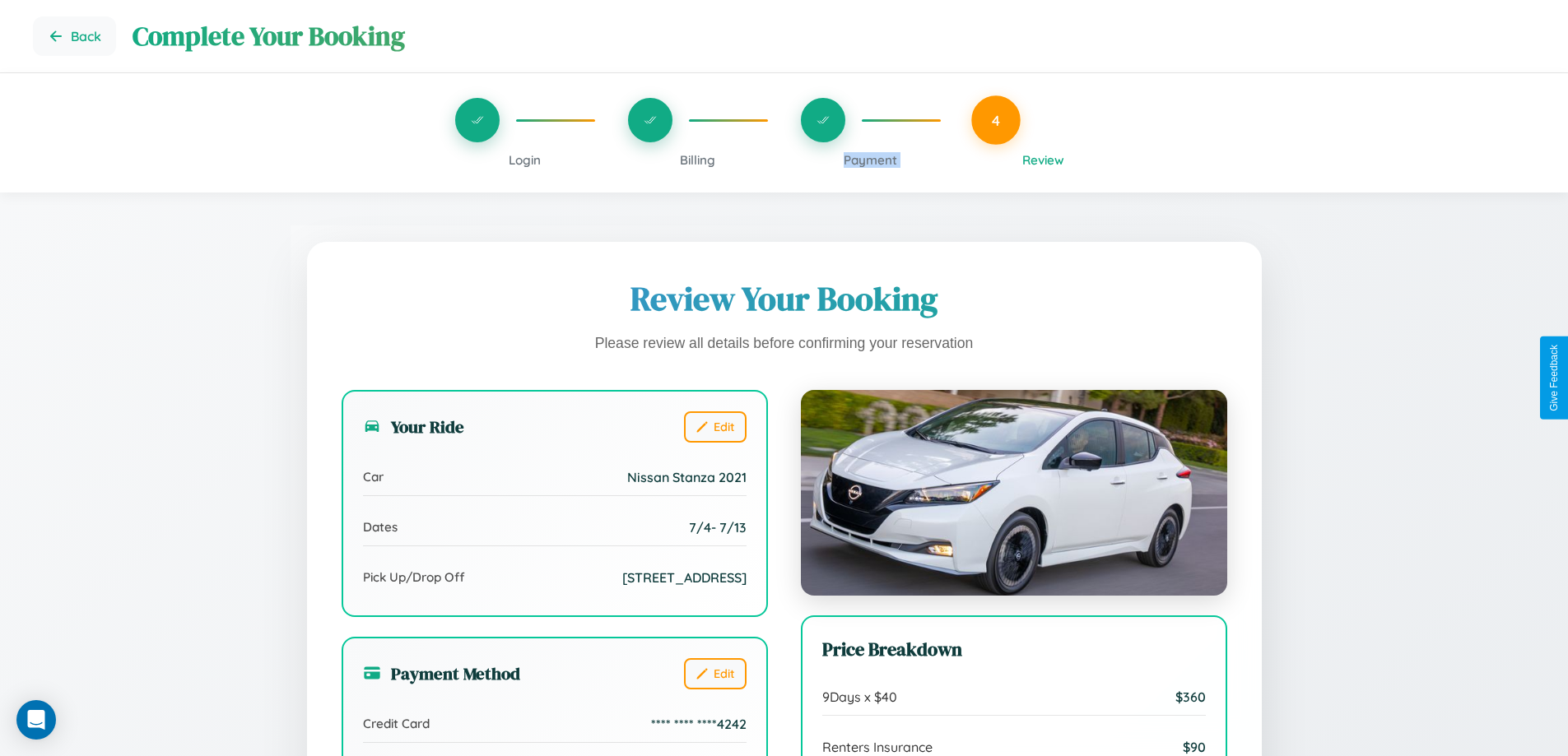
click at [870, 159] on span "Payment" at bounding box center [871, 160] width 53 height 15
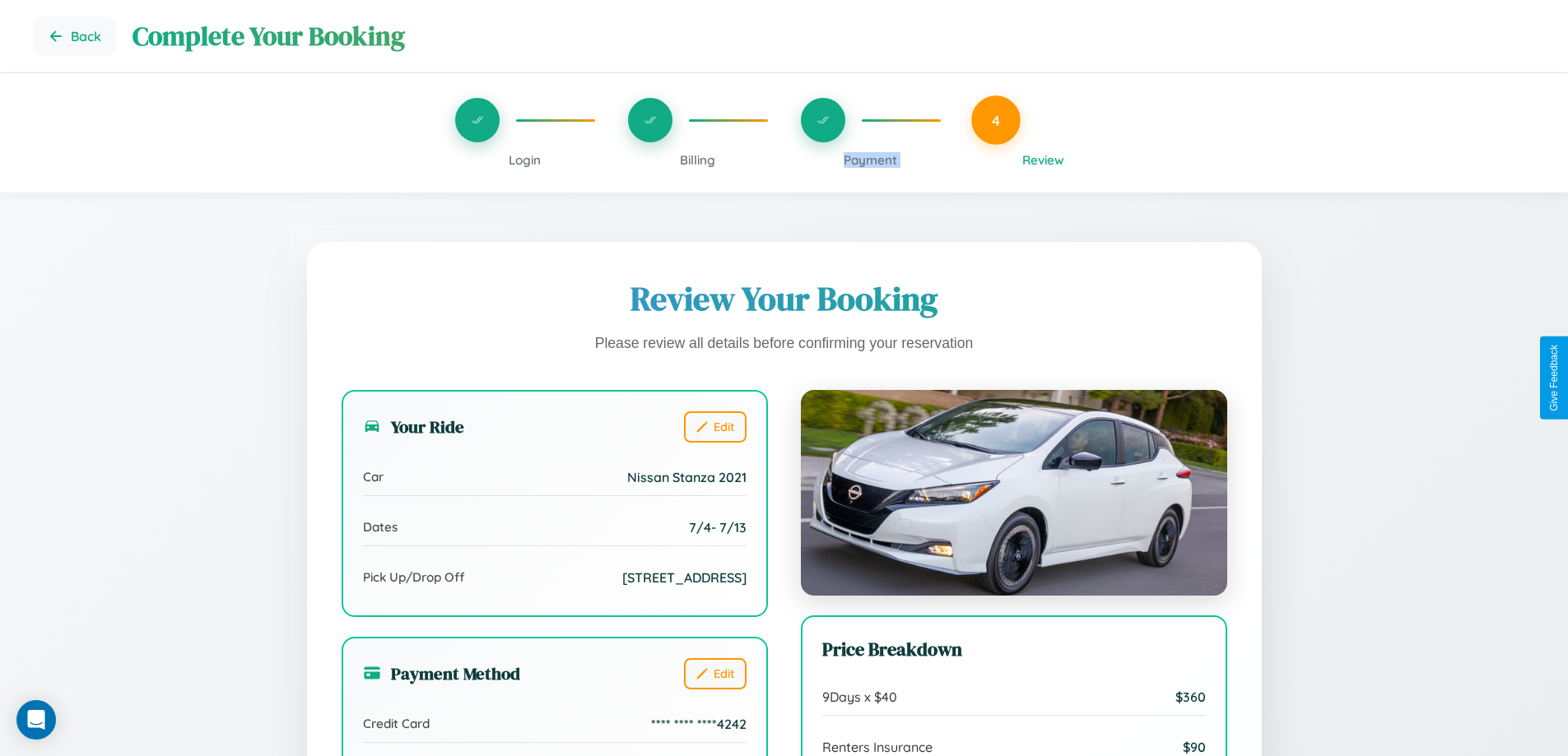
click at [870, 159] on span "Payment" at bounding box center [871, 160] width 53 height 15
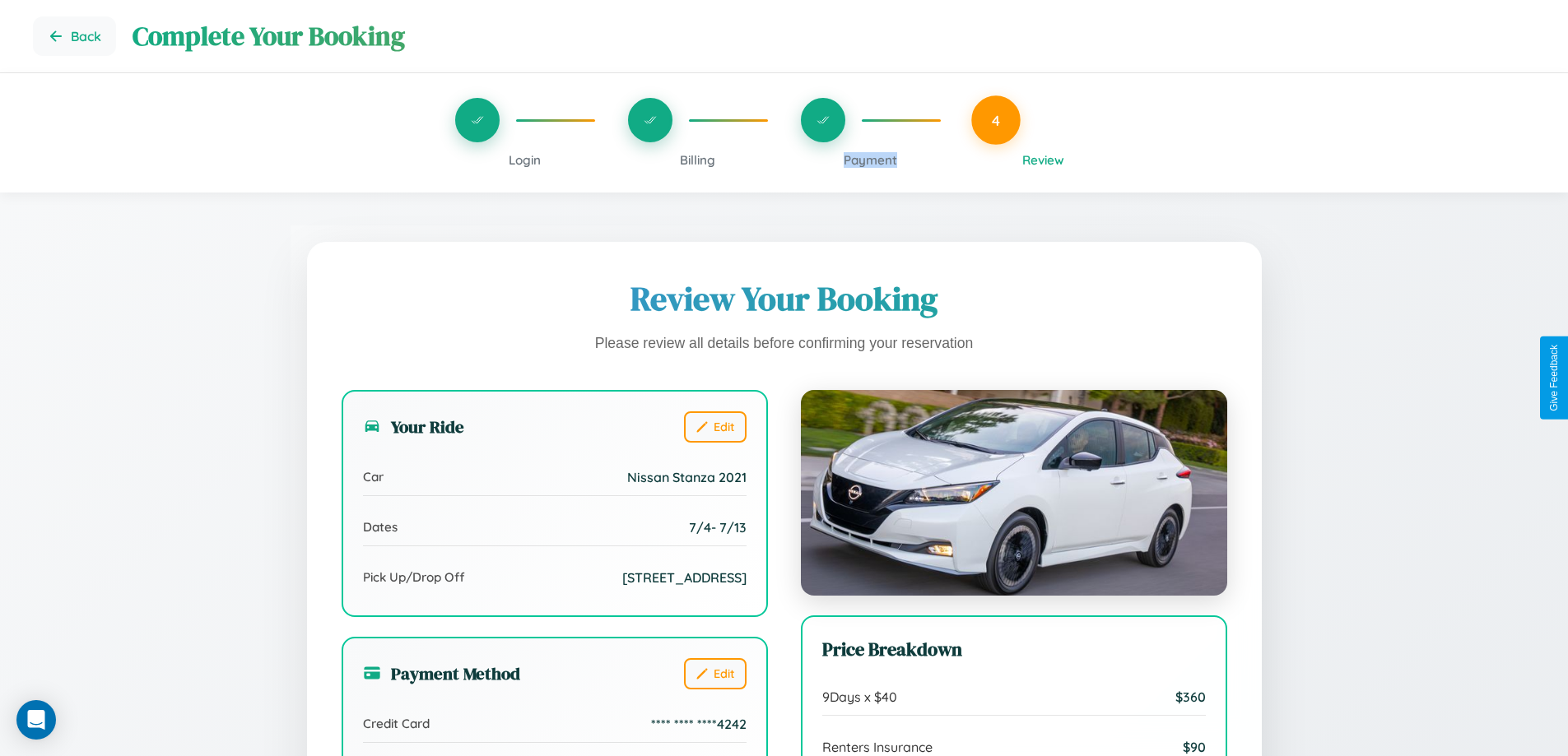
click at [870, 159] on span "Payment" at bounding box center [871, 160] width 53 height 15
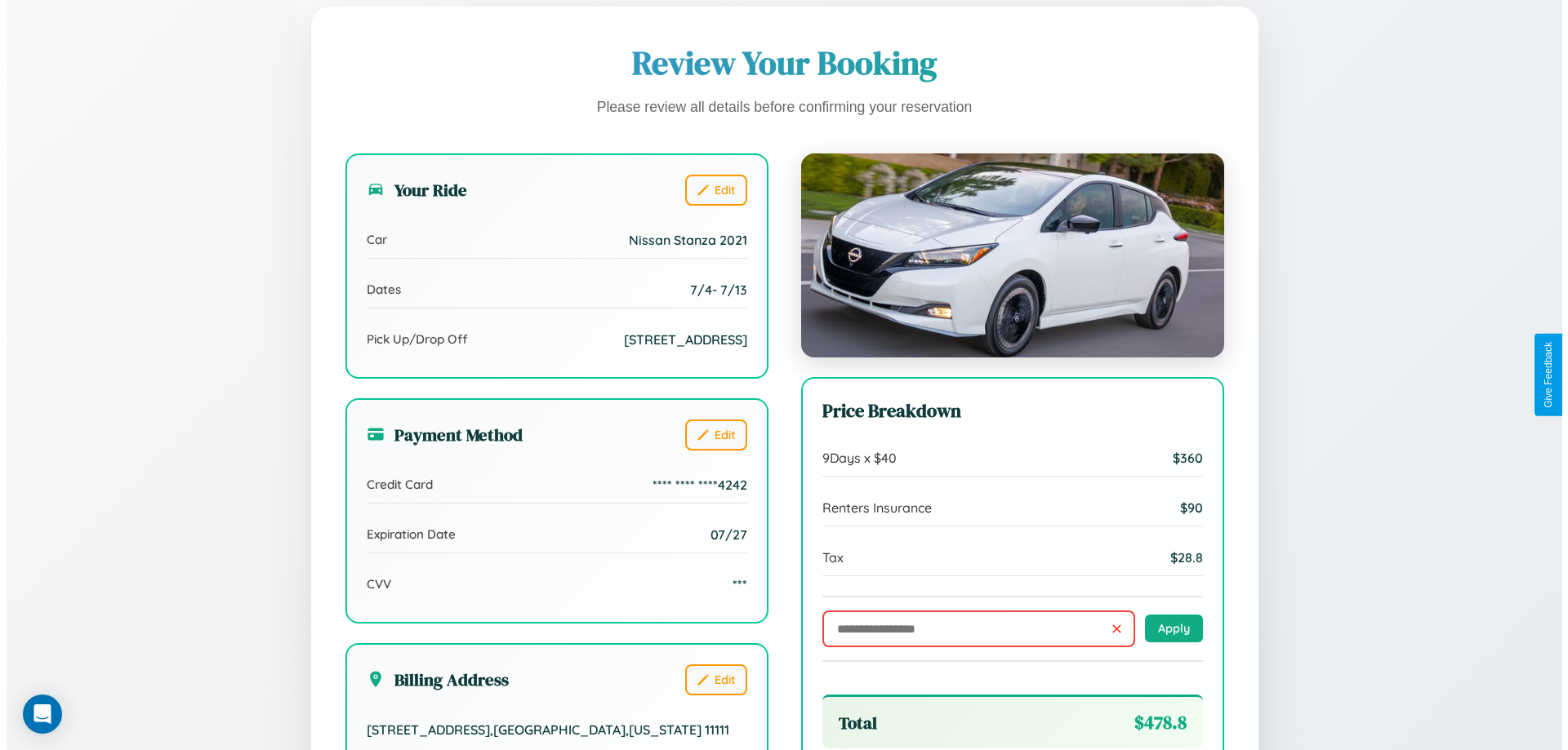
scroll to position [450, 0]
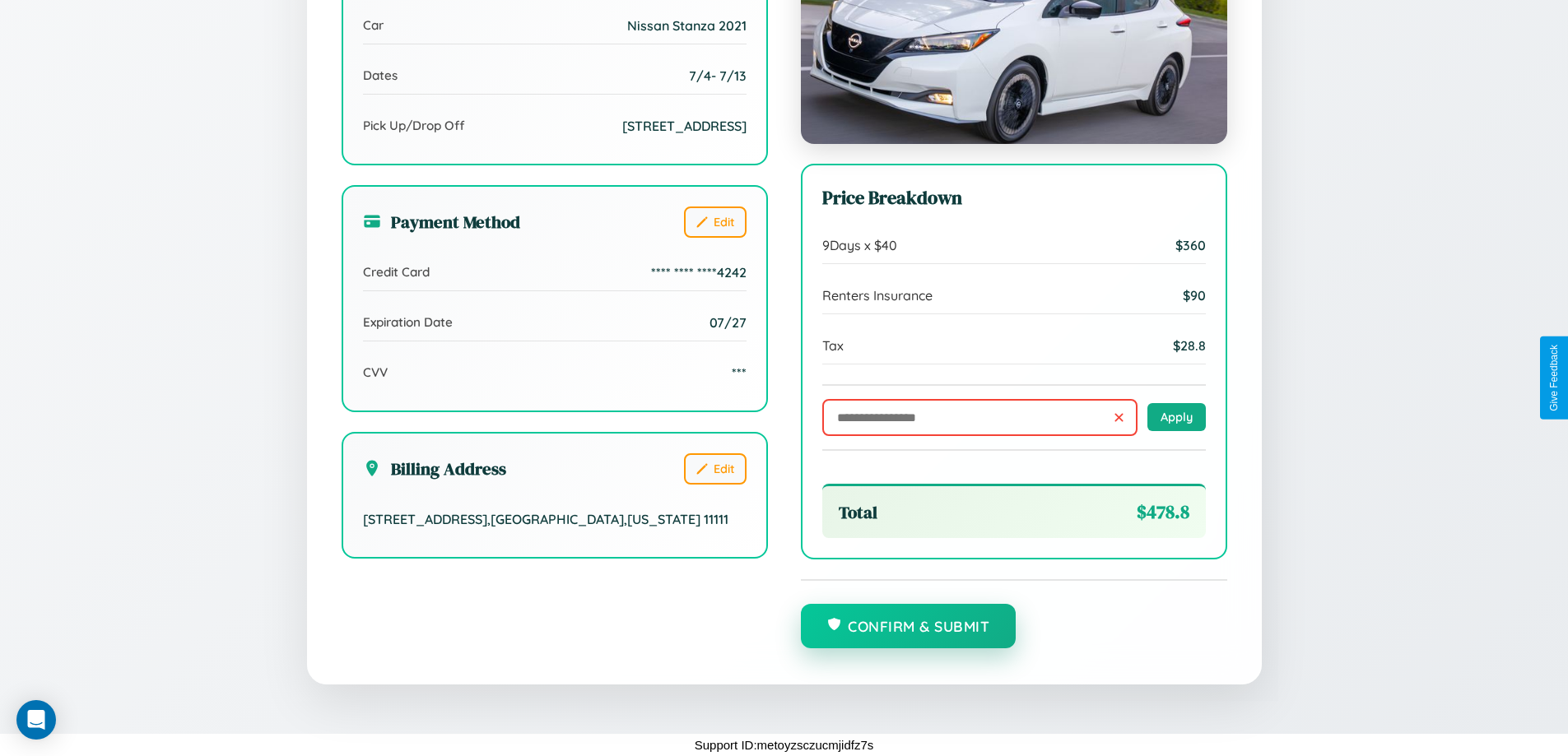
click at [908, 627] on button "Confirm & Submit" at bounding box center [908, 626] width 215 height 45
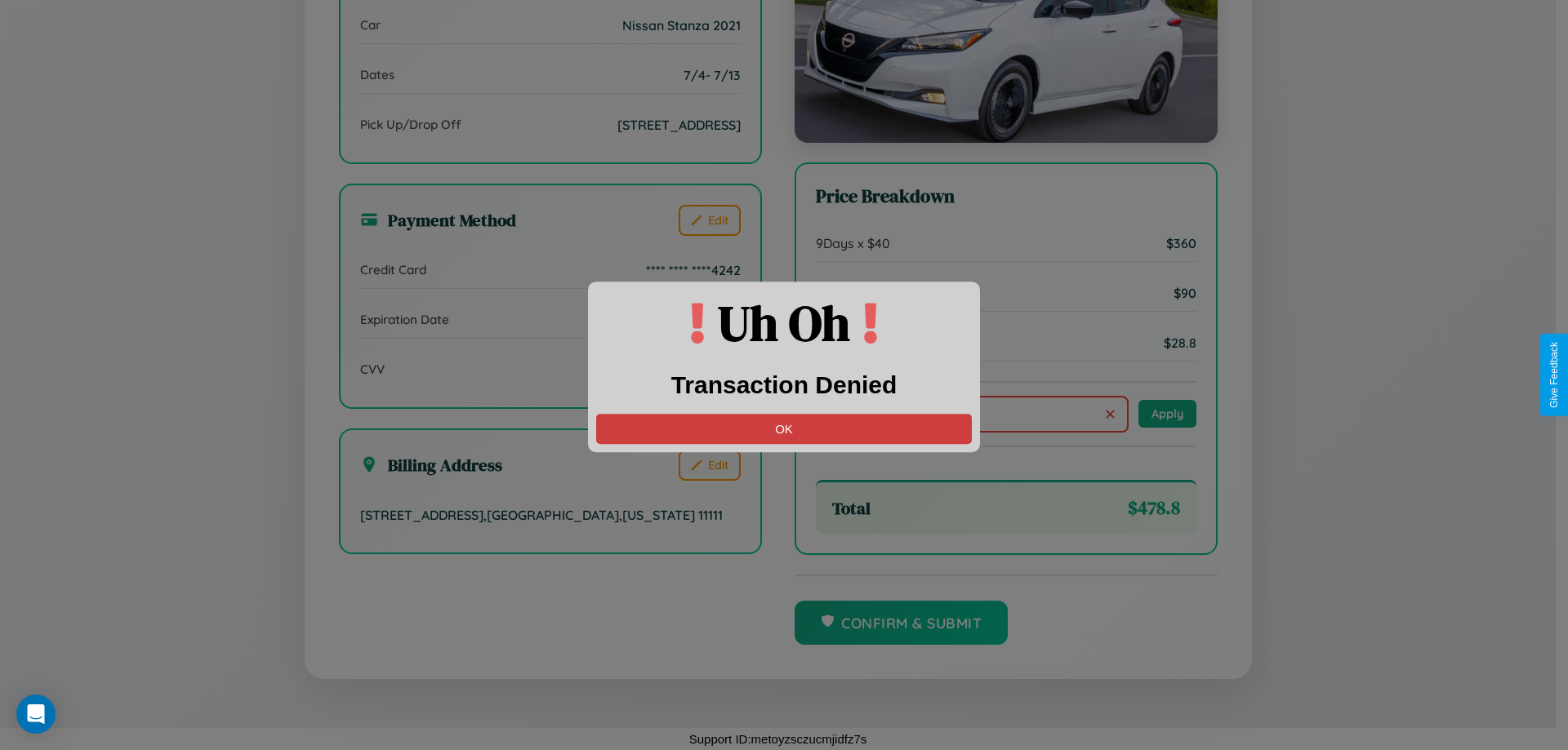
click at [784, 429] on button "OK" at bounding box center [784, 429] width 376 height 30
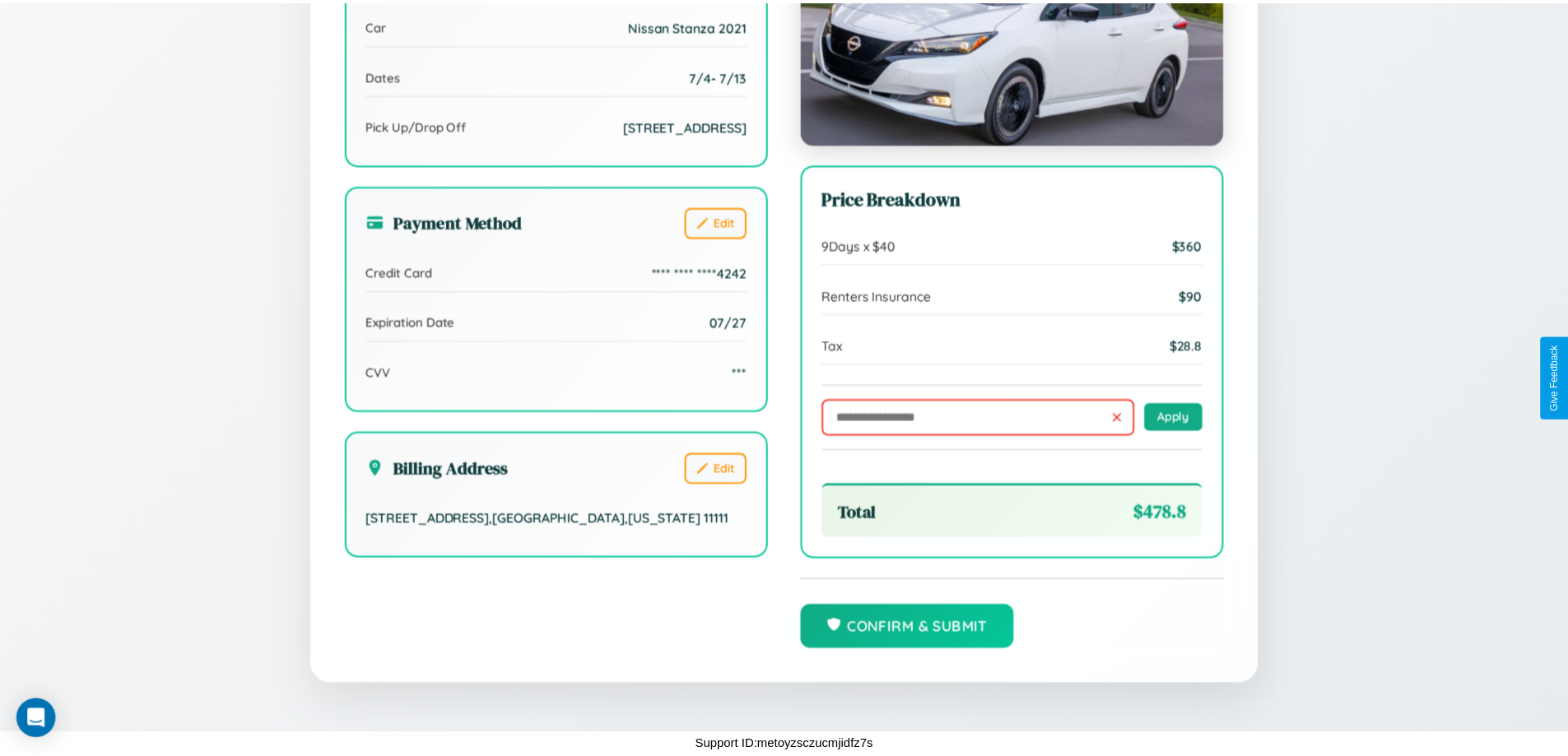
scroll to position [0, 0]
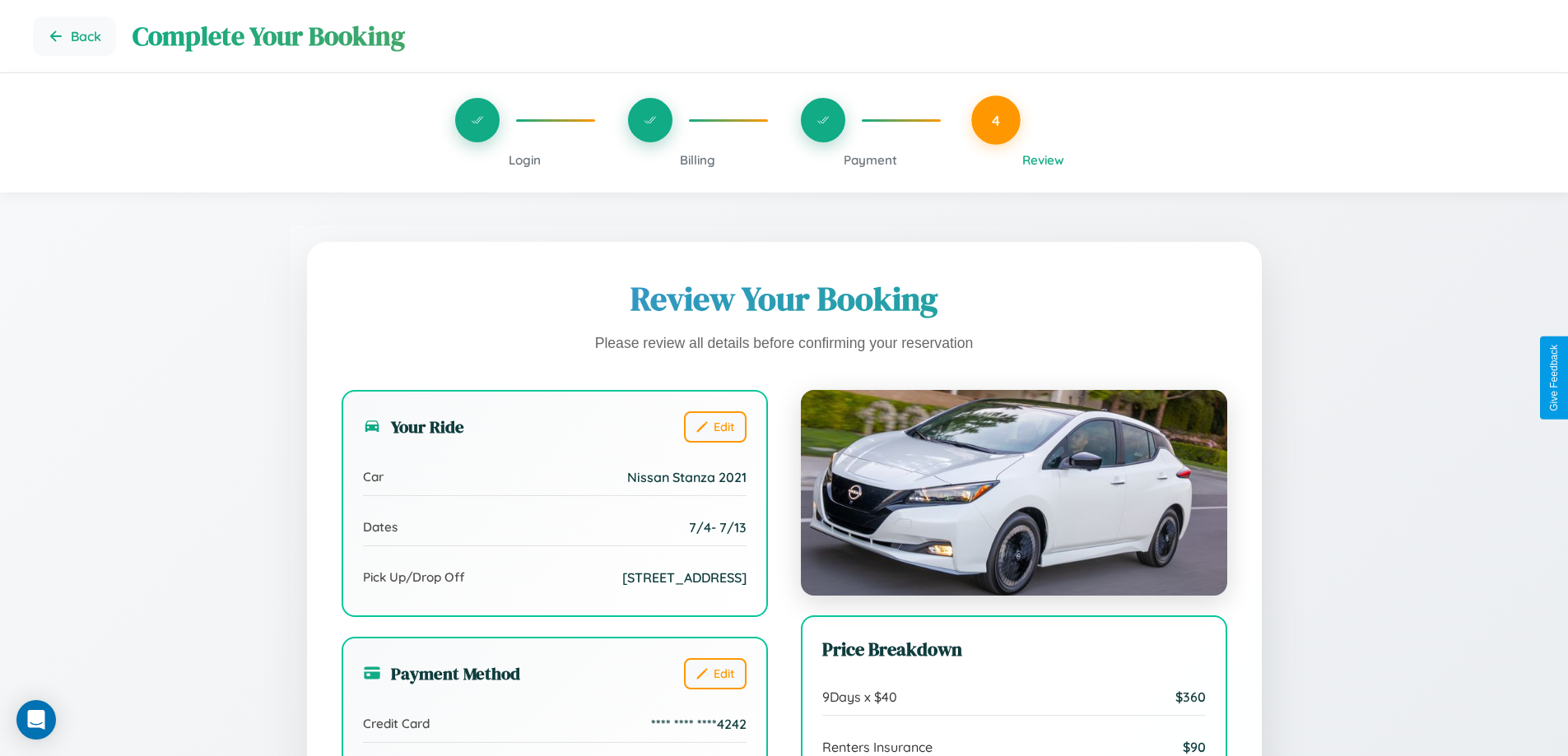
click at [870, 159] on span "Payment" at bounding box center [871, 160] width 53 height 15
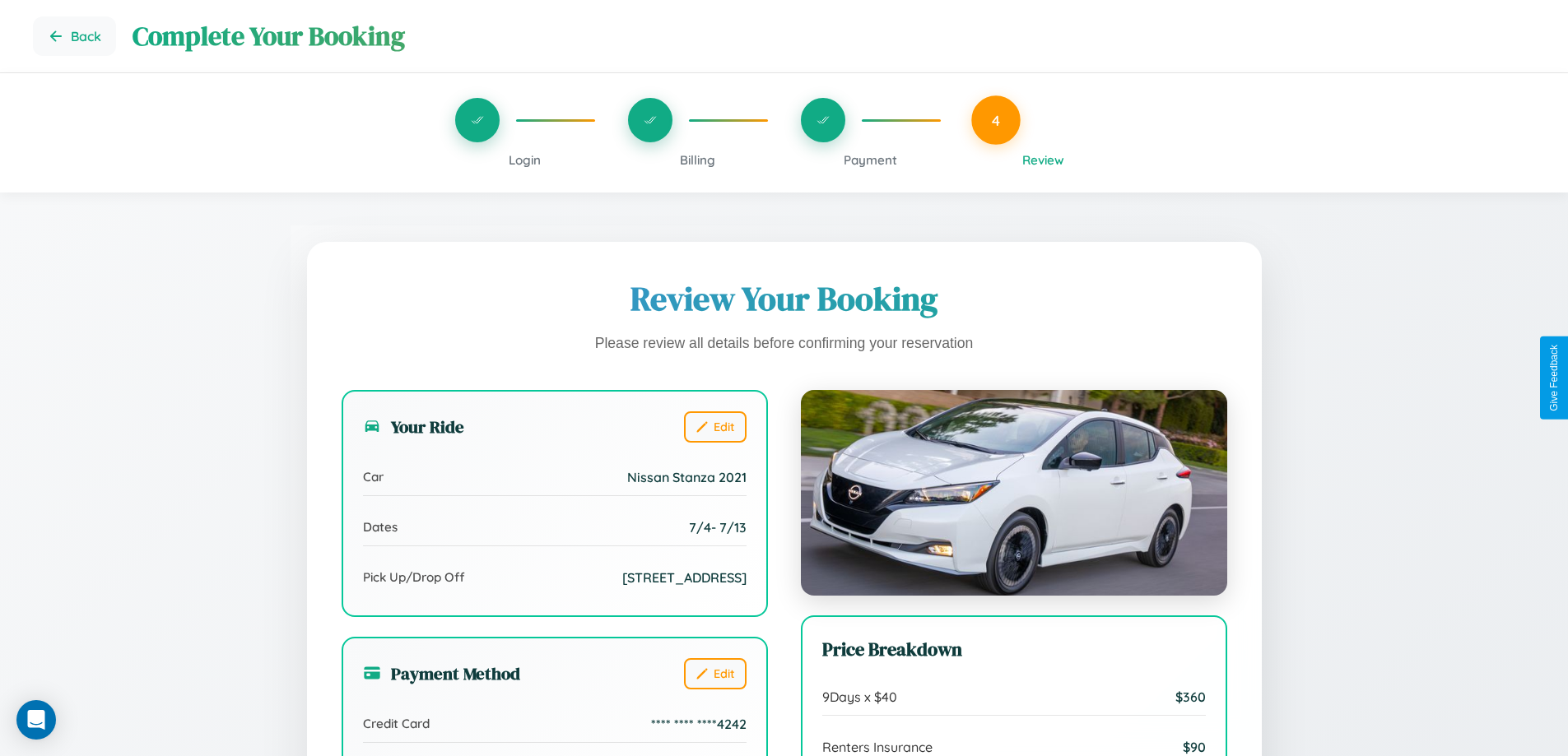
click at [870, 159] on span "Payment" at bounding box center [871, 160] width 53 height 15
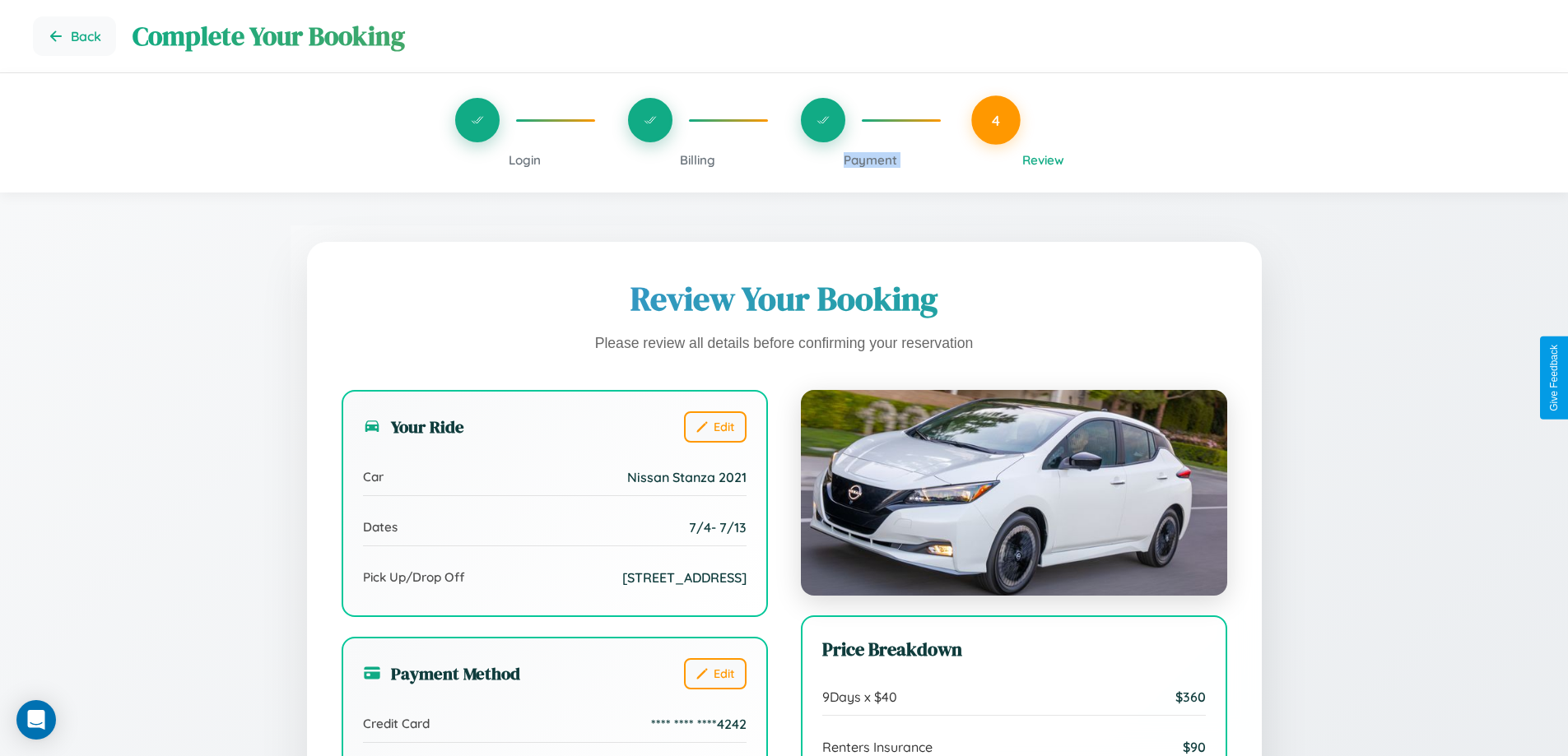
click at [870, 159] on span "Payment" at bounding box center [871, 160] width 53 height 15
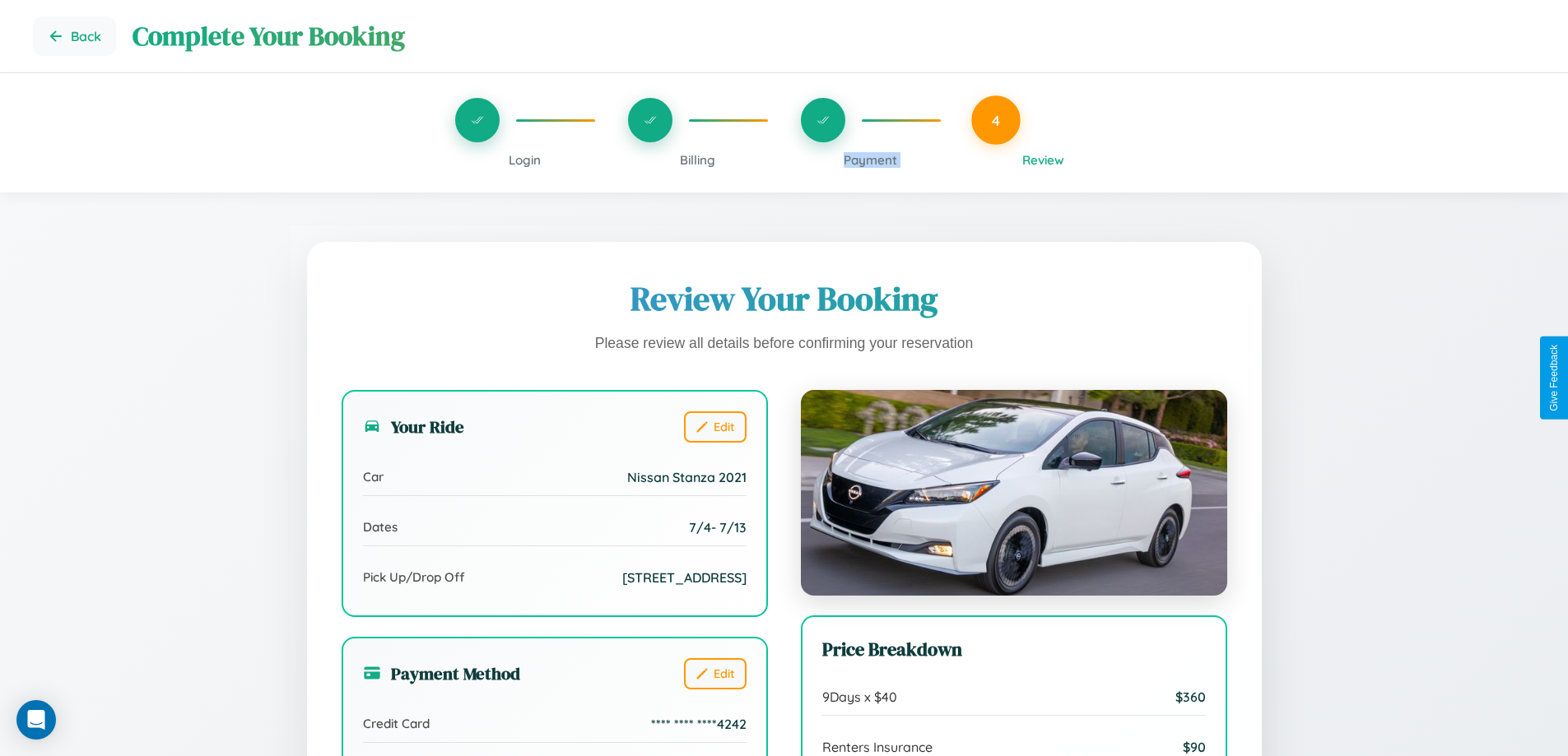
click at [870, 159] on span "Payment" at bounding box center [871, 160] width 53 height 15
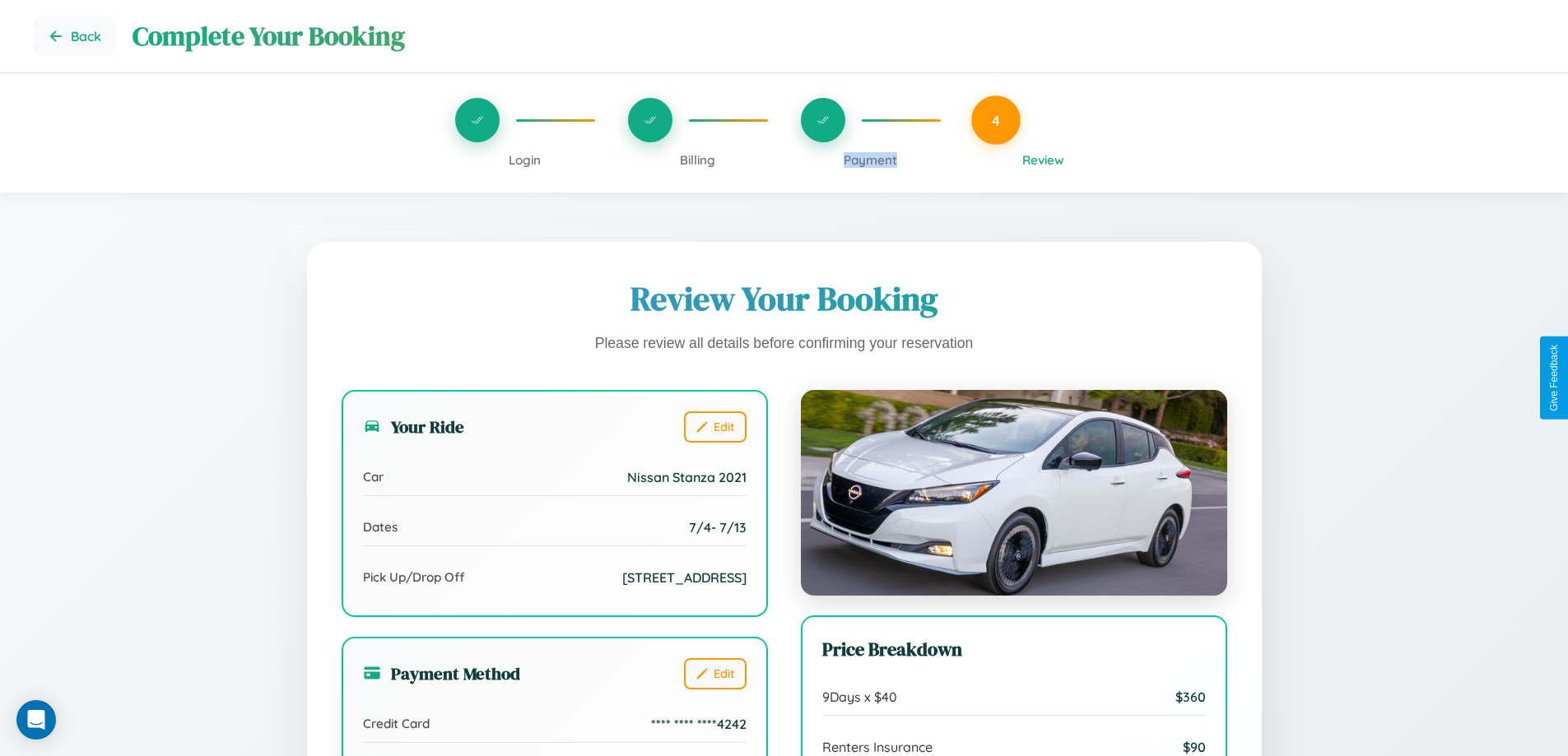
click at [870, 159] on span "Payment" at bounding box center [871, 160] width 53 height 15
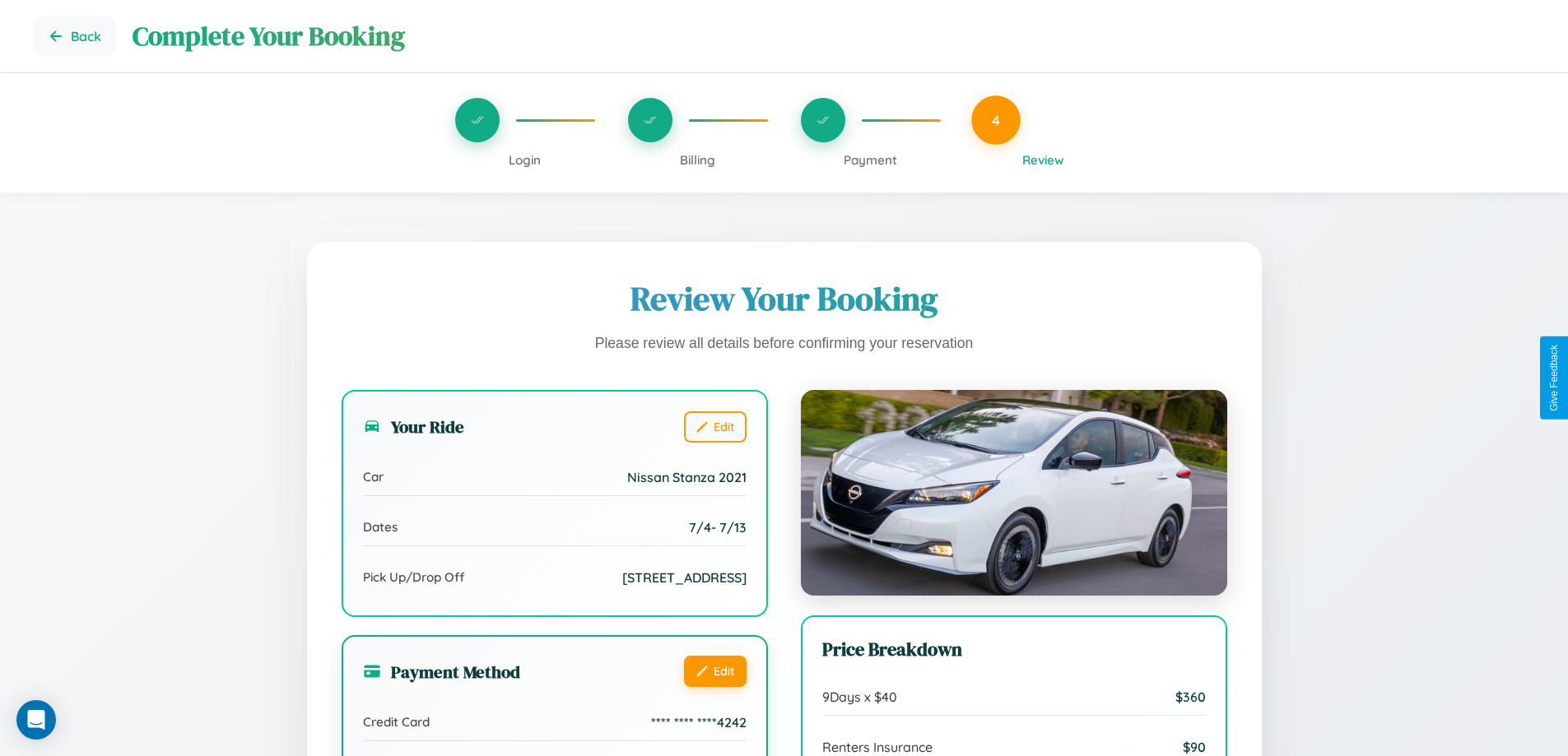
click at [715, 687] on button "Edit" at bounding box center [715, 672] width 63 height 31
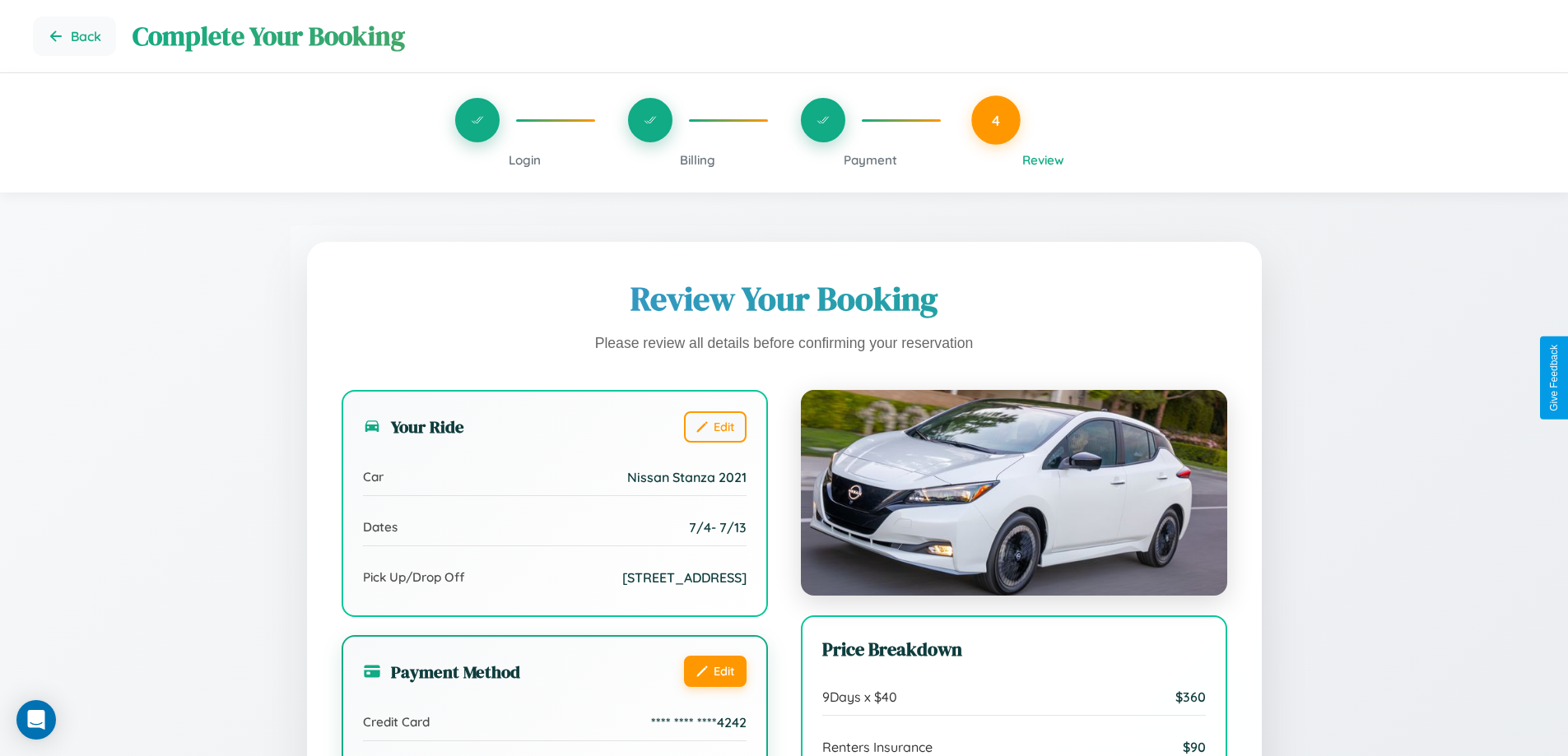
click at [715, 687] on button "Edit" at bounding box center [715, 672] width 63 height 31
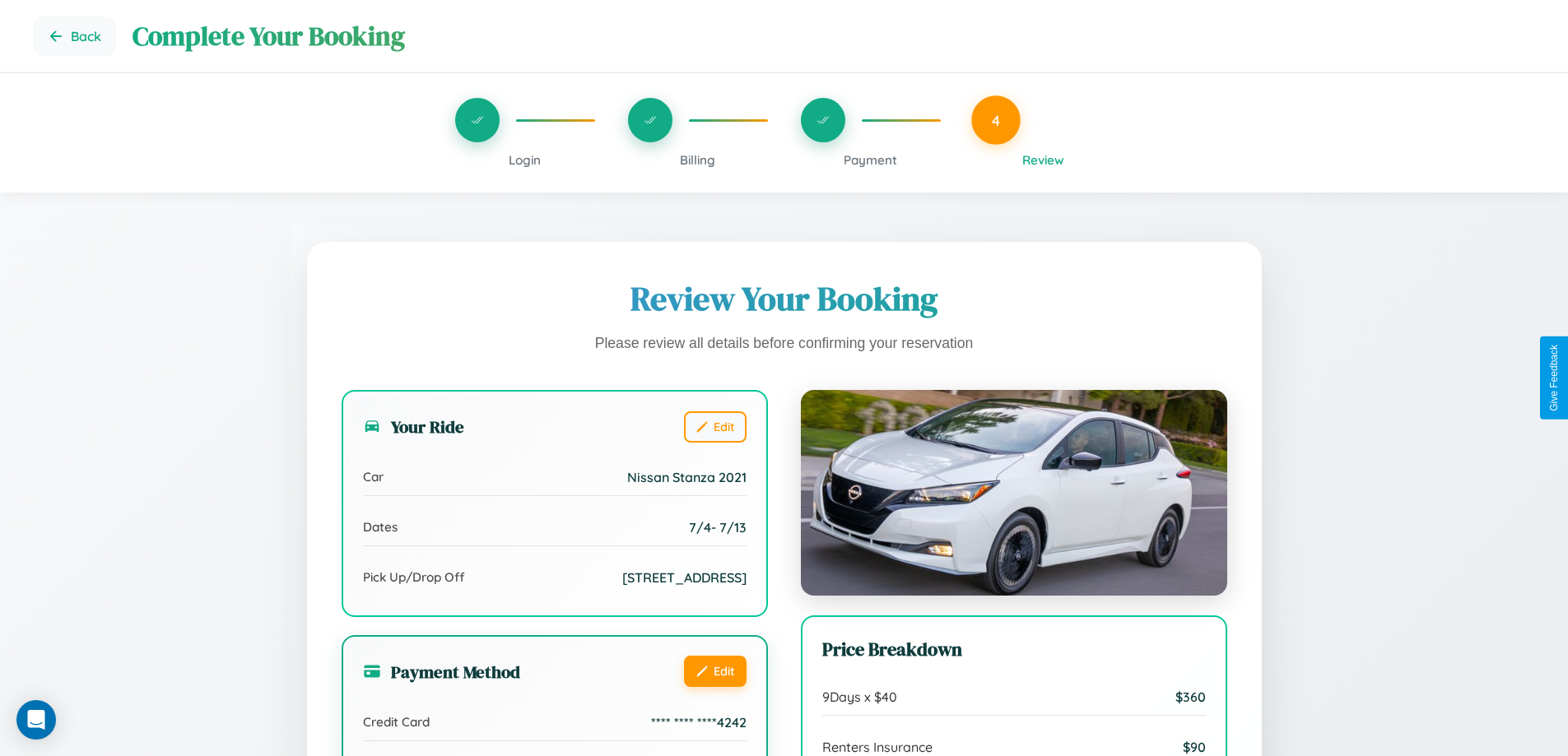
click at [715, 687] on button "Edit" at bounding box center [715, 672] width 63 height 31
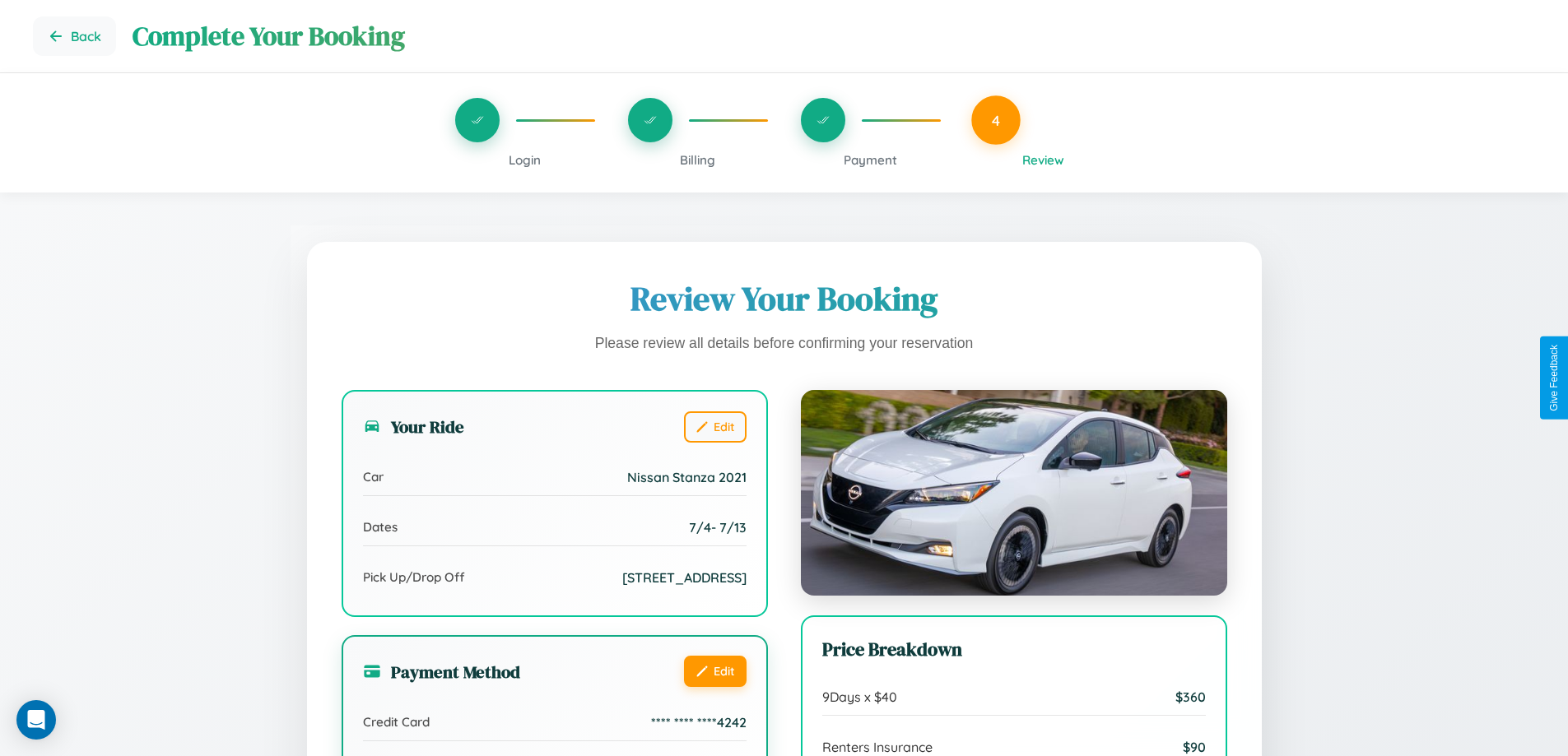
click at [715, 687] on button "Edit" at bounding box center [715, 672] width 63 height 31
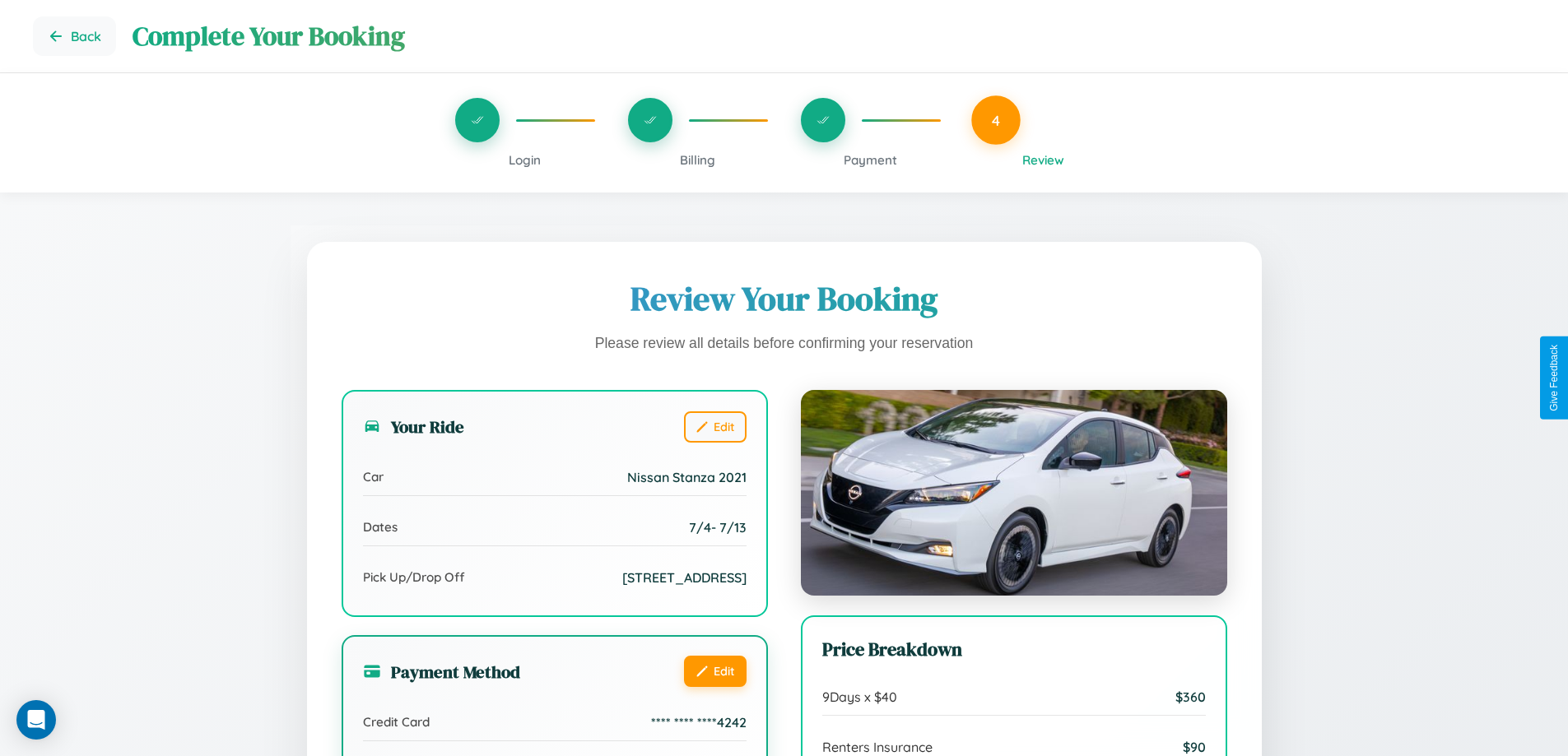
click at [715, 687] on button "Edit" at bounding box center [715, 672] width 63 height 31
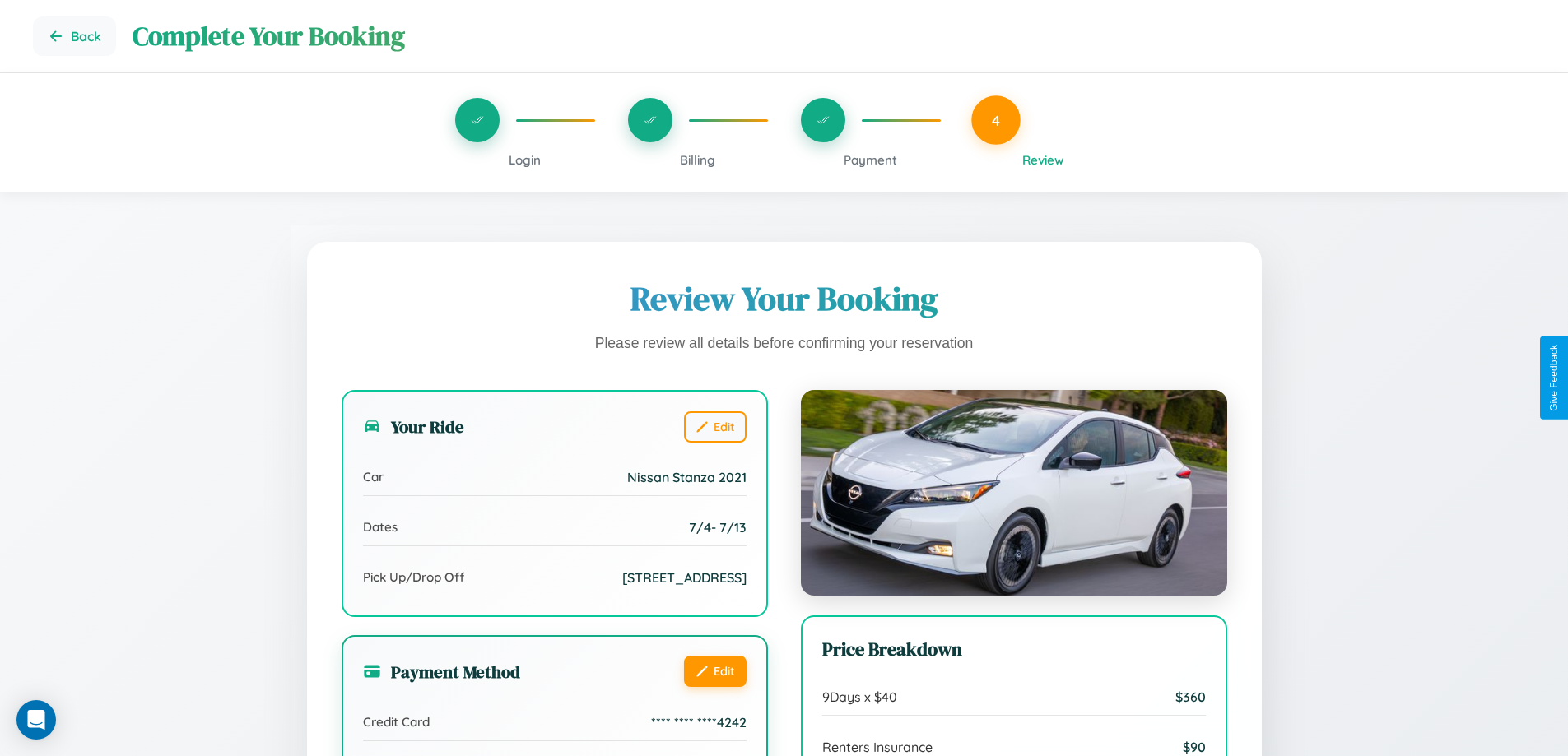
scroll to position [454, 0]
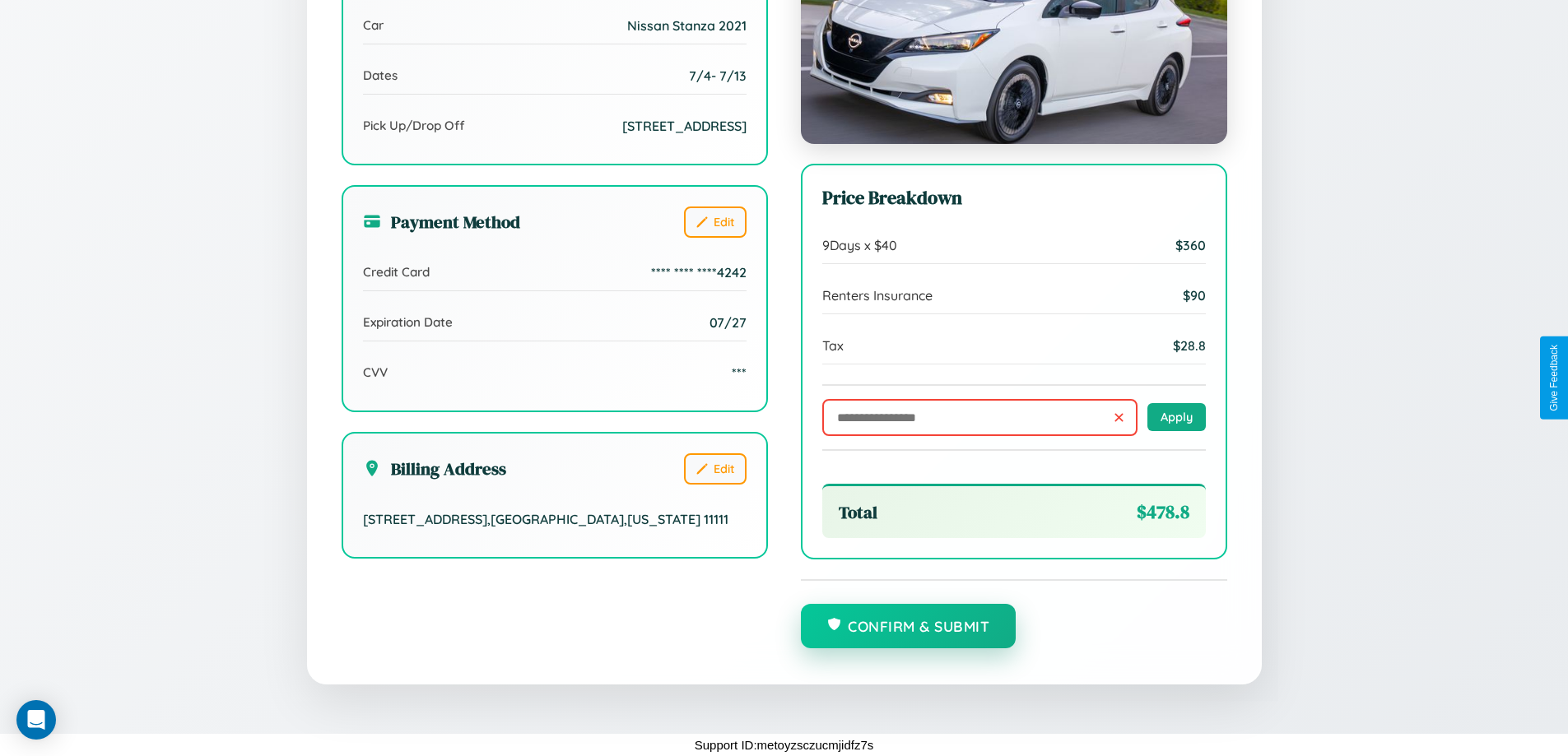
click at [908, 627] on button "Confirm & Submit" at bounding box center [908, 626] width 215 height 45
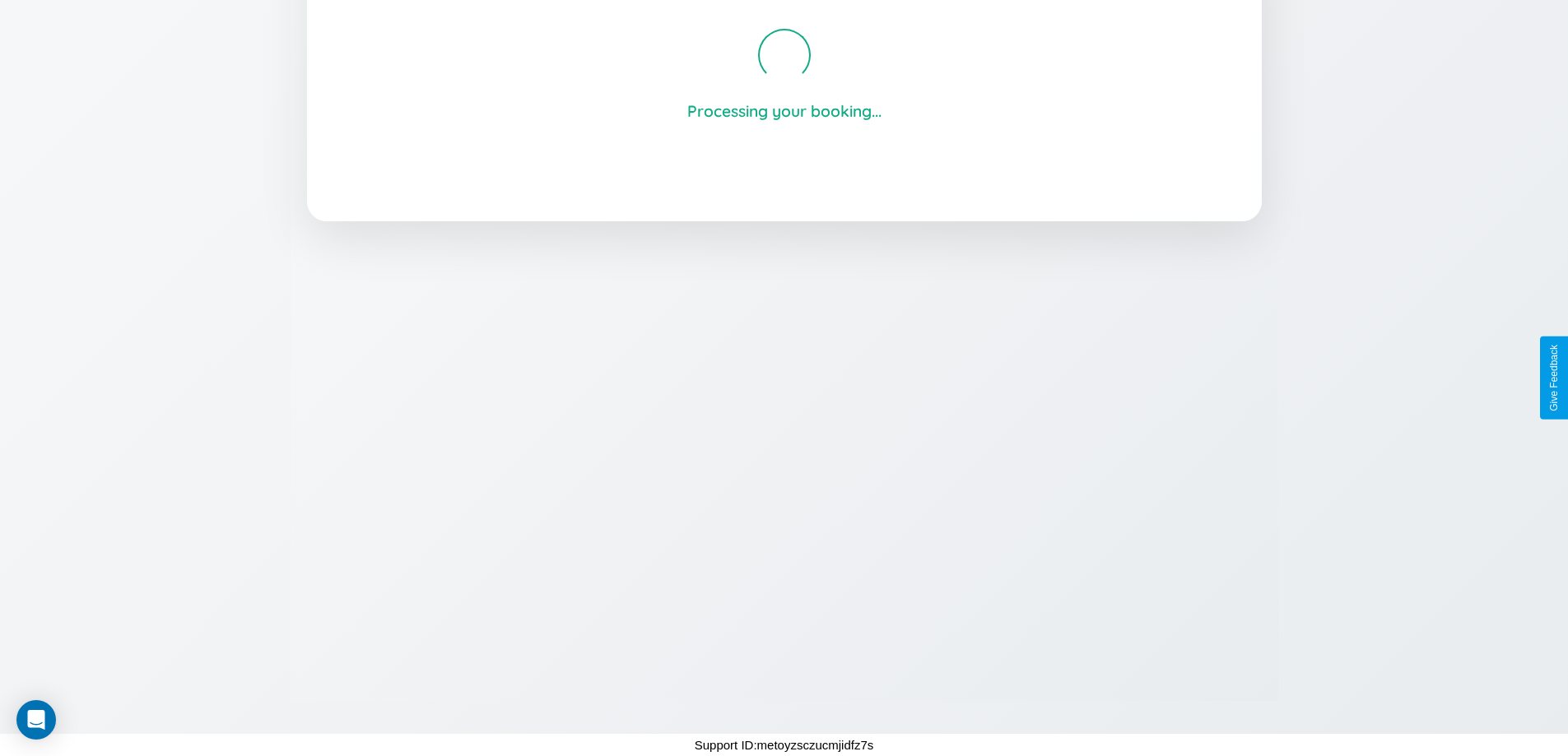
scroll to position [313, 0]
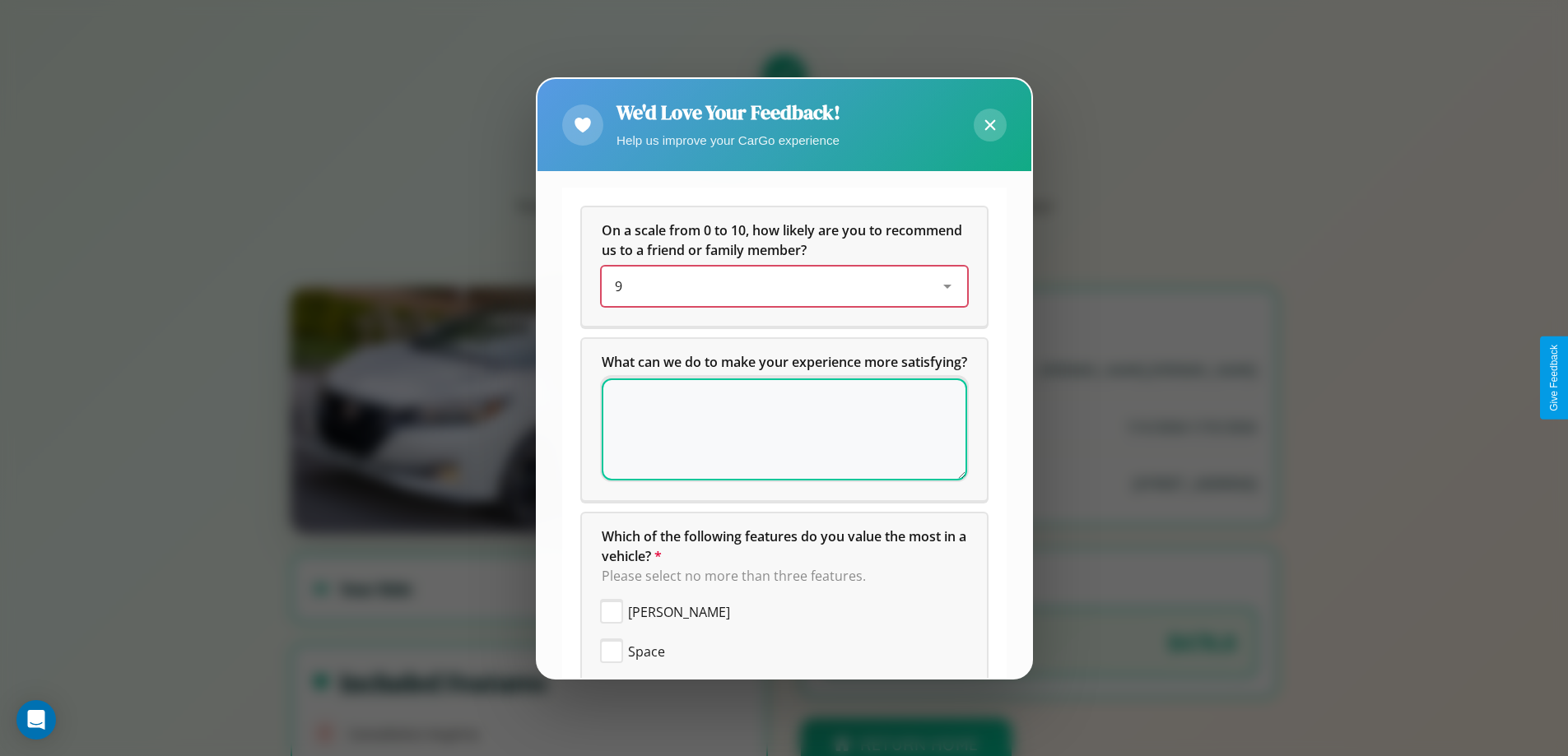
click at [778, 287] on div "9" at bounding box center [771, 286] width 313 height 20
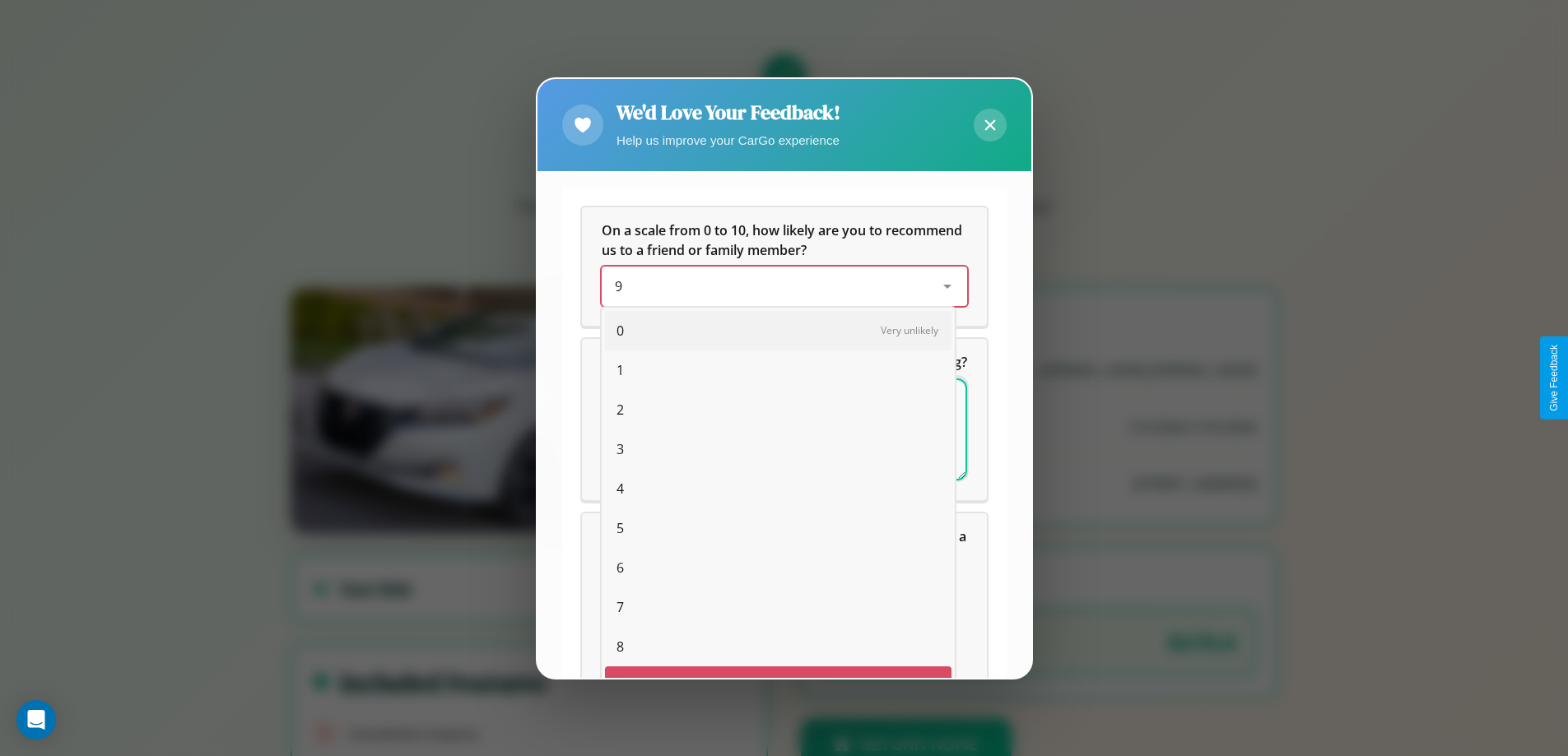
click at [617, 716] on span "10" at bounding box center [623, 725] width 15 height 20
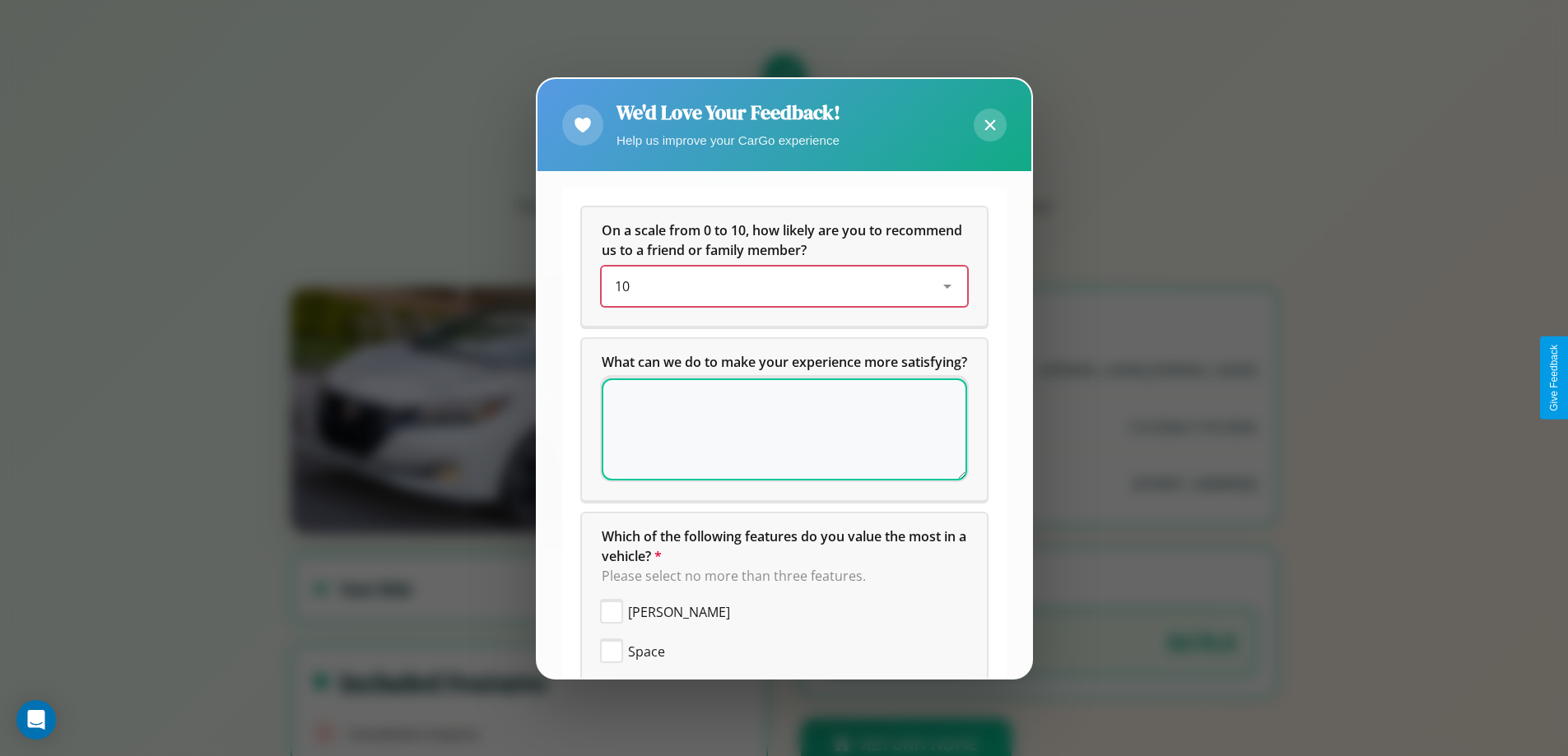
scroll to position [117, 0]
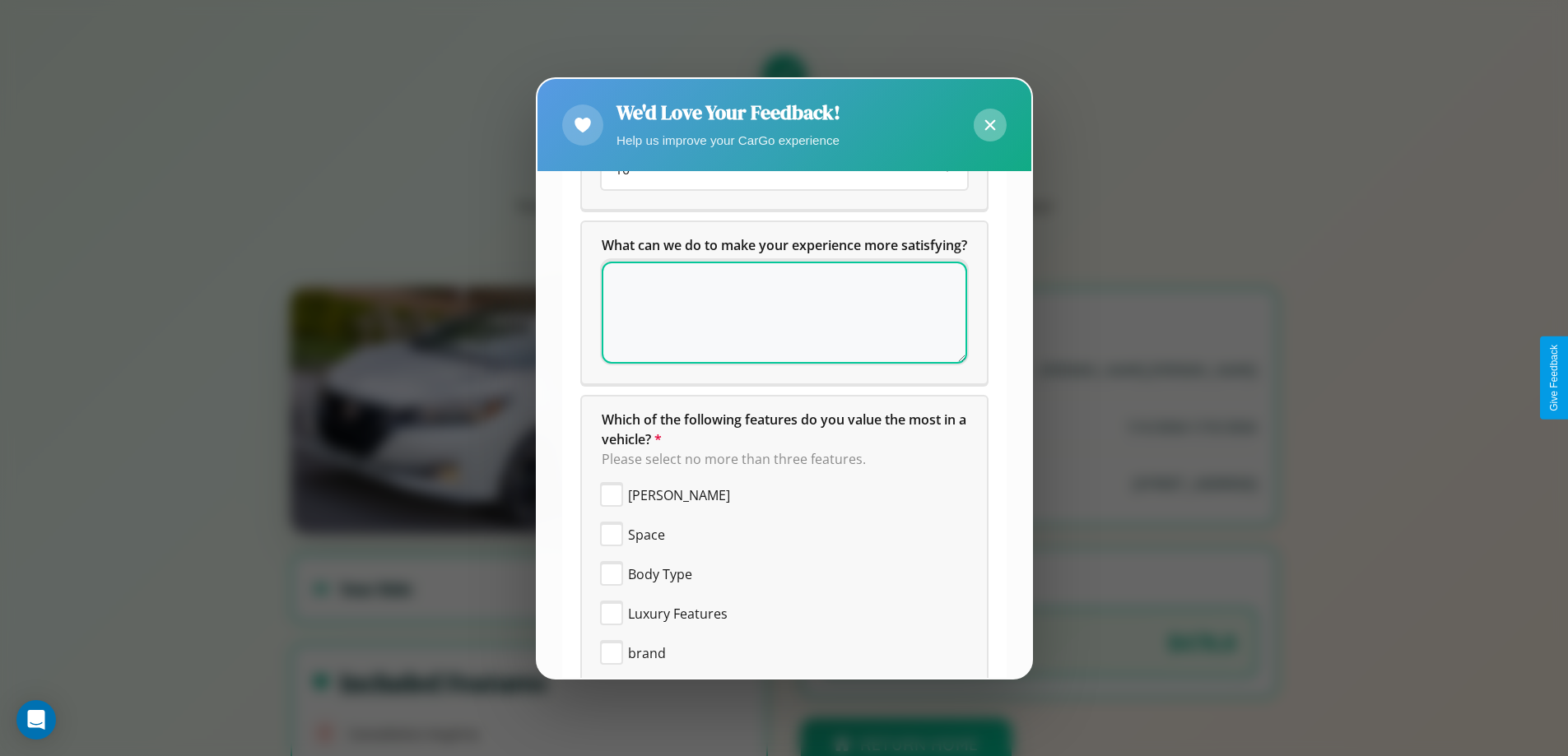
click at [989, 124] on icon at bounding box center [989, 126] width 10 height 10
